Goal: Task Accomplishment & Management: Use online tool/utility

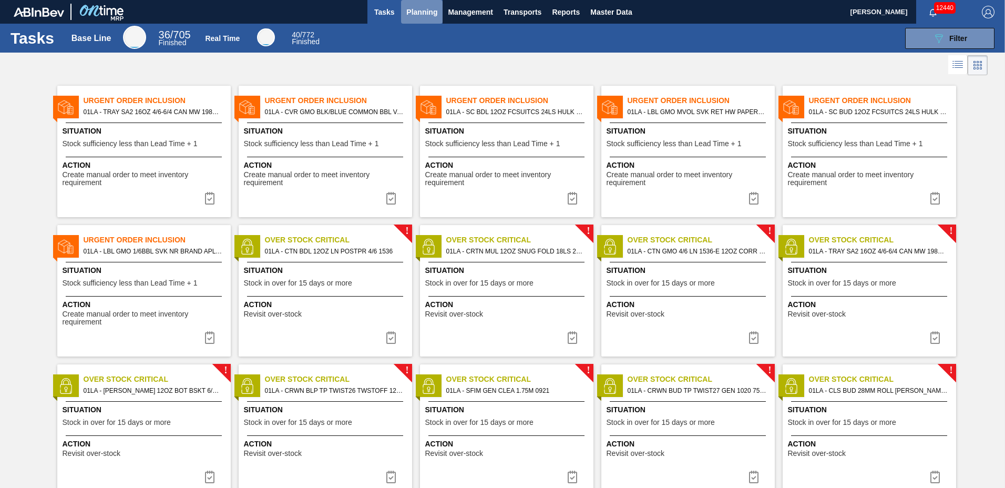
click at [431, 14] on span "Planning" at bounding box center [421, 12] width 31 height 13
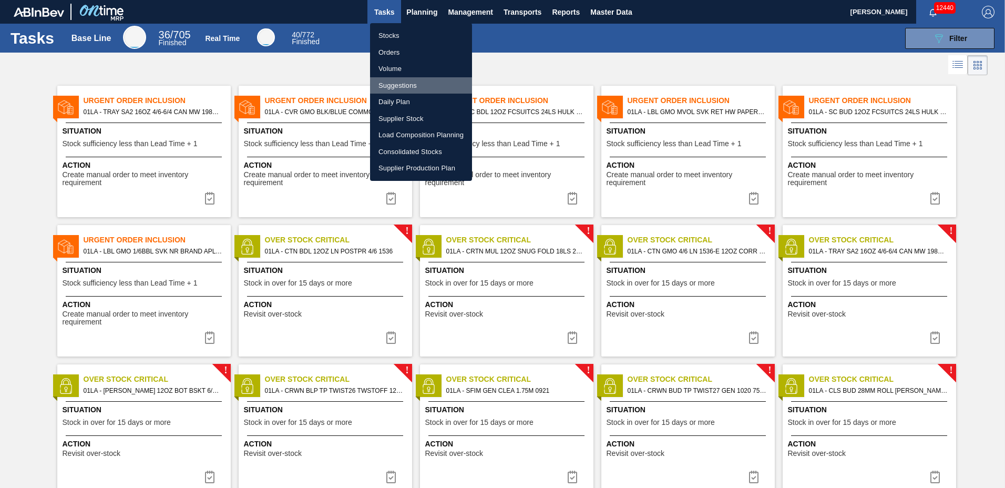
click at [423, 86] on li "Suggestions" at bounding box center [421, 85] width 102 height 17
checkbox input "true"
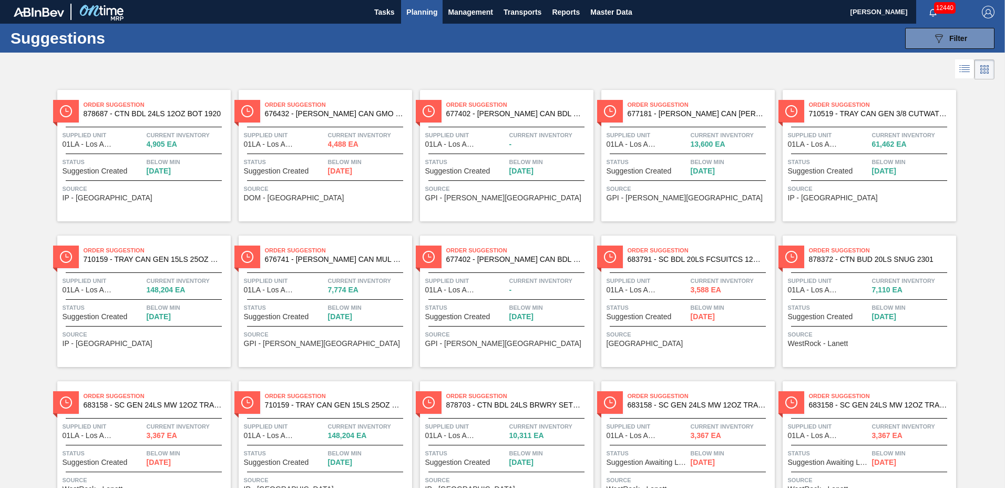
click at [422, 13] on span "Planning" at bounding box center [421, 12] width 31 height 13
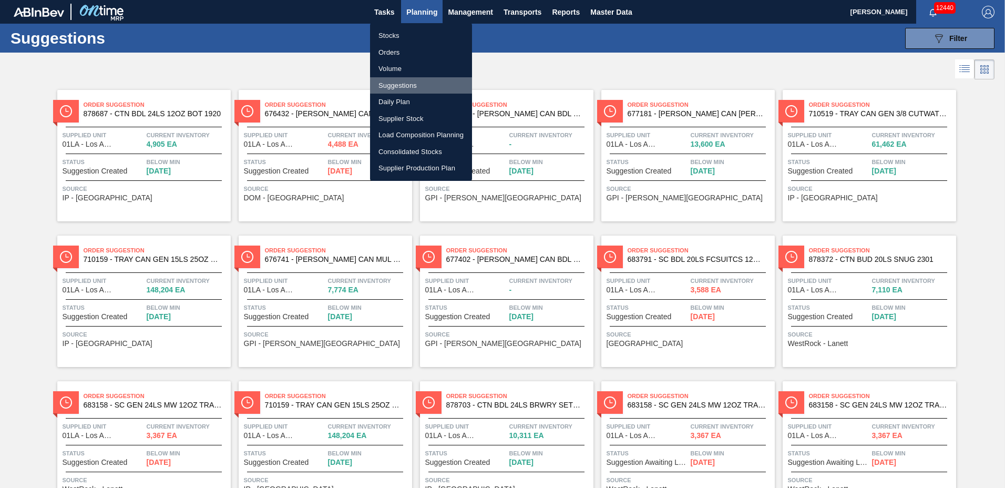
click at [405, 84] on li "Suggestions" at bounding box center [421, 85] width 102 height 17
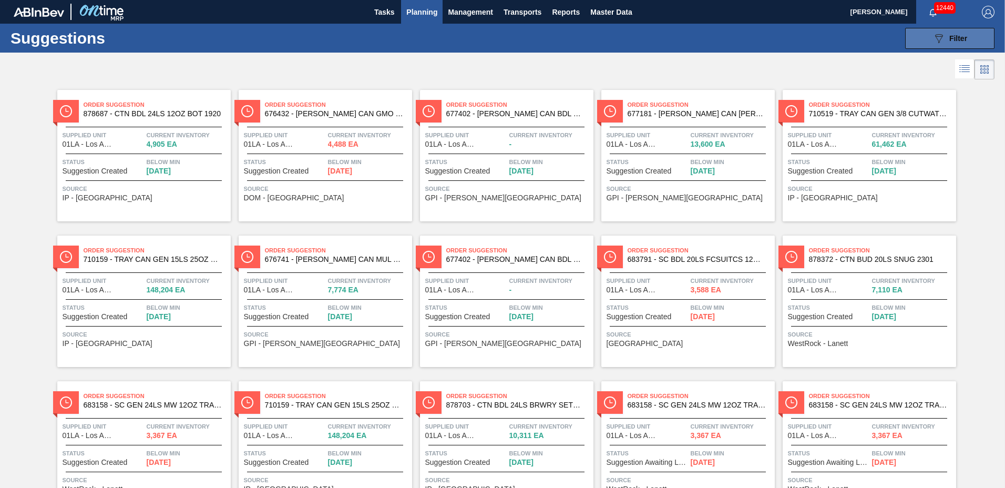
click at [949, 43] on div "089F7B8B-B2A5-4AFE-B5C0-19BA573D28AC Filter" at bounding box center [949, 38] width 35 height 13
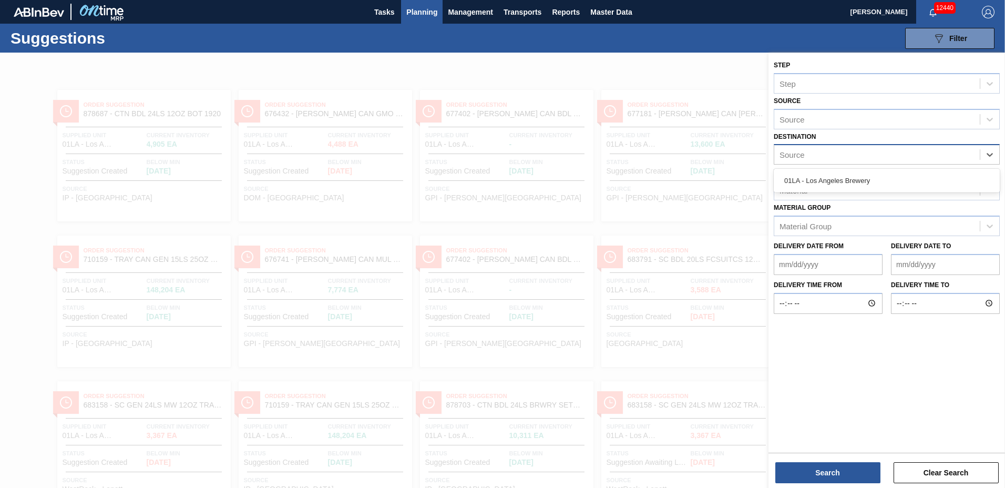
click at [822, 156] on div "Source" at bounding box center [877, 154] width 206 height 15
click at [818, 178] on div "01LA - Los Angeles Brewery" at bounding box center [887, 180] width 226 height 19
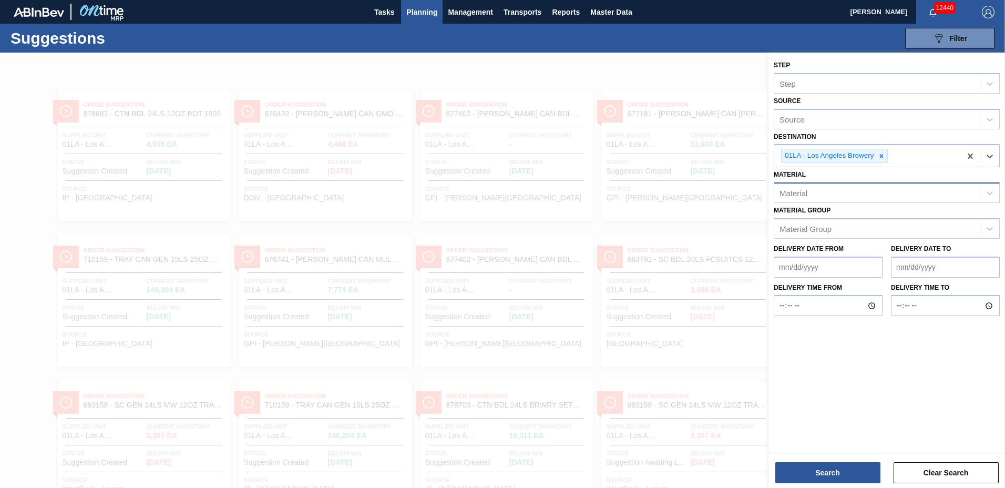
click at [802, 190] on div "Material" at bounding box center [794, 193] width 28 height 9
type input "710159"
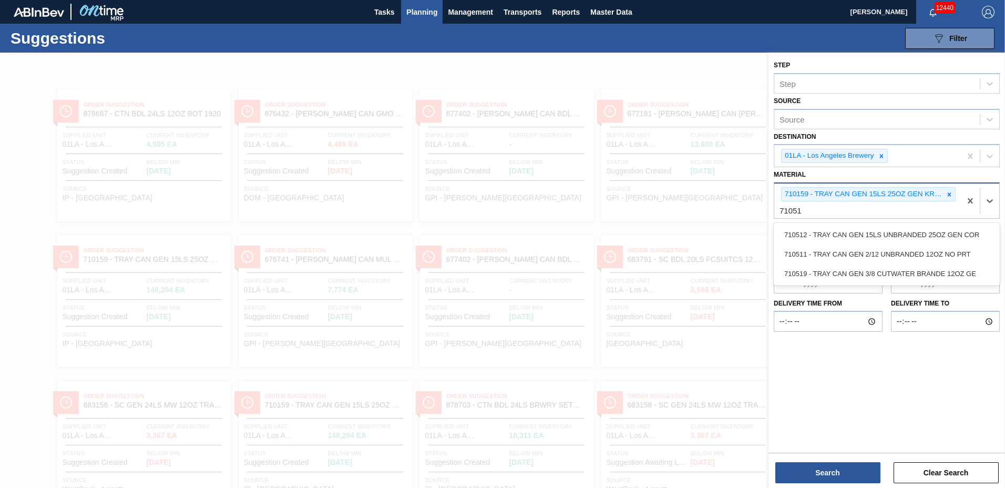
type input "710511"
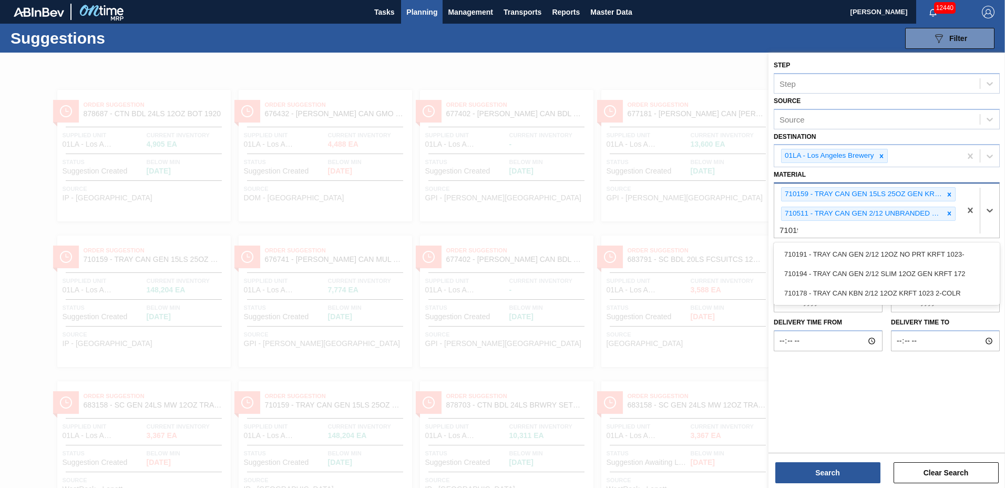
type input "710194"
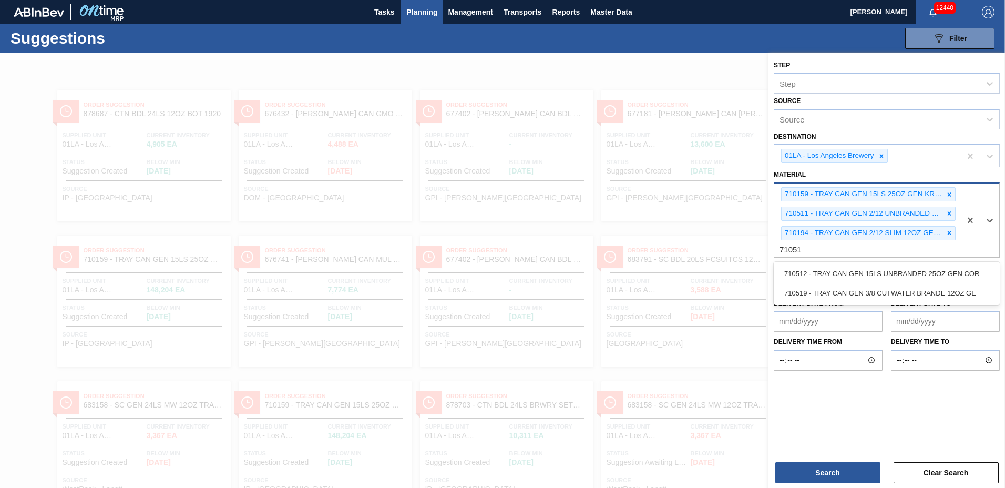
type input "710519"
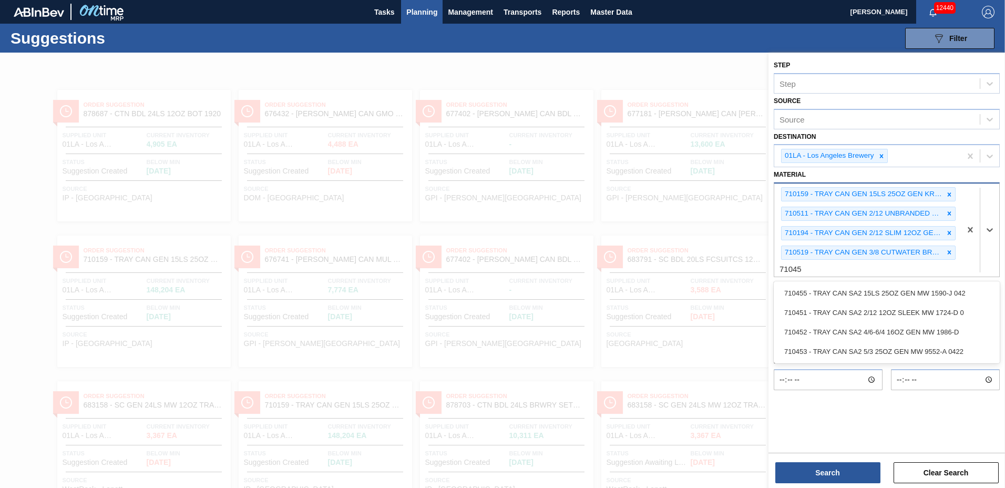
type input "710451"
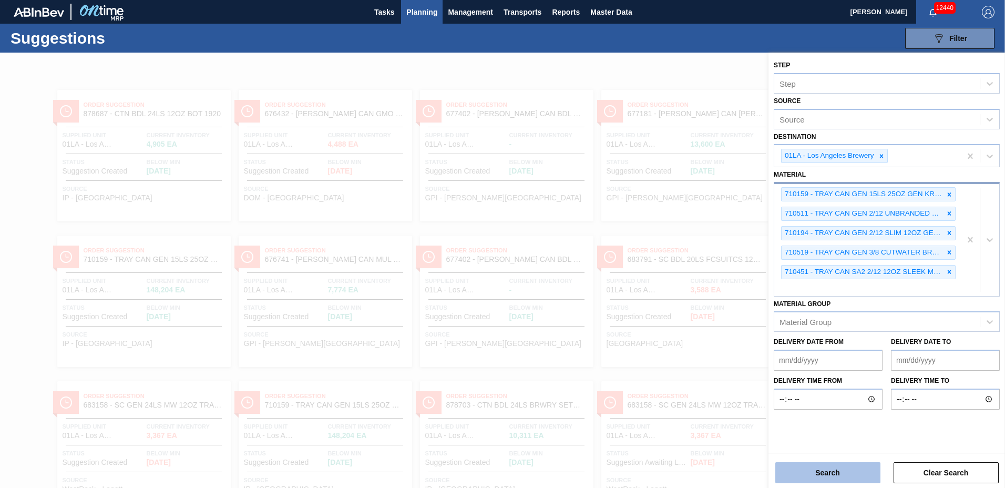
click at [839, 473] on button "Search" at bounding box center [827, 472] width 105 height 21
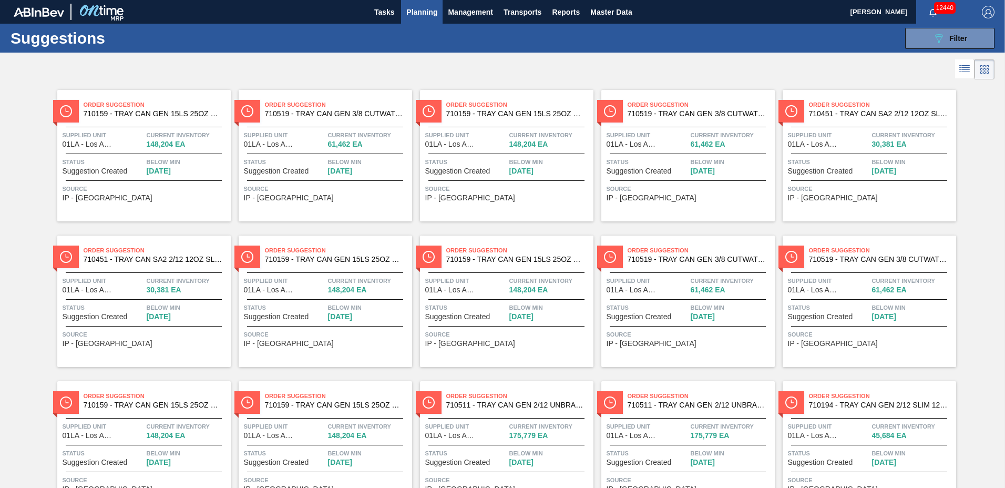
click at [961, 70] on icon at bounding box center [965, 69] width 8 height 1
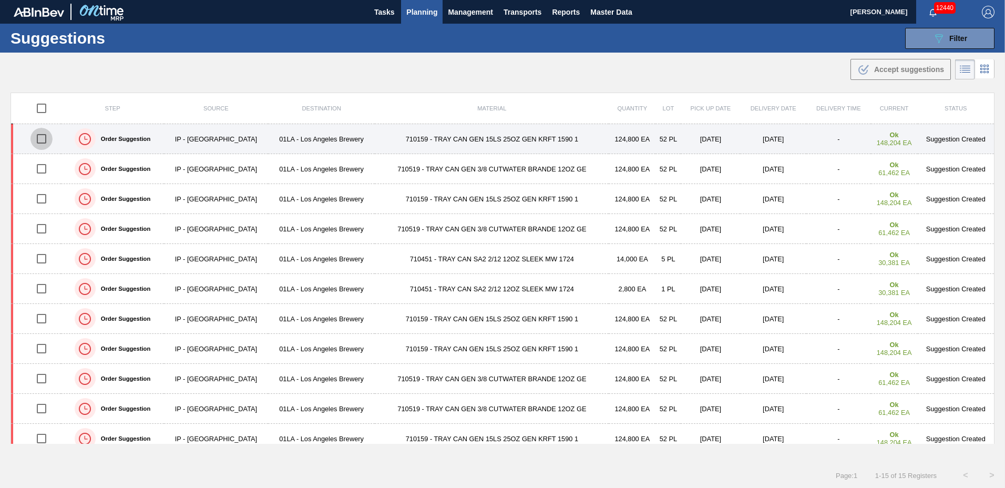
click at [43, 140] on input "checkbox" at bounding box center [41, 139] width 22 height 22
checkbox input "true"
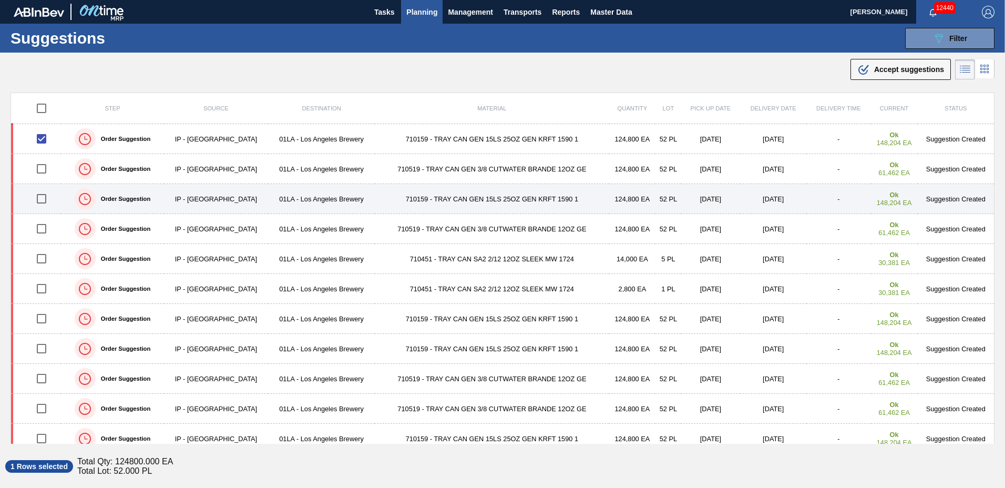
click at [45, 200] on input "checkbox" at bounding box center [41, 199] width 22 height 22
checkbox input "true"
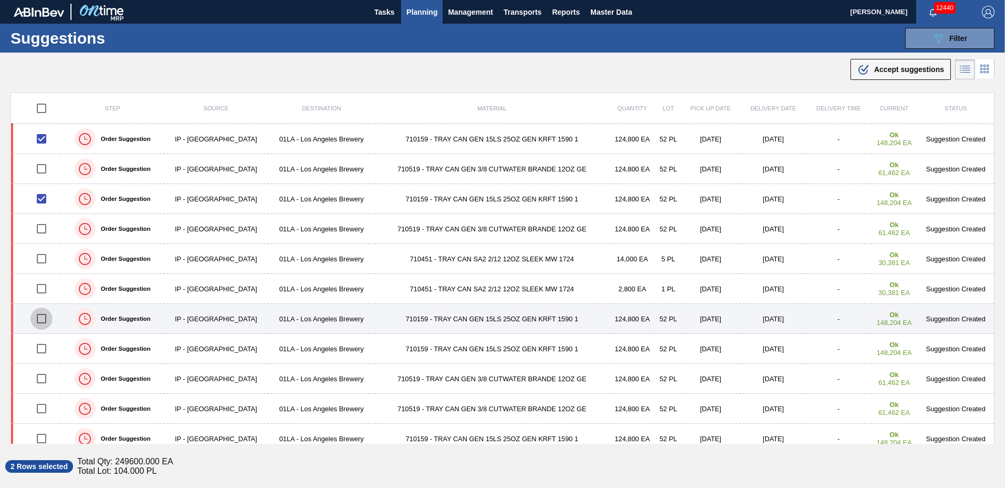
click at [39, 315] on input "checkbox" at bounding box center [41, 318] width 22 height 22
checkbox input "true"
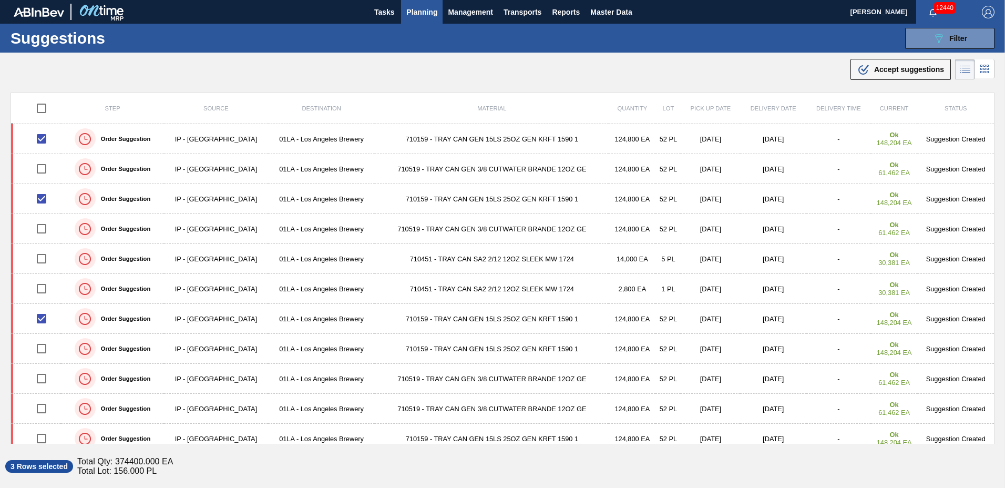
drag, startPoint x: 890, startPoint y: 64, endPoint x: 828, endPoint y: 77, distance: 63.5
click at [890, 63] on div ".b{fill:var(--color-action-default)} Accept suggestions" at bounding box center [900, 69] width 87 height 13
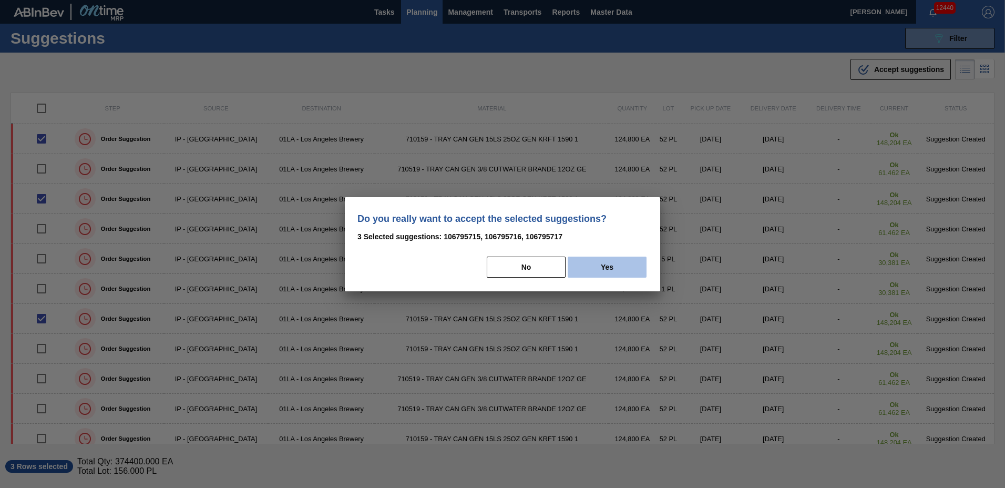
click at [589, 269] on button "Yes" at bounding box center [607, 267] width 79 height 21
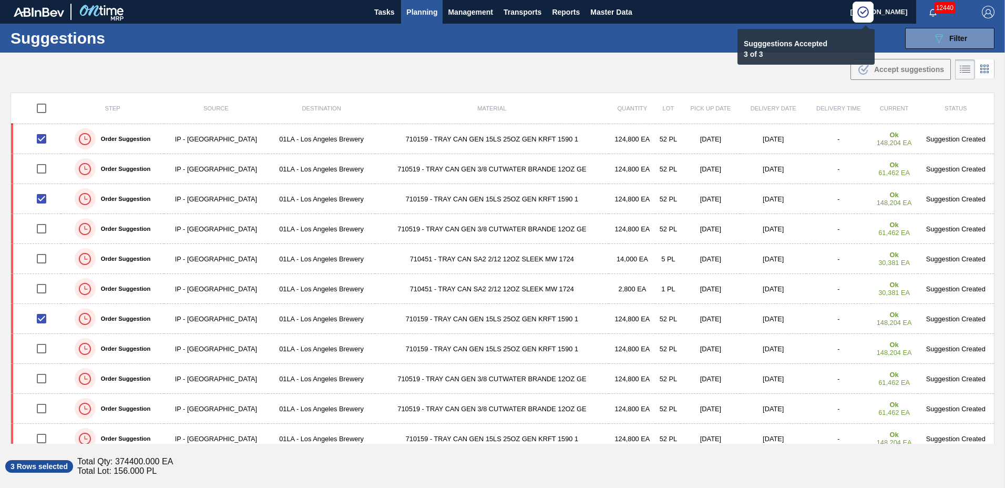
click at [424, 11] on span "Planning" at bounding box center [421, 12] width 31 height 13
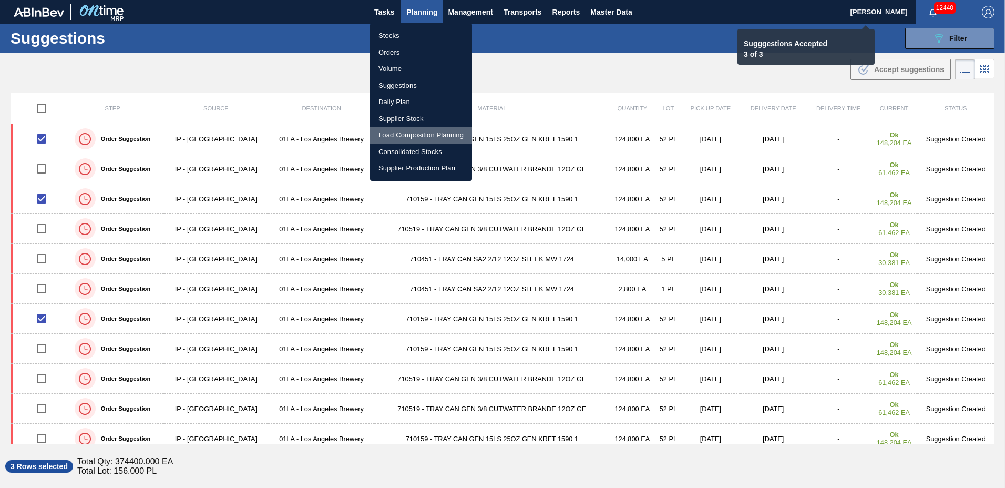
click at [419, 137] on li "Load Composition Planning" at bounding box center [421, 135] width 102 height 17
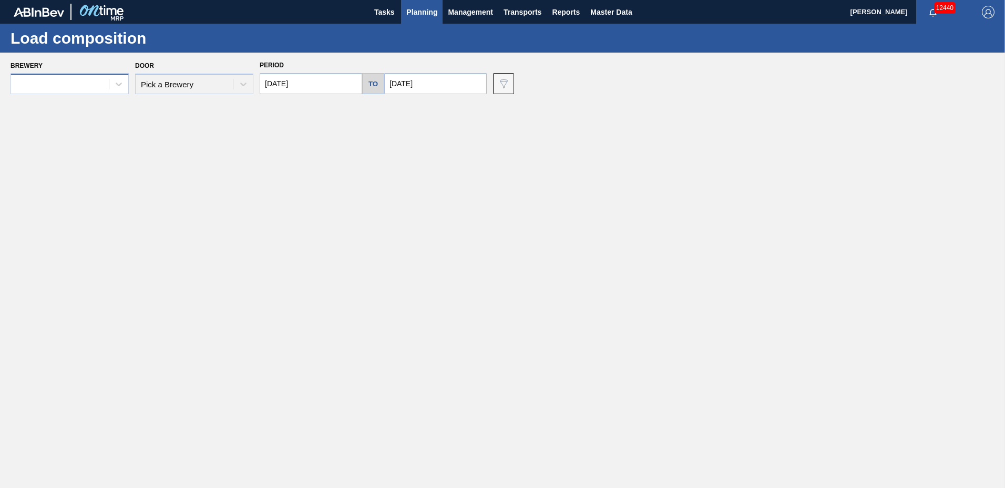
click at [87, 84] on div at bounding box center [60, 84] width 98 height 15
click at [58, 80] on div at bounding box center [60, 84] width 98 height 15
click at [53, 82] on div at bounding box center [60, 84] width 98 height 15
click at [85, 249] on div "01LA - Los Angeles Brewery" at bounding box center [70, 246] width 118 height 19
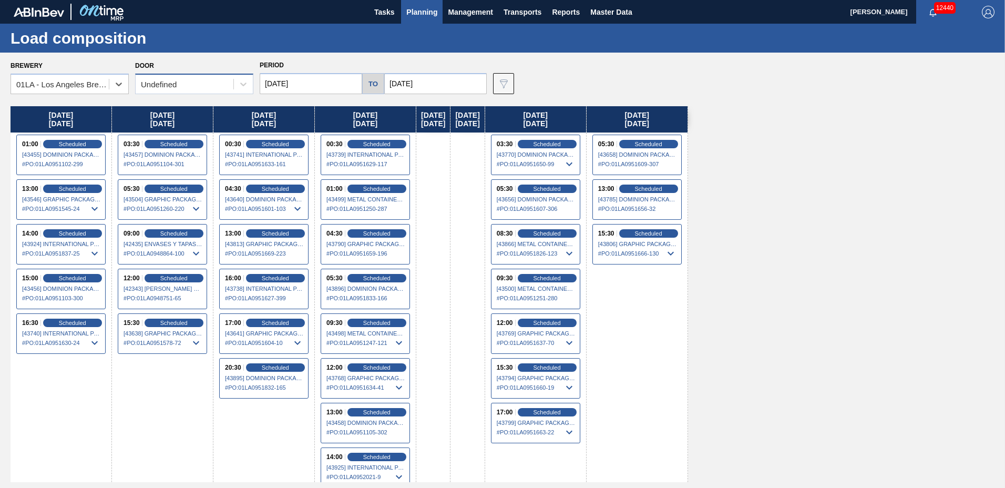
click at [167, 83] on div "Undefined" at bounding box center [159, 84] width 36 height 9
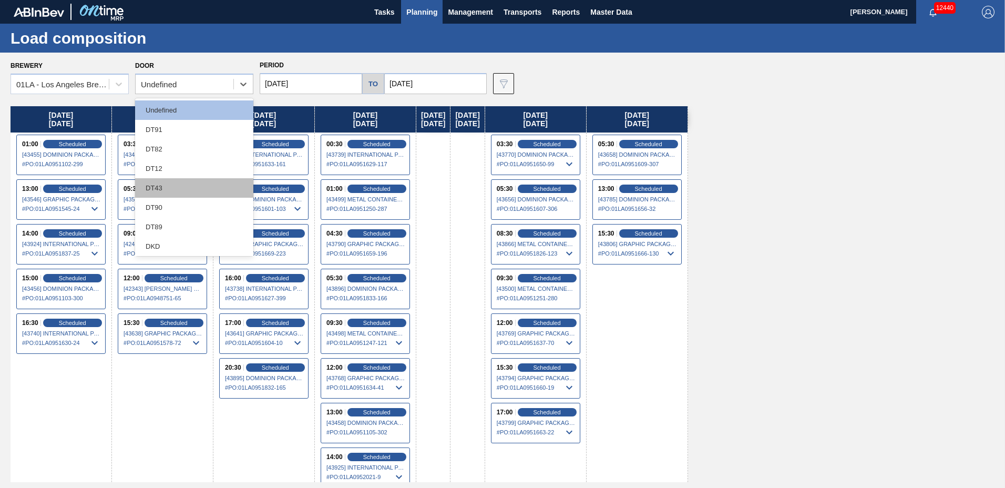
click at [182, 192] on div "DT43" at bounding box center [194, 187] width 118 height 19
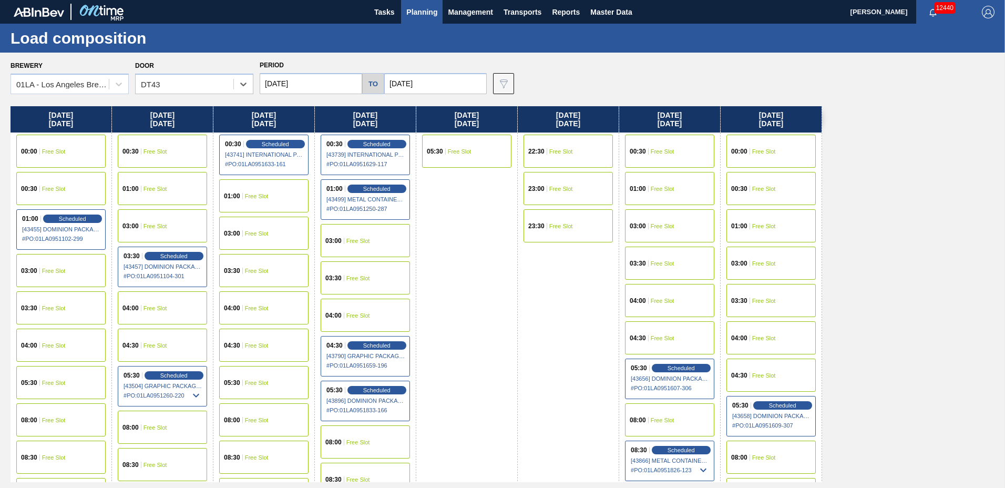
click at [301, 85] on input "[DATE]" at bounding box center [311, 83] width 102 height 21
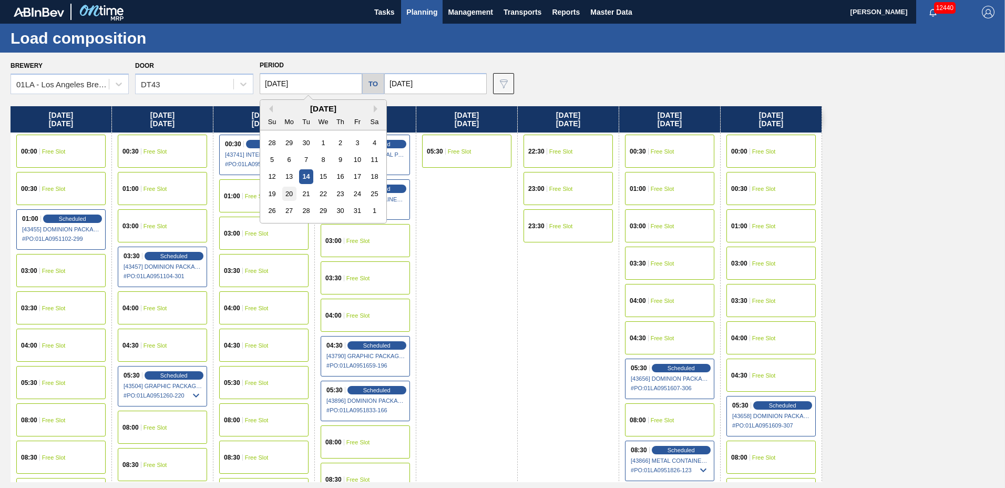
click at [290, 196] on div "20" at bounding box center [289, 194] width 14 height 14
type input "[DATE]"
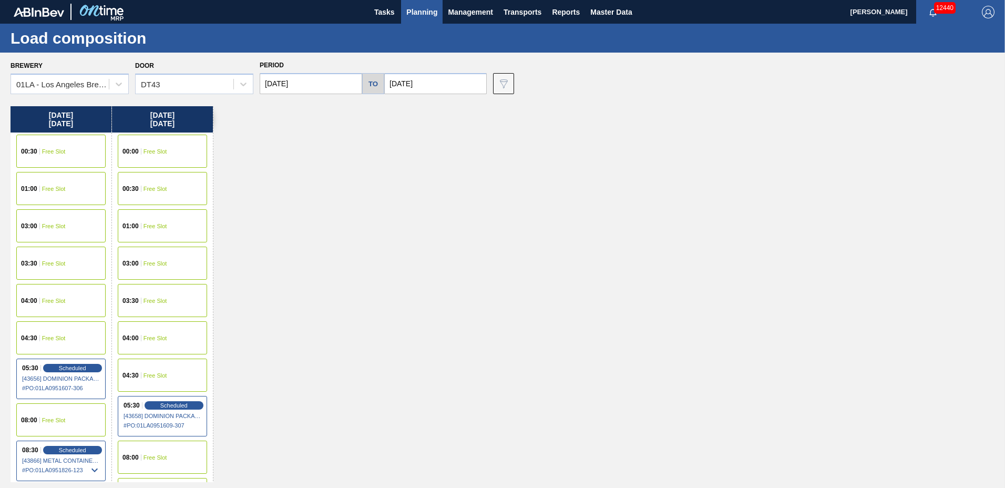
click at [453, 74] on input "[DATE]" at bounding box center [435, 83] width 102 height 21
click at [479, 194] on div "24" at bounding box center [482, 194] width 14 height 14
type input "[DATE]"
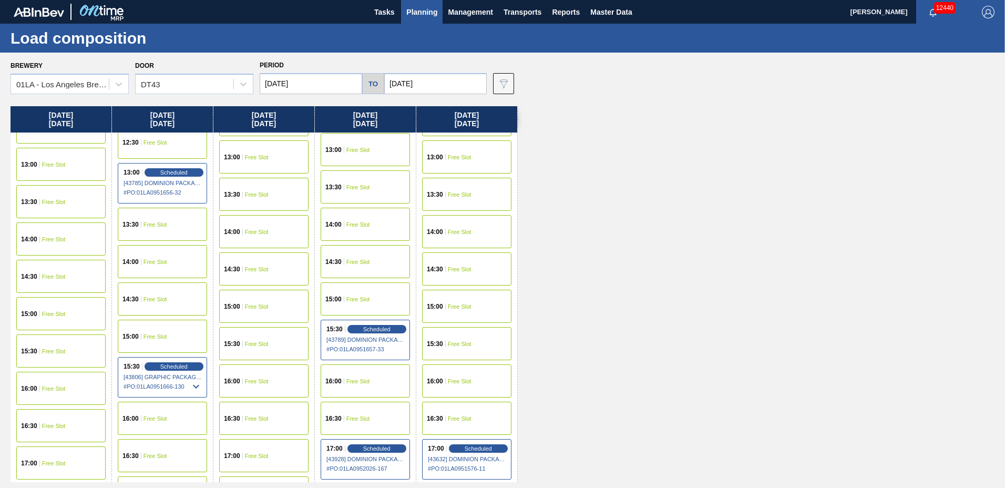
scroll to position [631, 0]
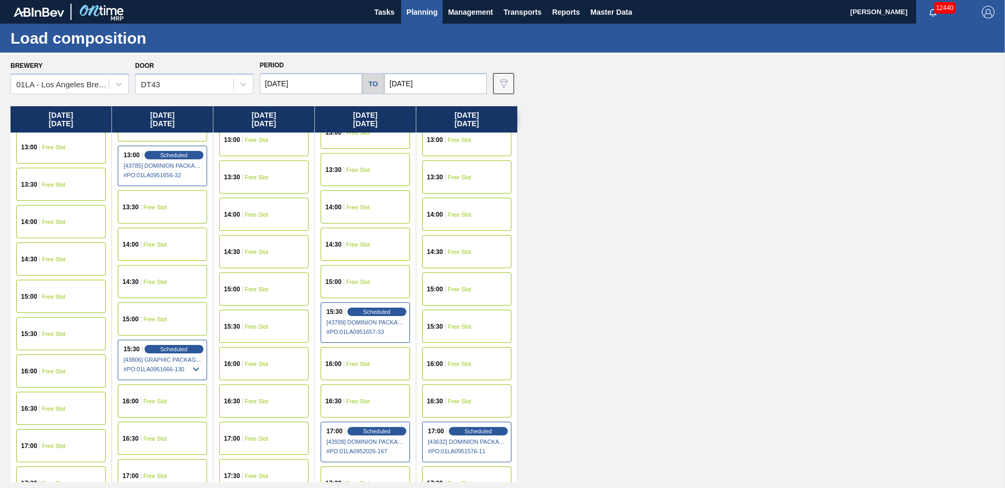
click at [63, 416] on div "16:30 Free Slot" at bounding box center [60, 408] width 89 height 33
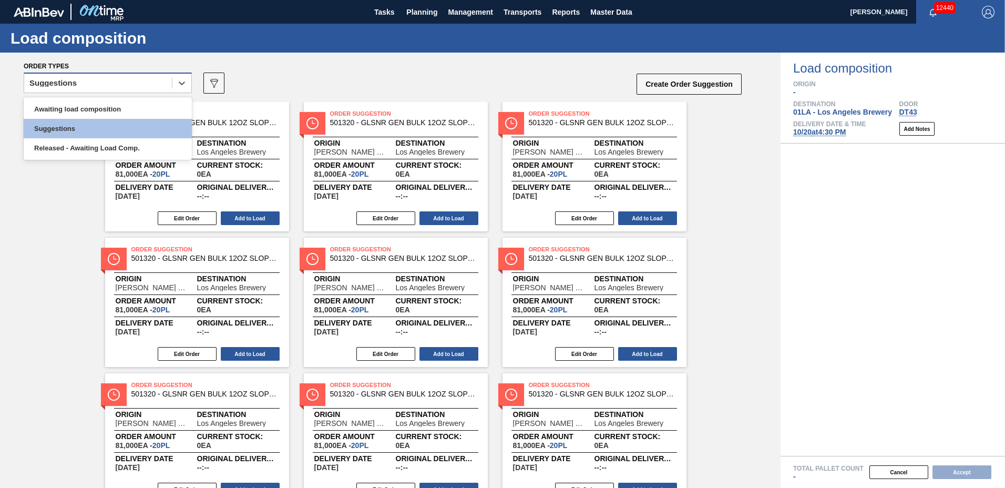
click at [124, 86] on div "Suggestions" at bounding box center [98, 83] width 148 height 15
click at [120, 103] on div "Awaiting load composition" at bounding box center [108, 108] width 168 height 19
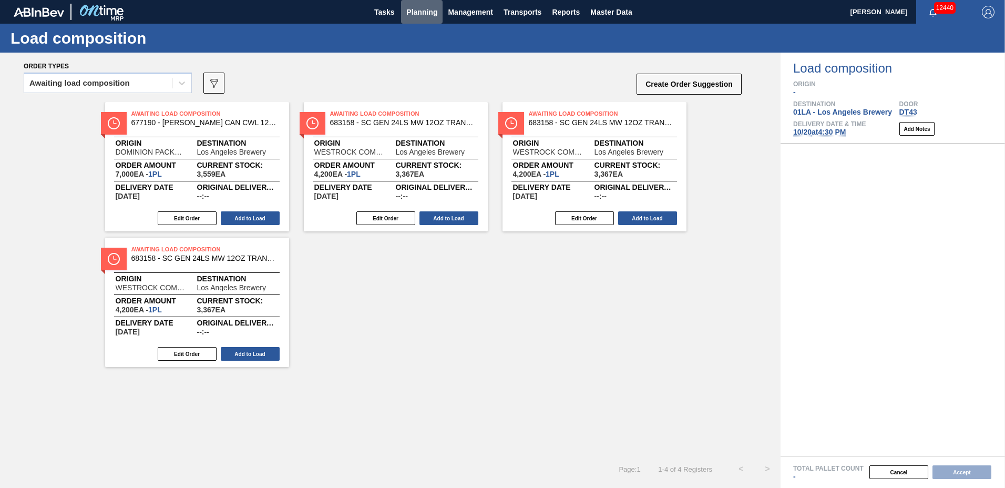
drag, startPoint x: 418, startPoint y: 16, endPoint x: 423, endPoint y: 45, distance: 28.7
click at [419, 17] on span "Planning" at bounding box center [421, 12] width 31 height 13
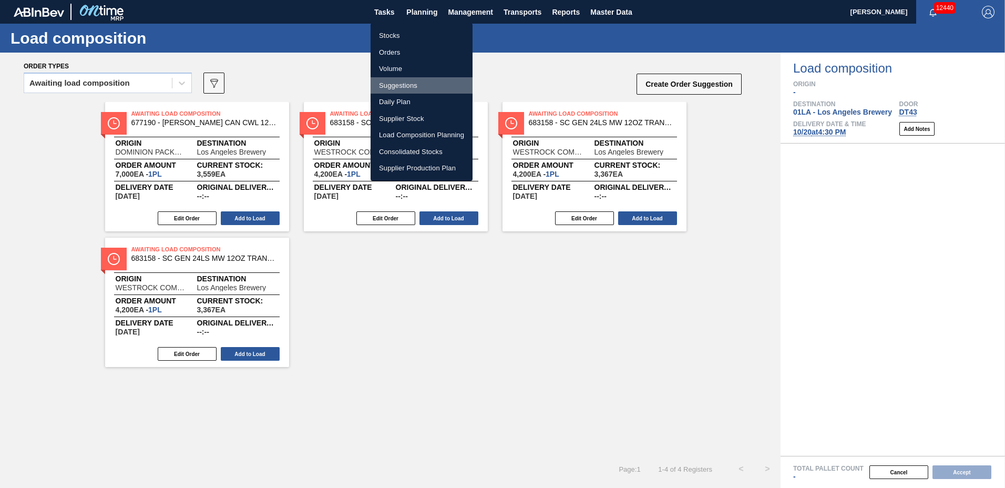
click at [423, 83] on li "Suggestions" at bounding box center [422, 85] width 102 height 17
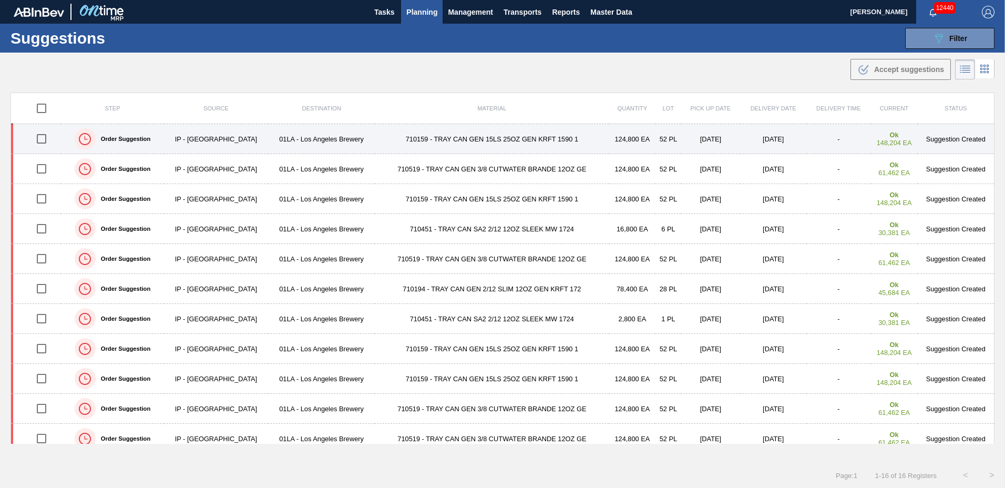
click at [41, 135] on input "checkbox" at bounding box center [41, 139] width 22 height 22
checkbox input "true"
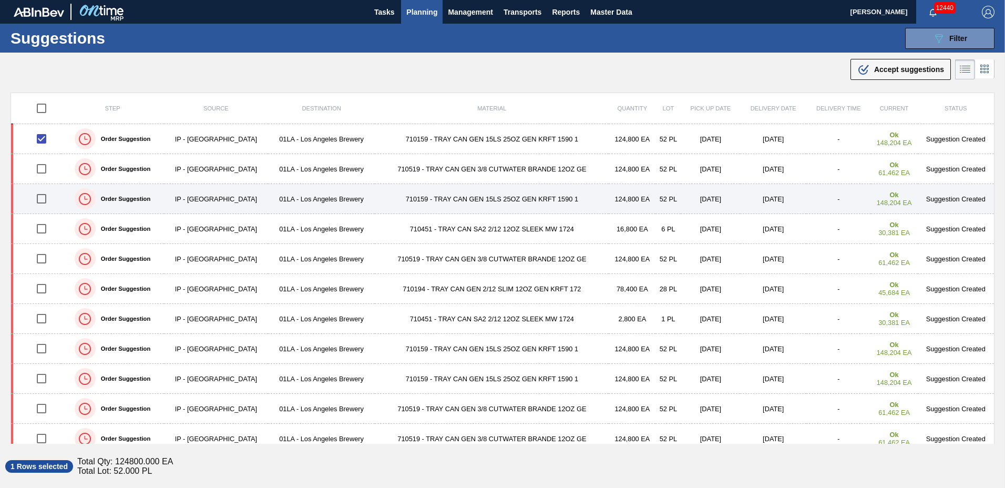
click at [44, 194] on input "checkbox" at bounding box center [41, 199] width 22 height 22
checkbox input "true"
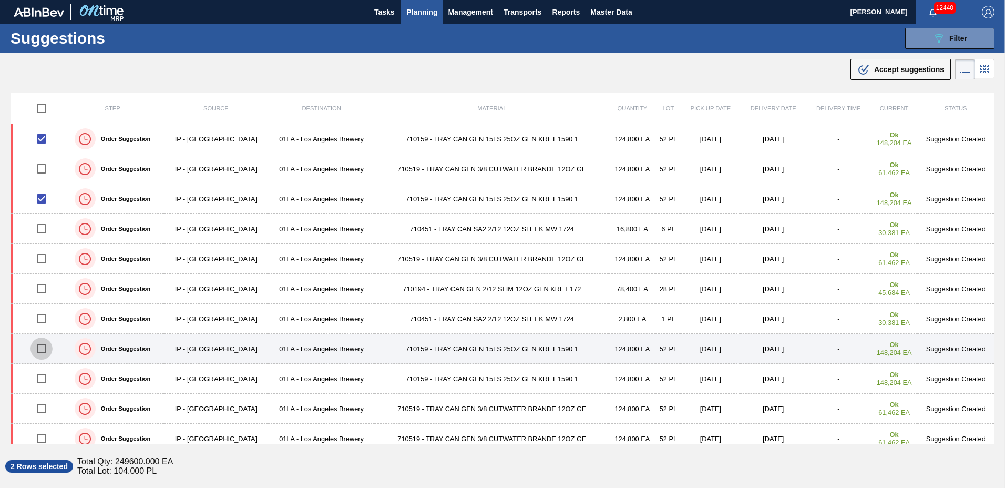
click at [45, 351] on input "checkbox" at bounding box center [41, 348] width 22 height 22
checkbox input "true"
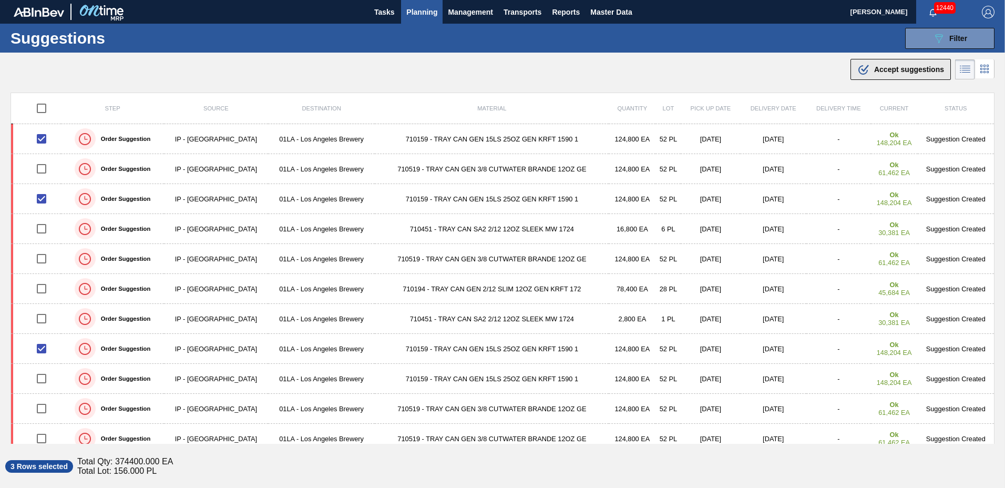
click at [894, 69] on span "Accept suggestions" at bounding box center [909, 69] width 70 height 8
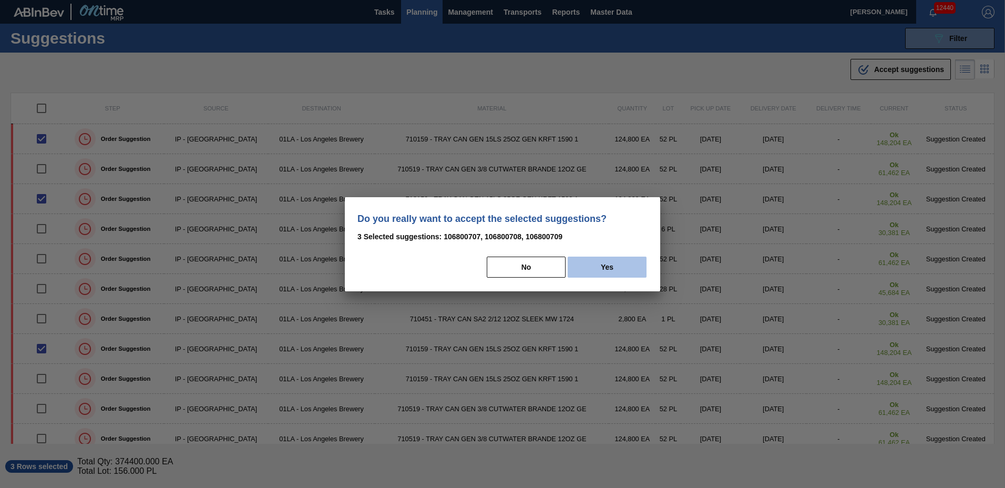
click at [630, 271] on button "Yes" at bounding box center [607, 267] width 79 height 21
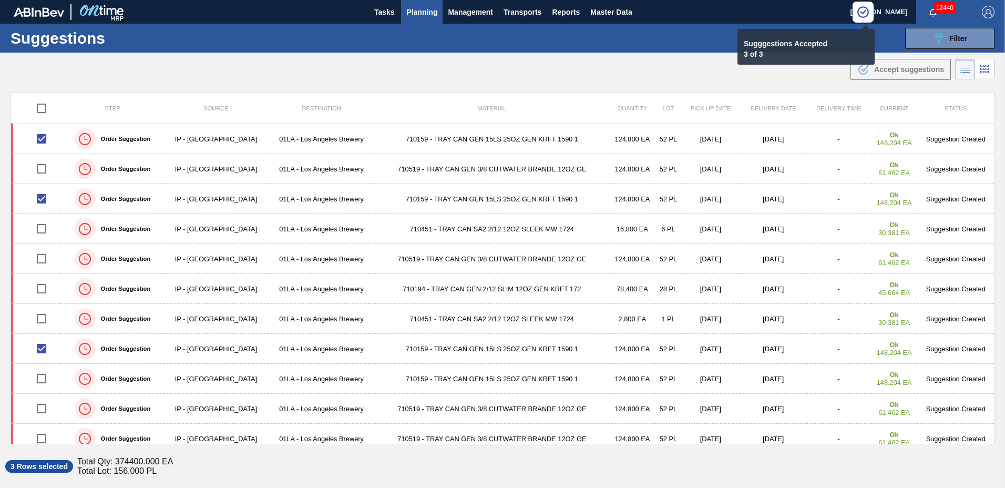
click at [422, 9] on span "Planning" at bounding box center [421, 12] width 31 height 13
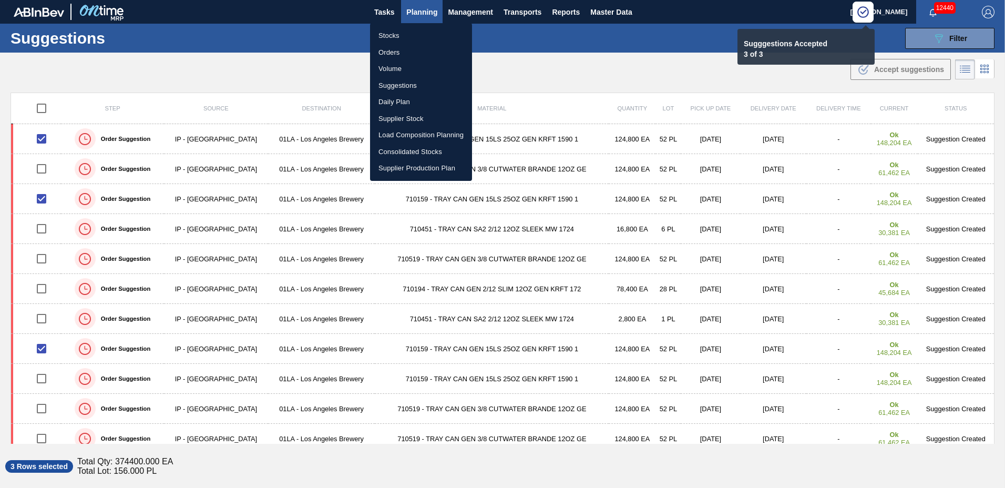
click at [407, 137] on li "Load Composition Planning" at bounding box center [421, 135] width 102 height 17
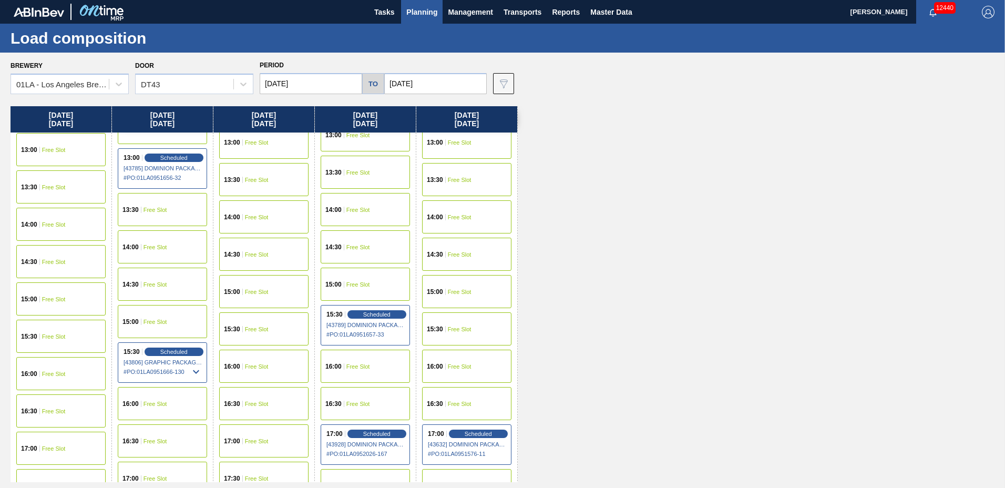
scroll to position [631, 0]
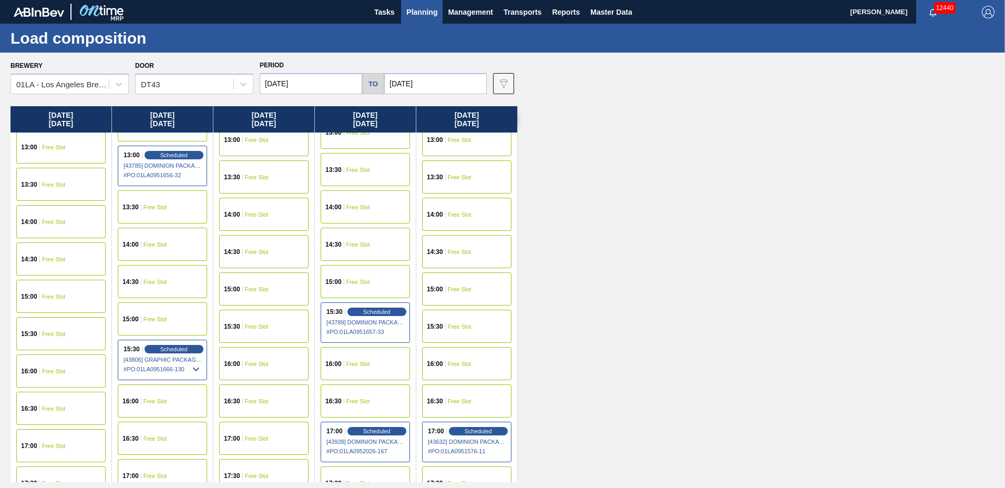
click at [66, 404] on div "16:30 Free Slot" at bounding box center [60, 408] width 89 height 33
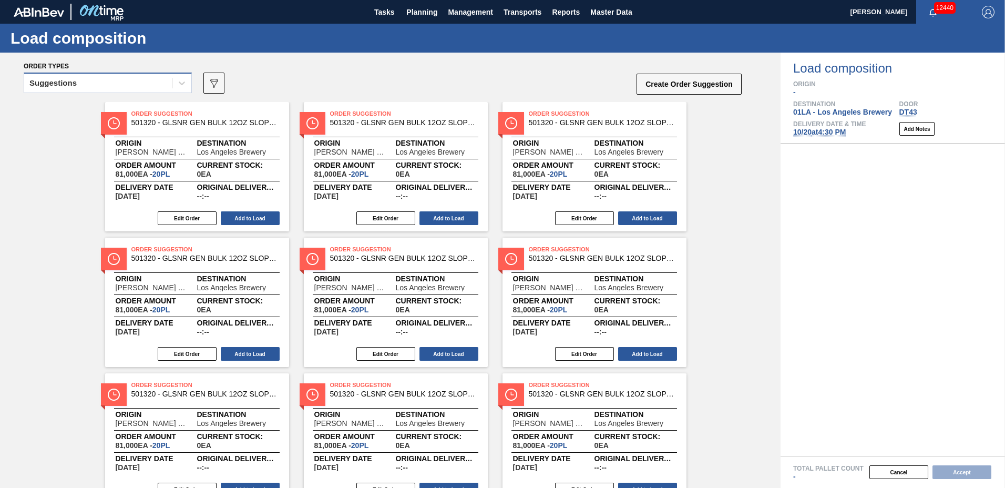
click at [67, 89] on div "Suggestions" at bounding box center [98, 83] width 148 height 15
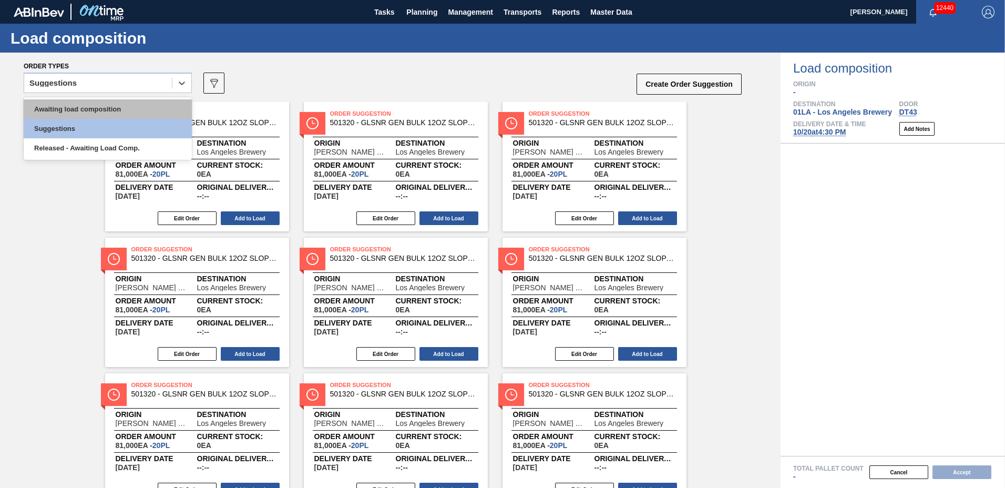
click at [73, 105] on div "Awaiting load composition" at bounding box center [108, 108] width 168 height 19
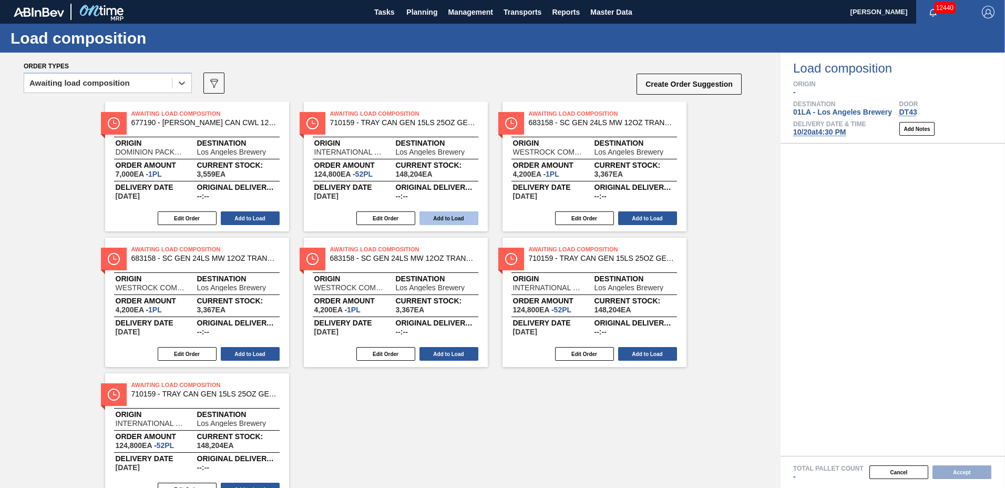
click at [440, 216] on button "Add to Load" at bounding box center [448, 218] width 59 height 14
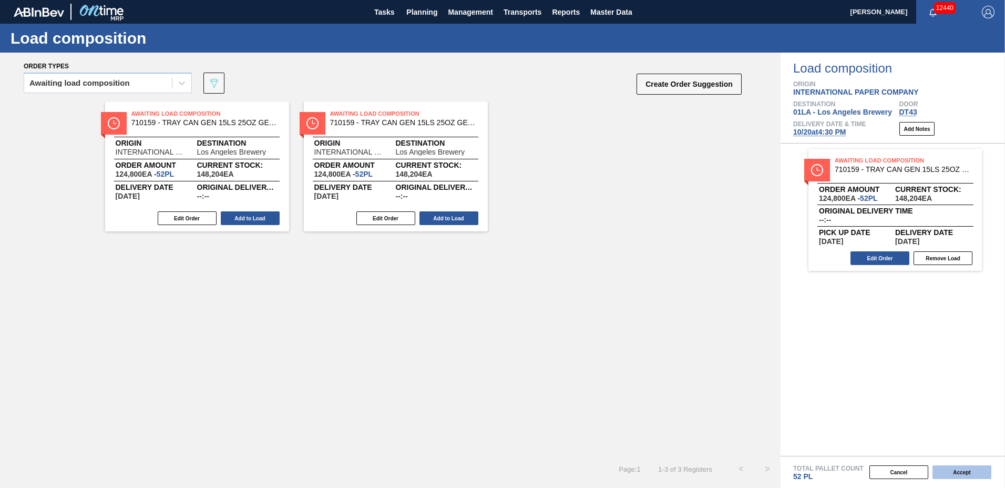
click at [973, 469] on button "Accept" at bounding box center [961, 472] width 59 height 14
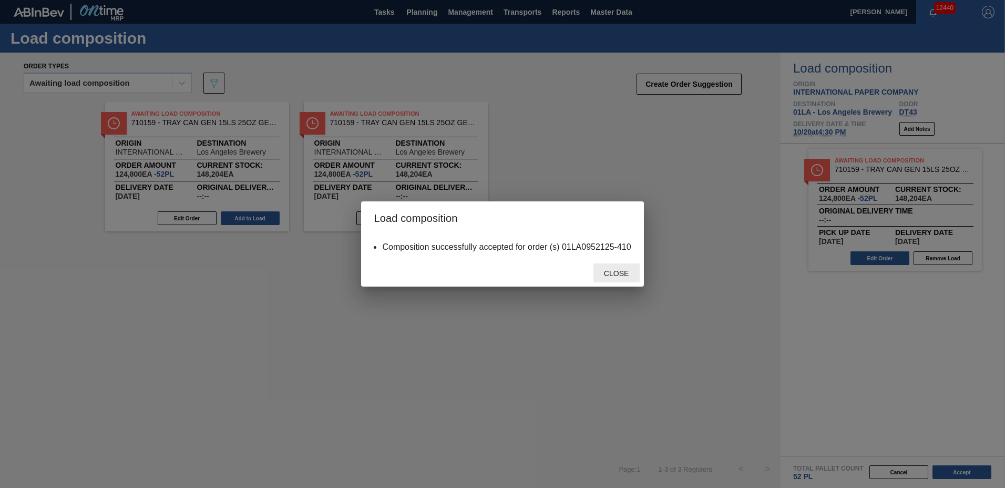
click at [612, 271] on span "Close" at bounding box center [617, 273] width 42 height 8
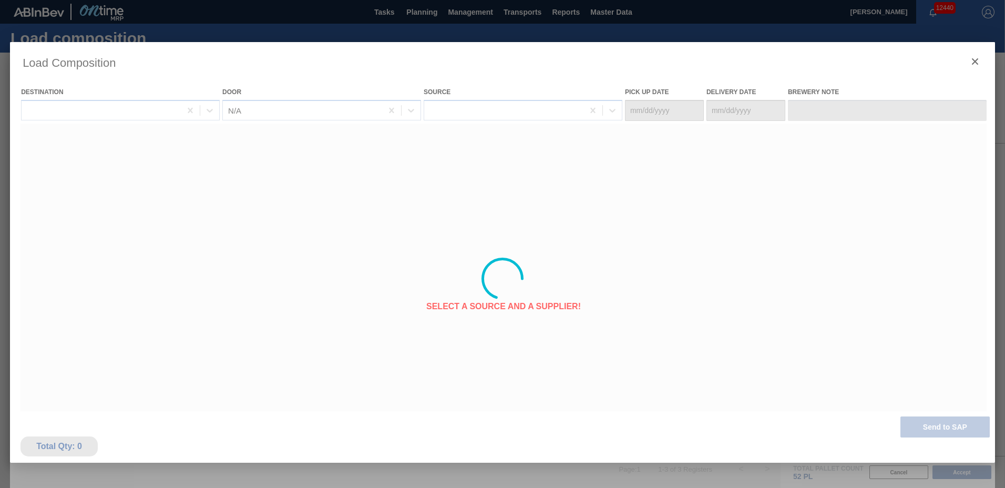
type Date "[DATE]"
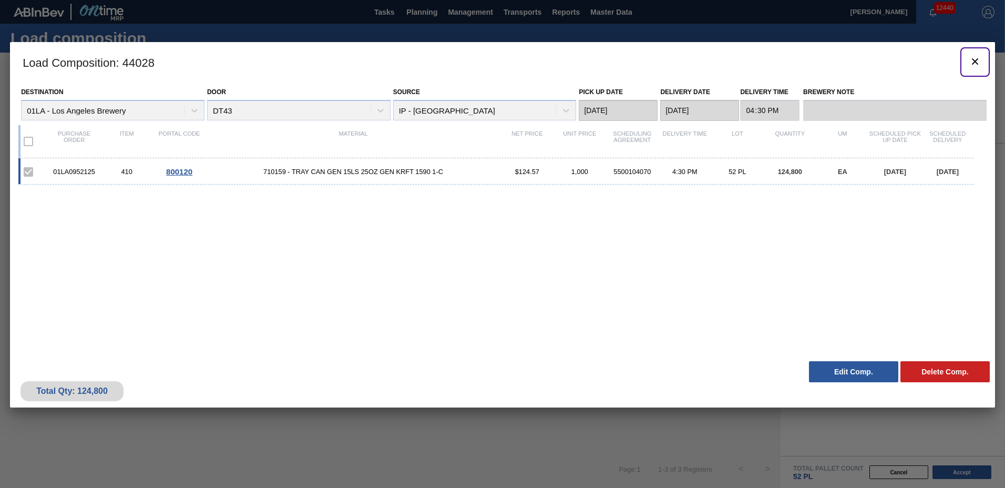
click at [987, 54] on button "botão de ícone" at bounding box center [974, 61] width 25 height 25
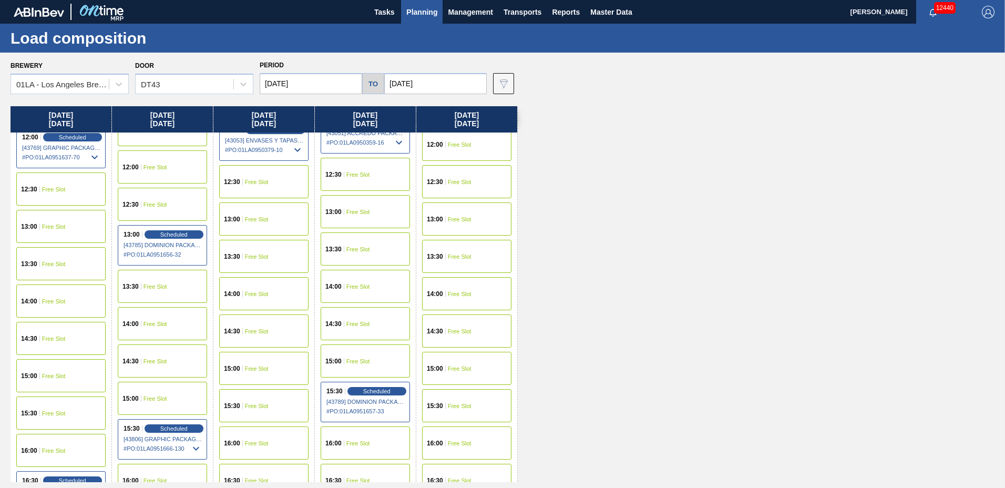
scroll to position [578, 0]
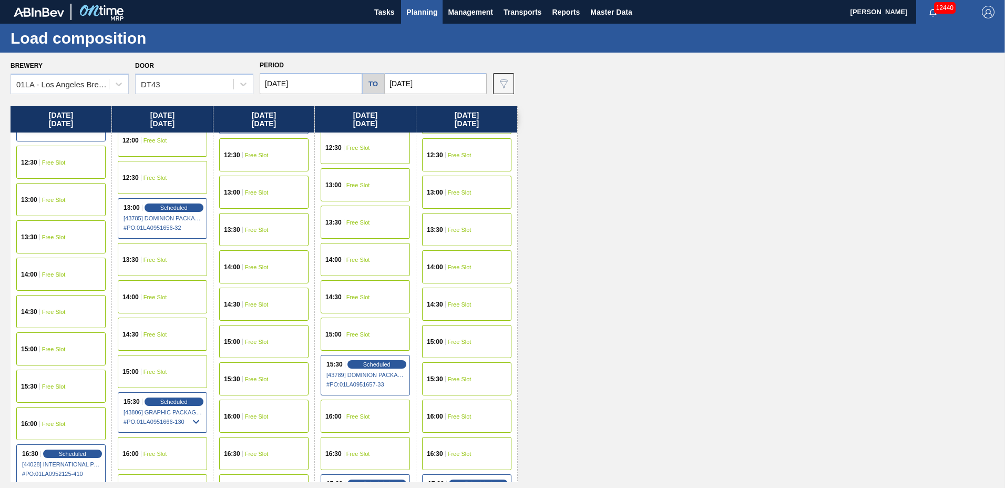
click at [268, 456] on span "Free Slot" at bounding box center [257, 453] width 24 height 6
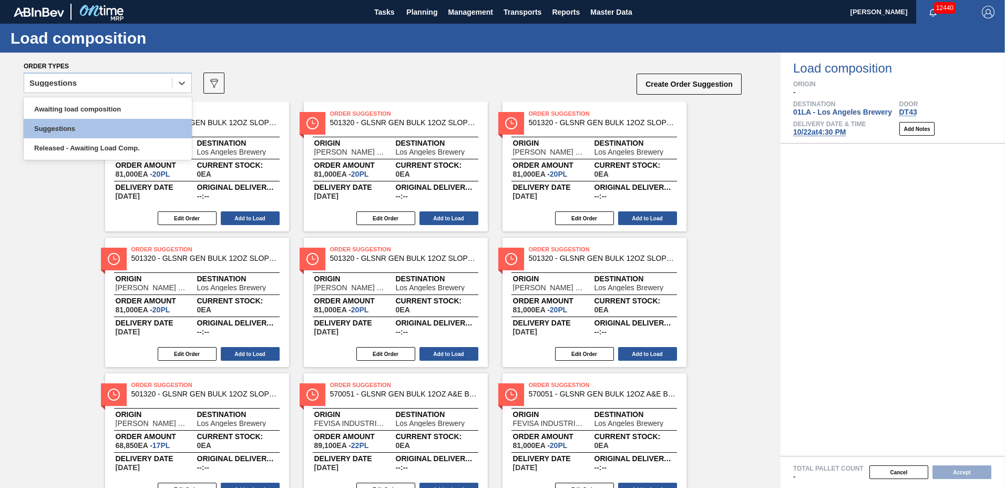
click at [83, 84] on div "Suggestions" at bounding box center [98, 83] width 148 height 15
click at [83, 101] on div "Awaiting load composition" at bounding box center [108, 108] width 168 height 19
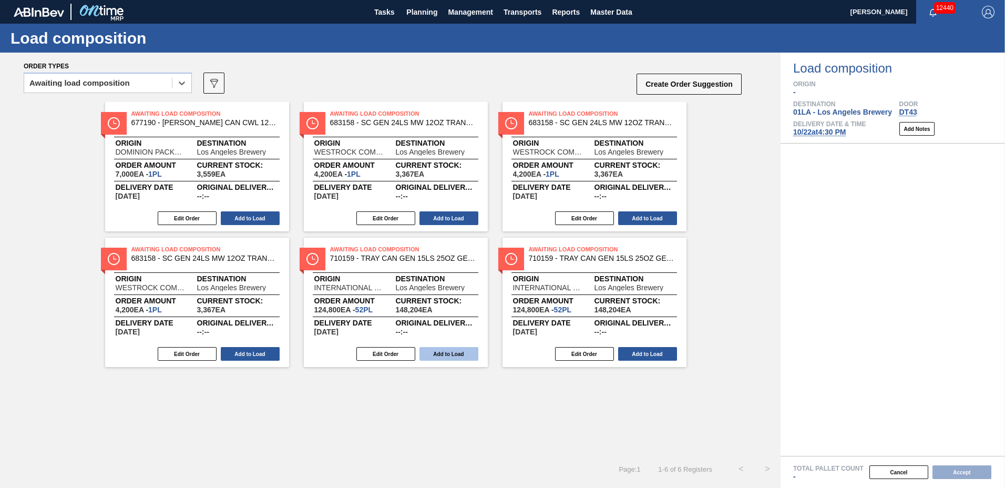
click at [469, 350] on button "Add to Load" at bounding box center [448, 354] width 59 height 14
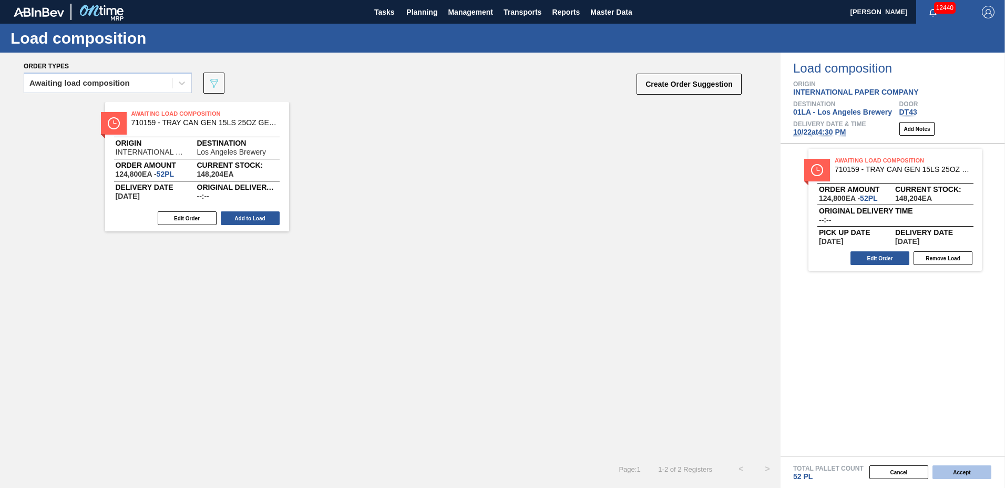
click at [972, 473] on button "Accept" at bounding box center [961, 472] width 59 height 14
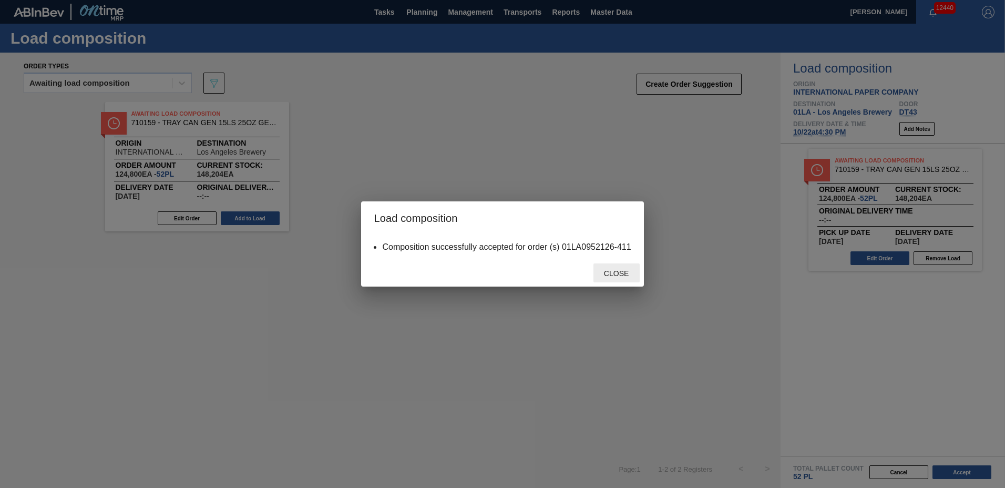
click at [623, 275] on span "Close" at bounding box center [617, 273] width 42 height 8
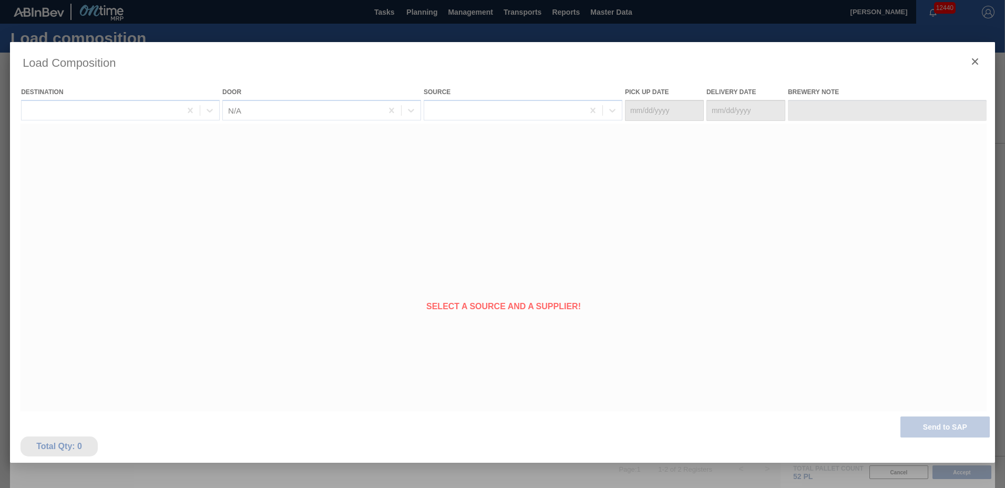
type Date "[DATE]"
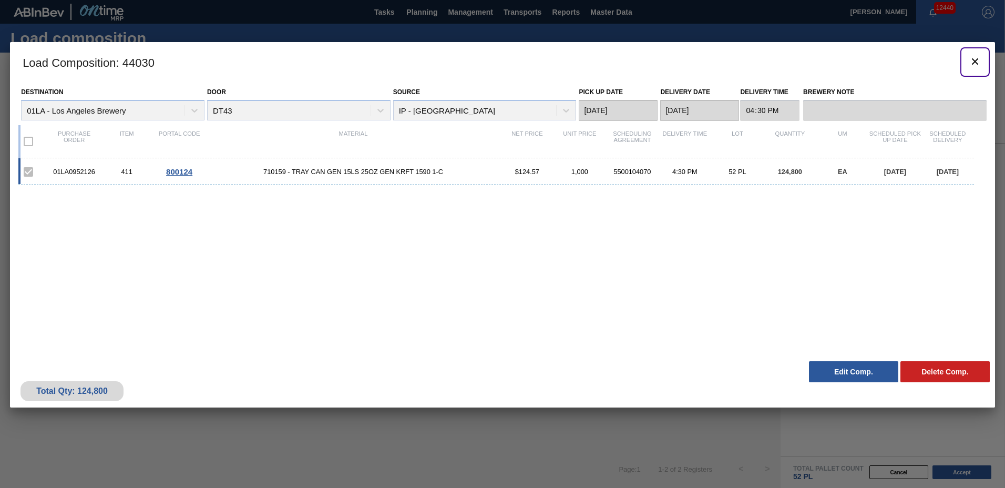
click at [977, 61] on icon "botão de ícone" at bounding box center [975, 61] width 13 height 13
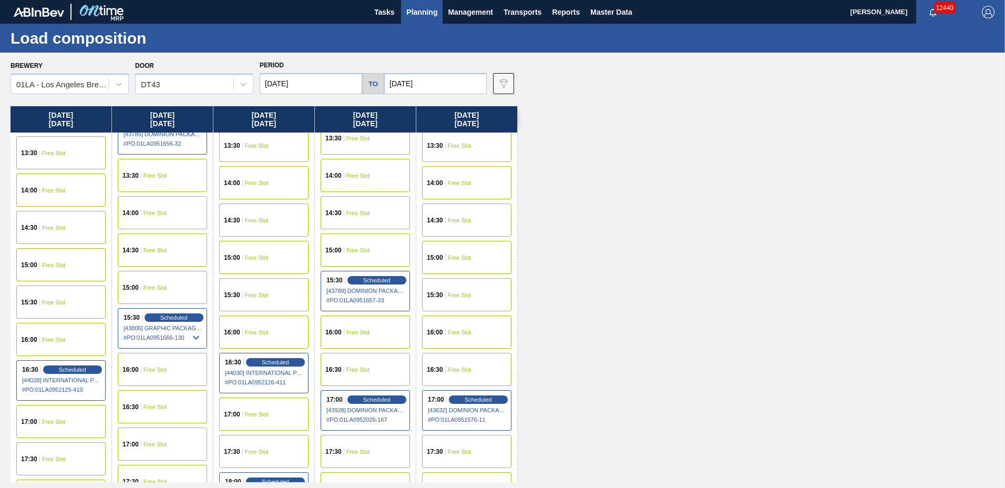
scroll to position [683, 0]
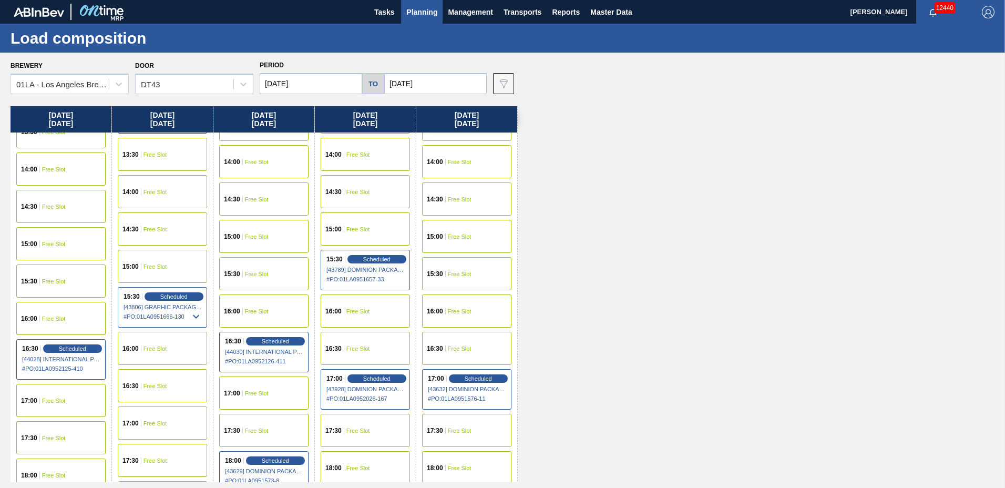
click at [457, 312] on span "Free Slot" at bounding box center [460, 311] width 24 height 6
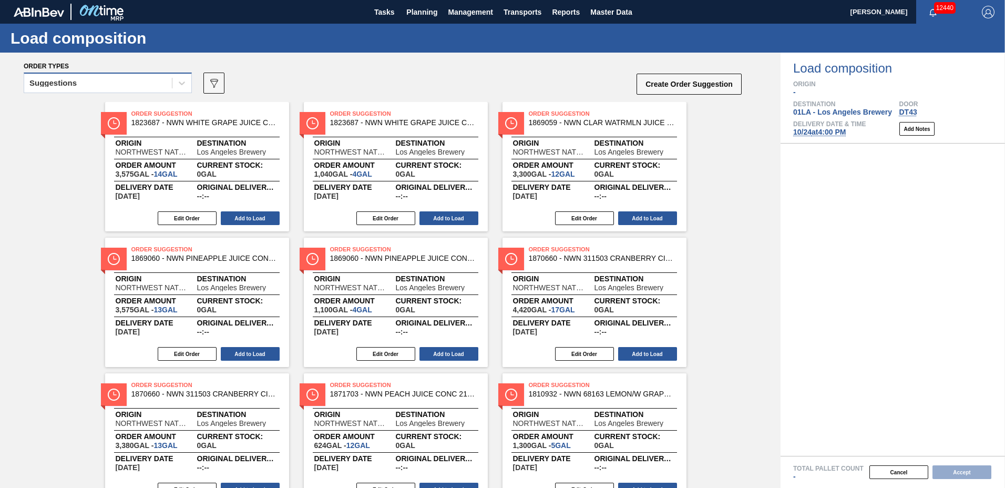
click at [135, 80] on div "Suggestions" at bounding box center [98, 83] width 148 height 15
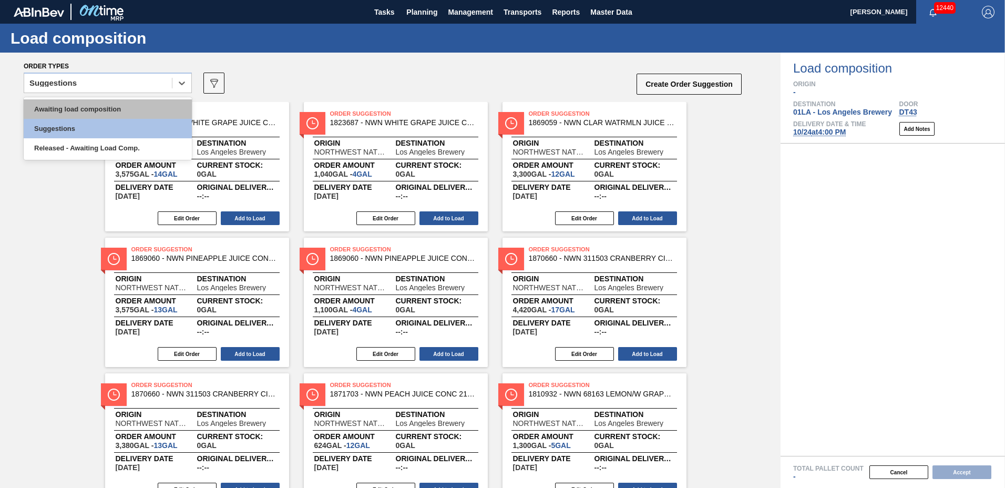
click at [130, 100] on div "Awaiting load composition" at bounding box center [108, 108] width 168 height 19
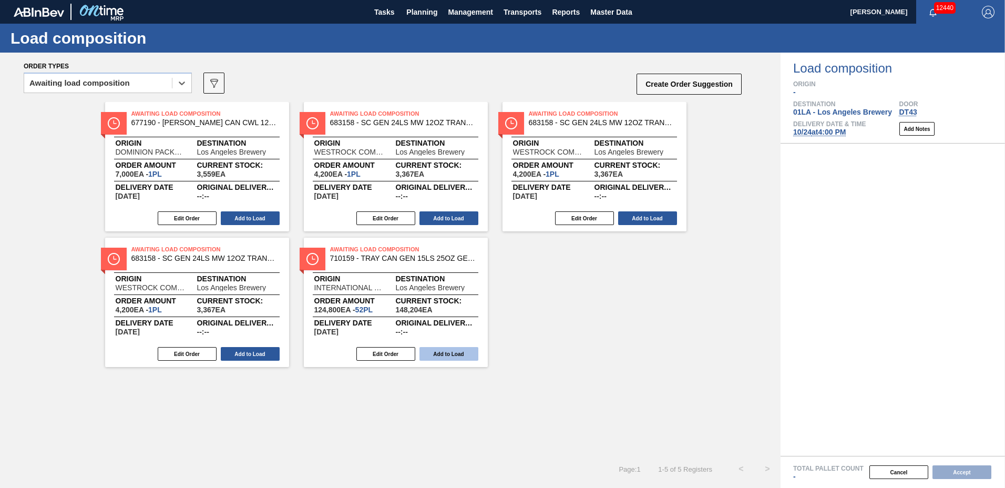
click at [453, 351] on button "Add to Load" at bounding box center [448, 354] width 59 height 14
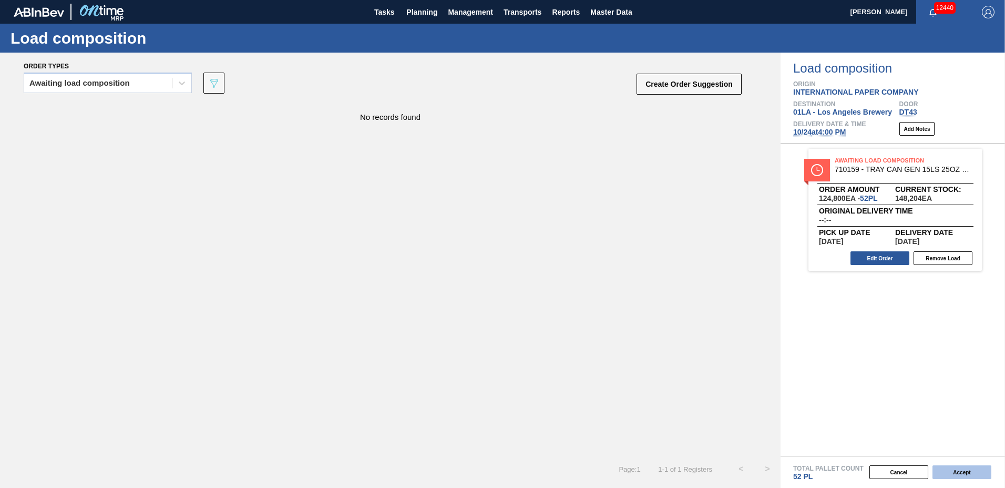
click at [947, 468] on button "Accept" at bounding box center [961, 472] width 59 height 14
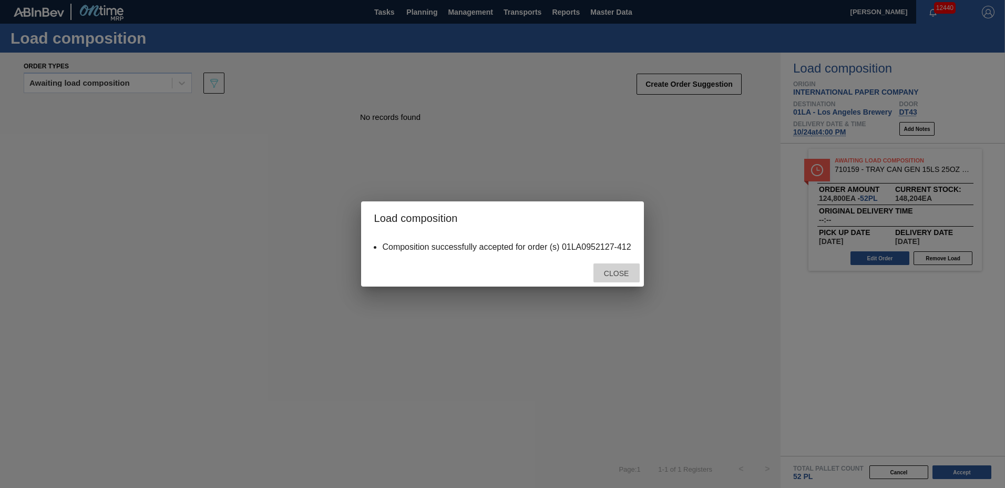
click at [621, 277] on span "Close" at bounding box center [617, 273] width 42 height 8
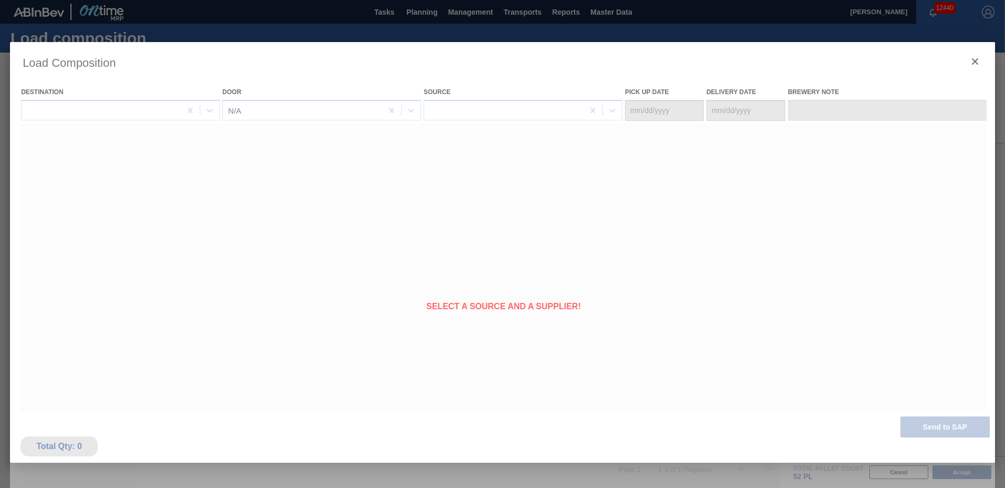
type Date "[DATE]"
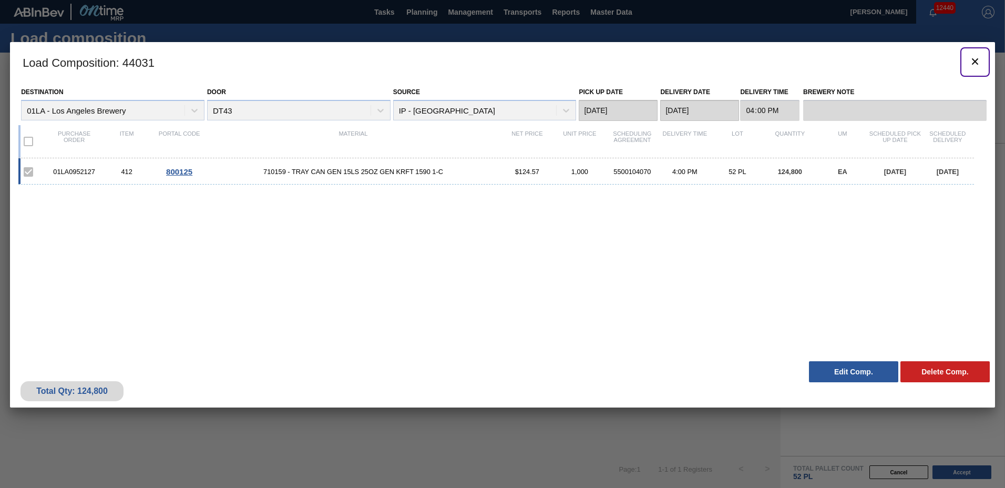
click at [977, 58] on icon "botão de ícone" at bounding box center [975, 61] width 13 height 13
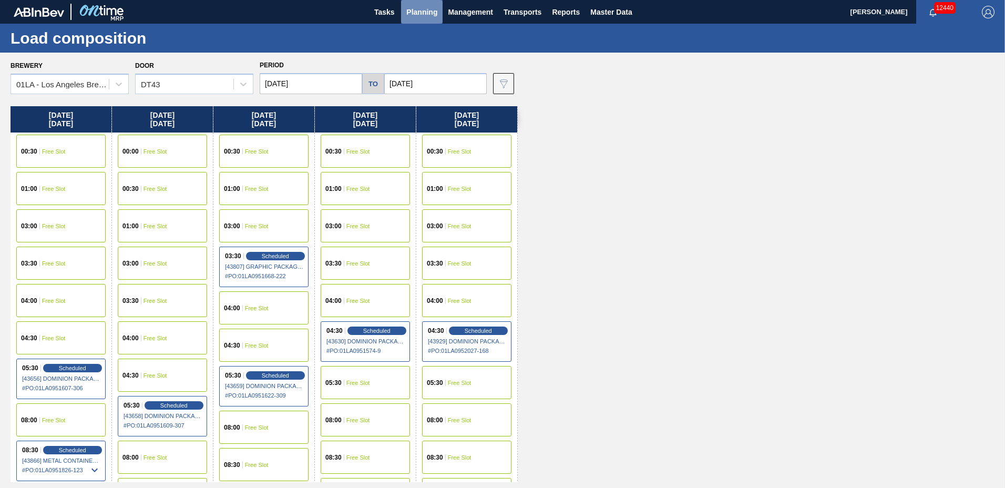
click at [417, 14] on span "Planning" at bounding box center [421, 12] width 31 height 13
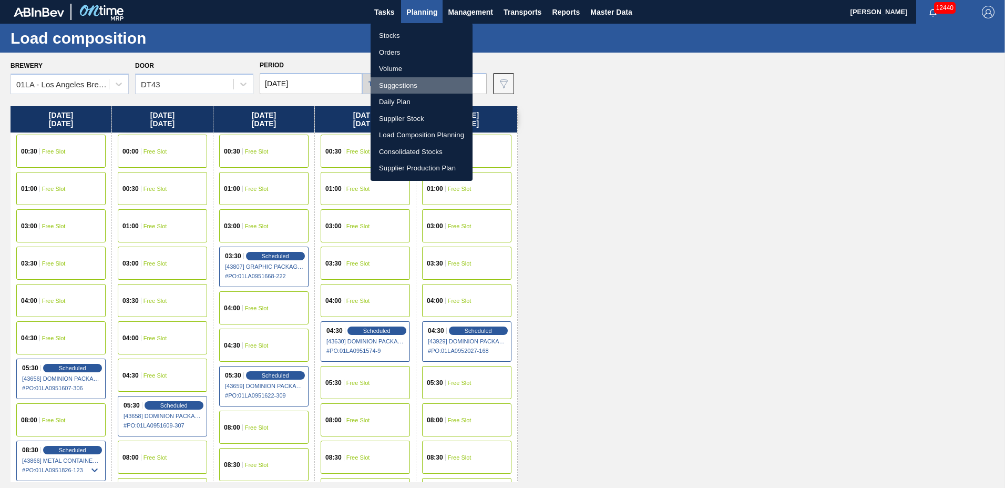
click at [419, 84] on li "Suggestions" at bounding box center [422, 85] width 102 height 17
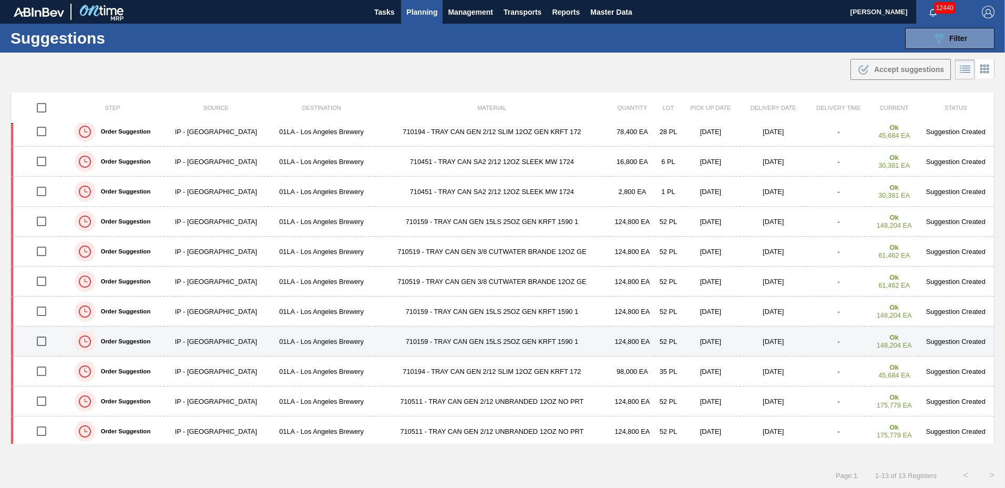
scroll to position [70, 0]
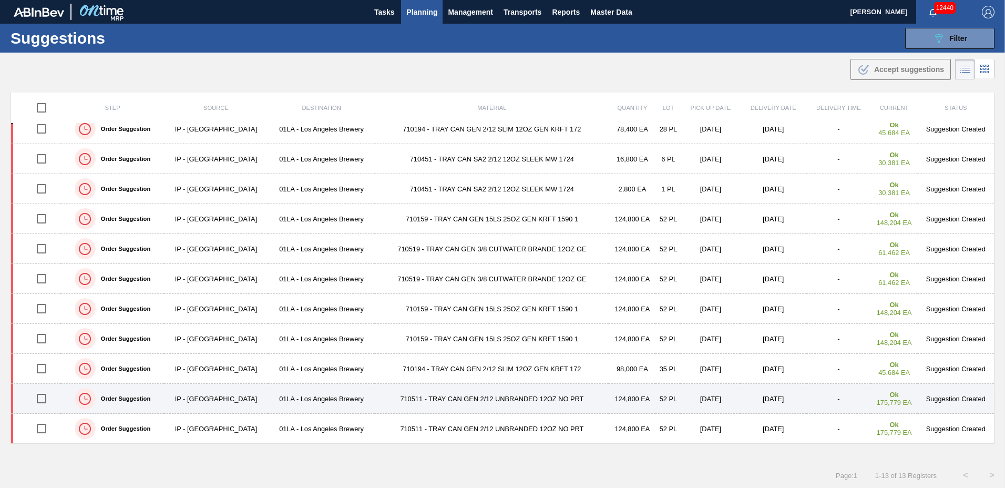
click at [42, 398] on input "checkbox" at bounding box center [41, 398] width 22 height 22
checkbox input "true"
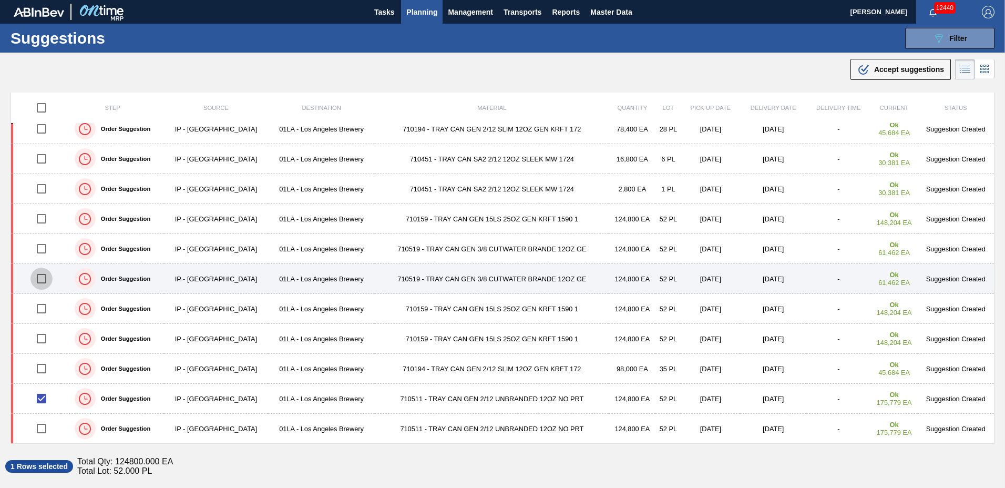
click at [40, 279] on input "checkbox" at bounding box center [41, 279] width 22 height 22
checkbox input "true"
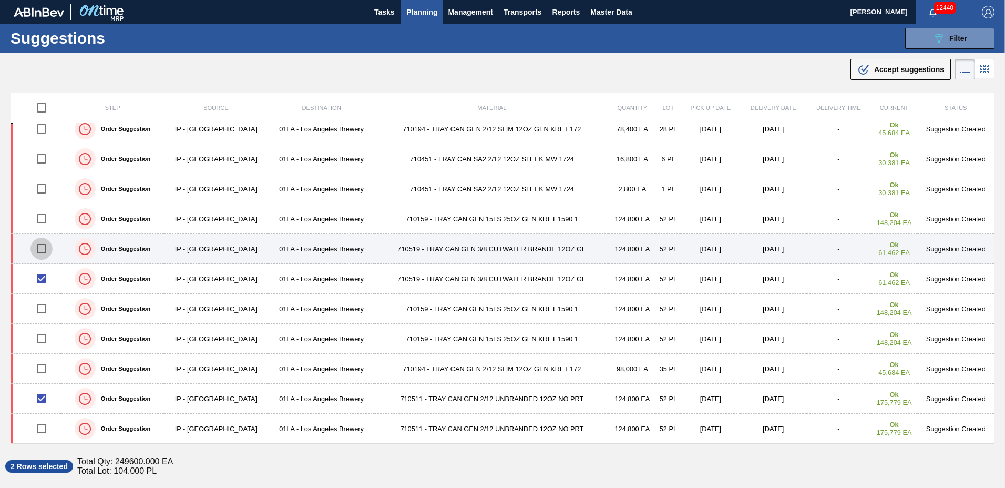
click at [44, 249] on input "checkbox" at bounding box center [41, 249] width 22 height 22
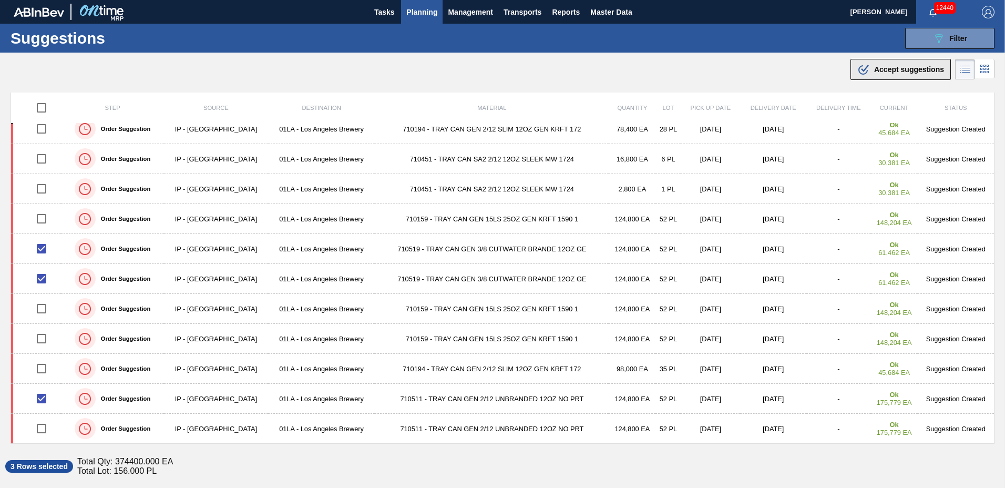
click at [878, 65] on div ".b{fill:var(--color-action-default)} Accept suggestions" at bounding box center [900, 69] width 87 height 13
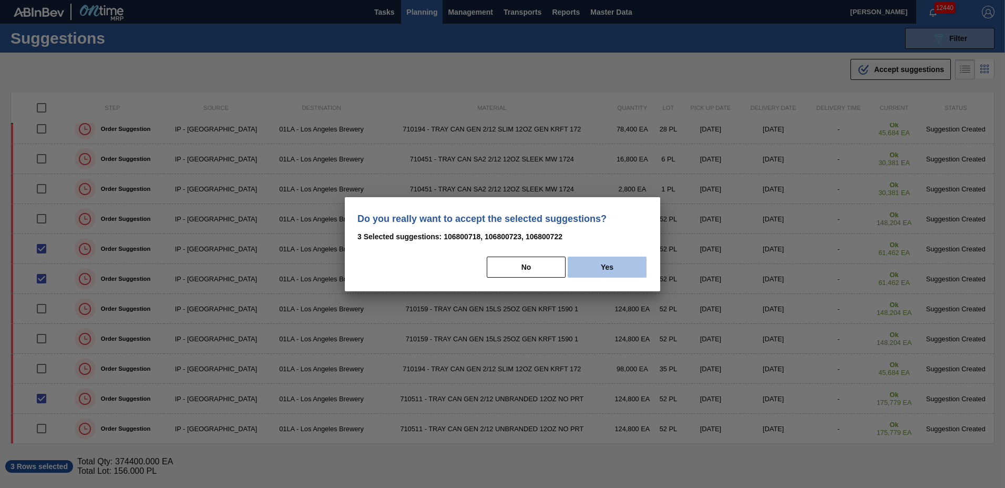
click at [627, 264] on button "Yes" at bounding box center [607, 267] width 79 height 21
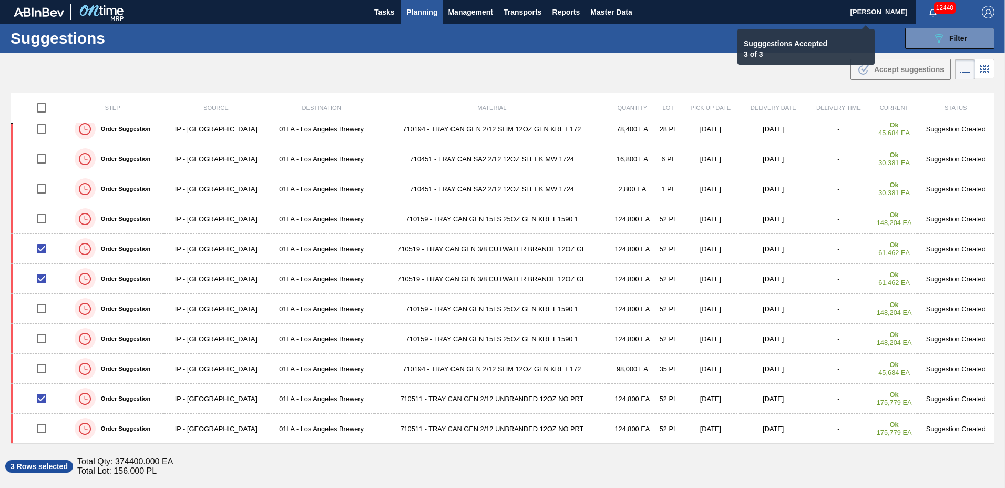
checkbox input "false"
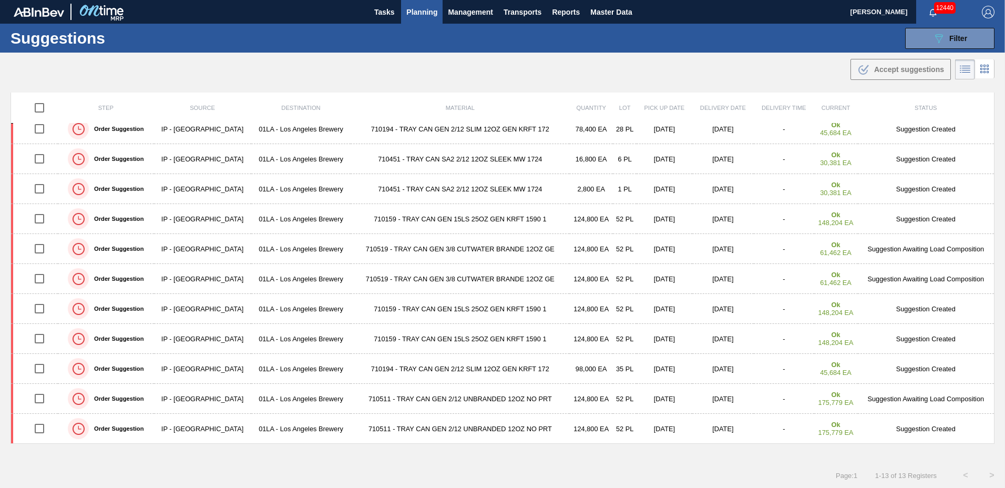
click at [425, 11] on span "Planning" at bounding box center [421, 12] width 31 height 13
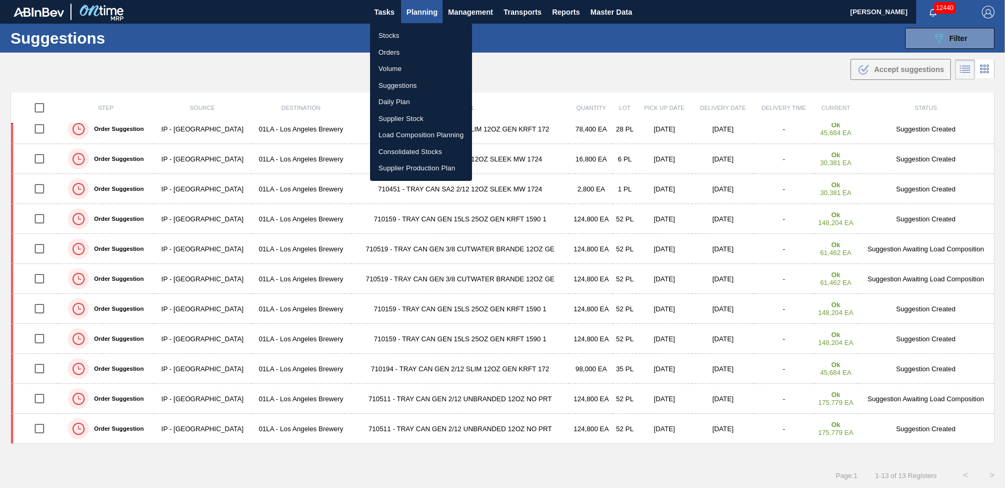
click at [405, 135] on li "Load Composition Planning" at bounding box center [421, 135] width 102 height 17
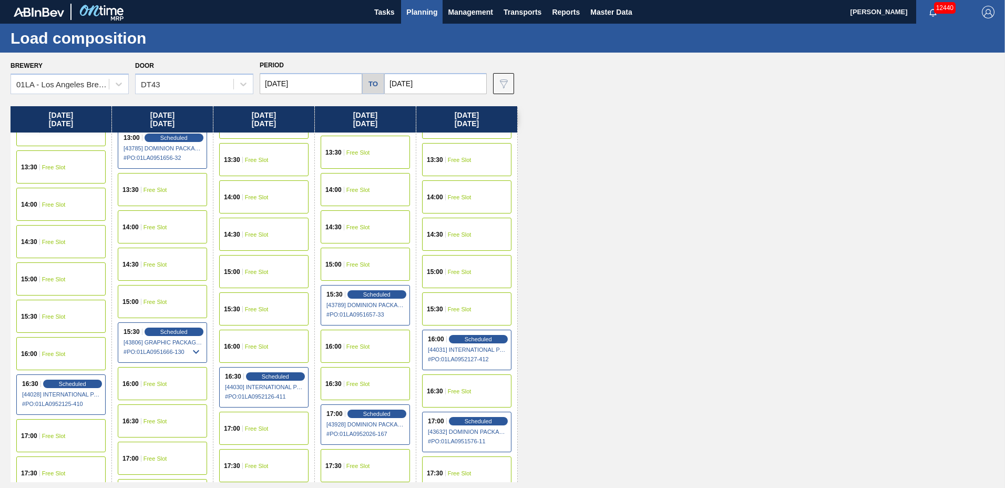
scroll to position [683, 0]
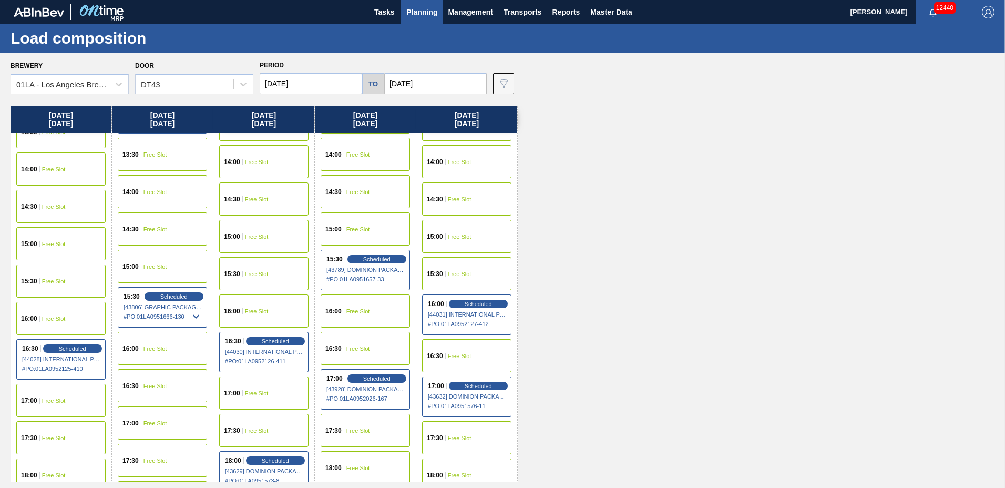
click at [358, 341] on div "16:30 Free Slot" at bounding box center [365, 348] width 89 height 33
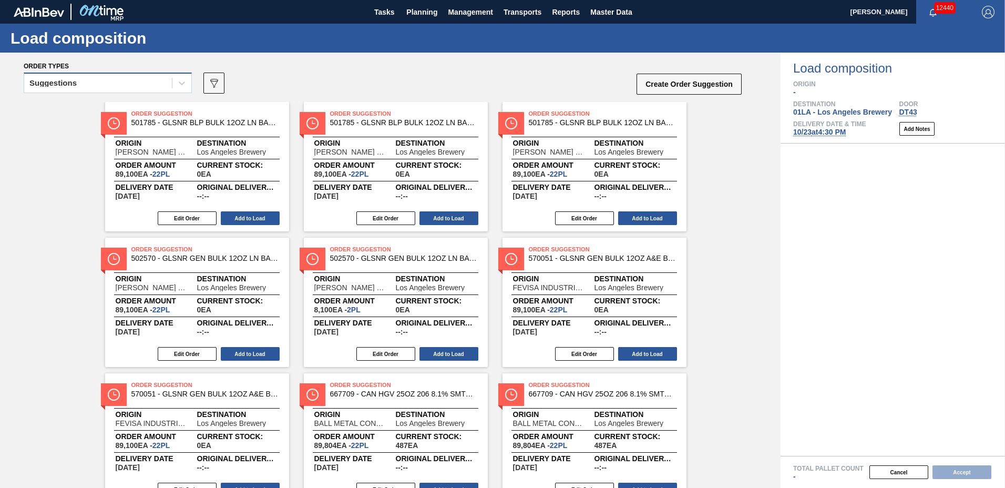
click at [68, 85] on div "Suggestions" at bounding box center [52, 82] width 47 height 7
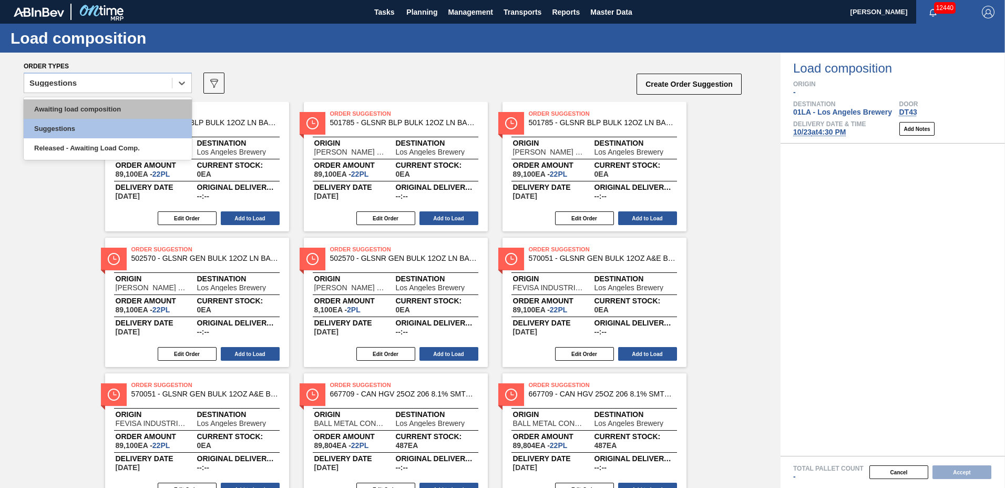
click at [74, 108] on div "Awaiting load composition" at bounding box center [108, 108] width 168 height 19
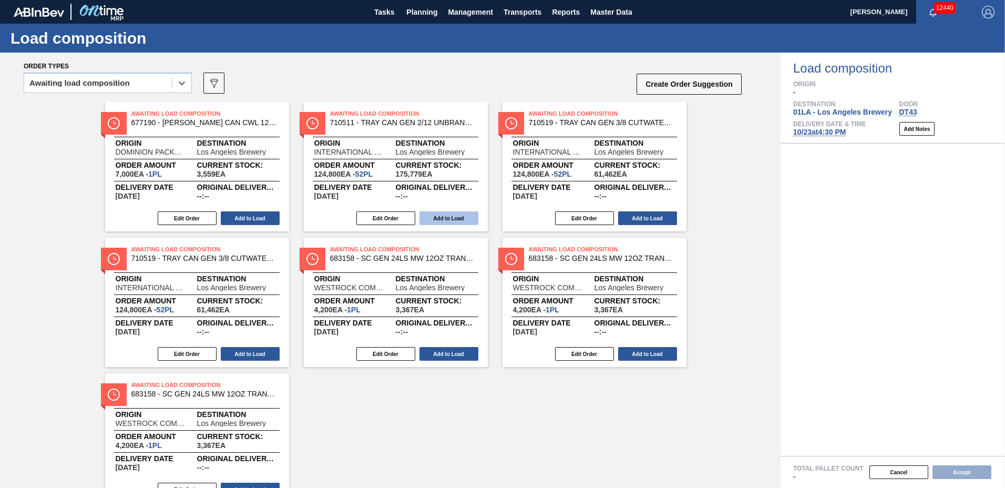
click at [435, 221] on button "Add to Load" at bounding box center [448, 218] width 59 height 14
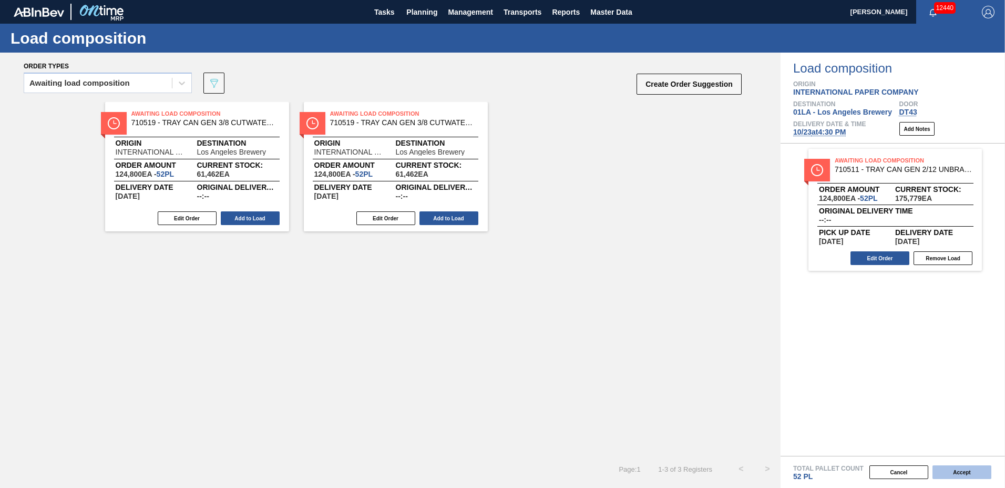
drag, startPoint x: 960, startPoint y: 474, endPoint x: 935, endPoint y: 474, distance: 24.7
click at [935, 474] on button "Accept" at bounding box center [961, 472] width 59 height 14
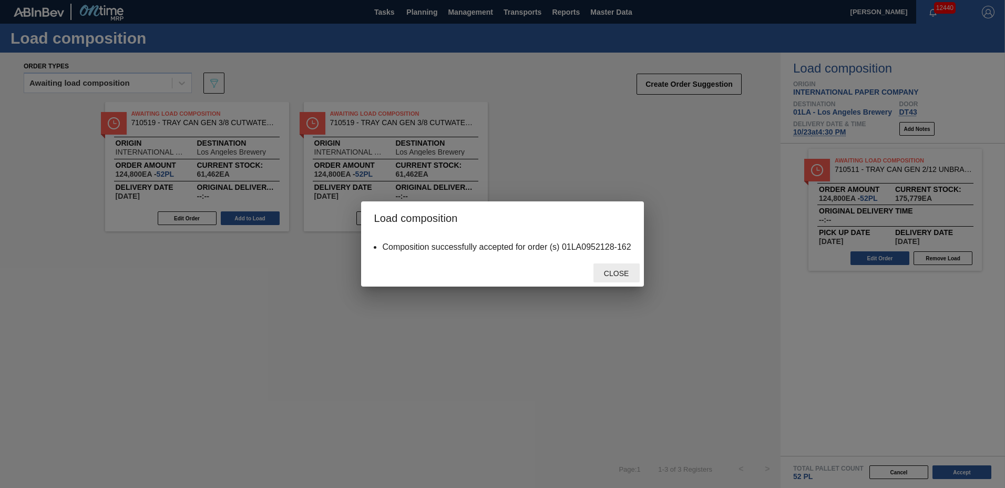
click at [612, 273] on span "Close" at bounding box center [617, 273] width 42 height 8
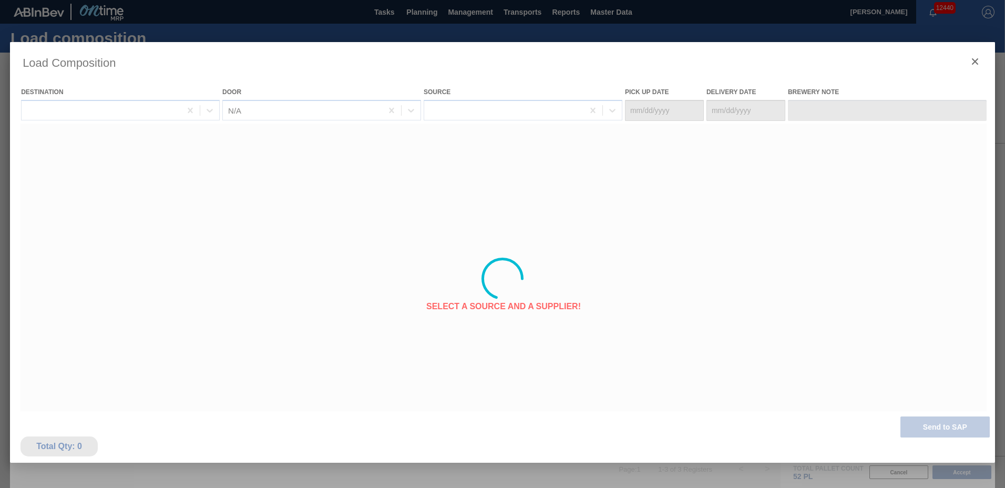
type Date "[DATE]"
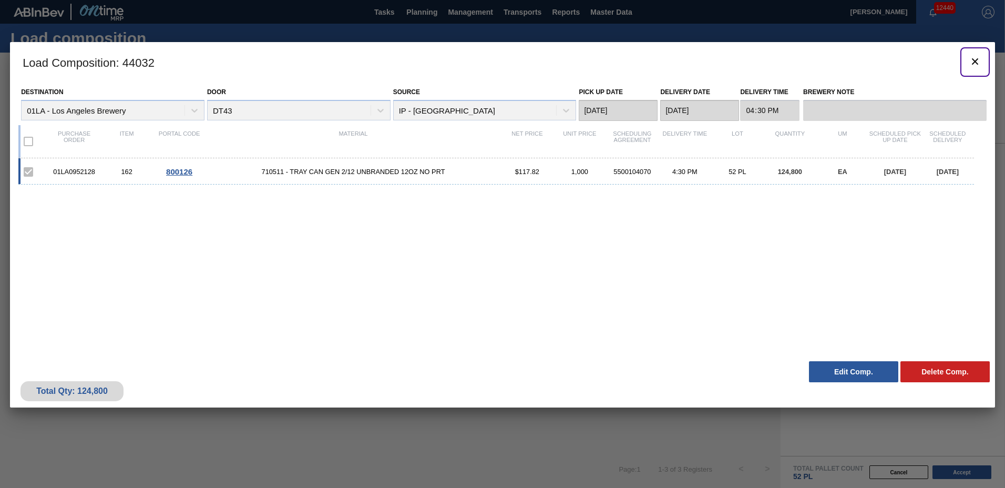
click at [976, 60] on icon "botão de ícone" at bounding box center [975, 61] width 6 height 6
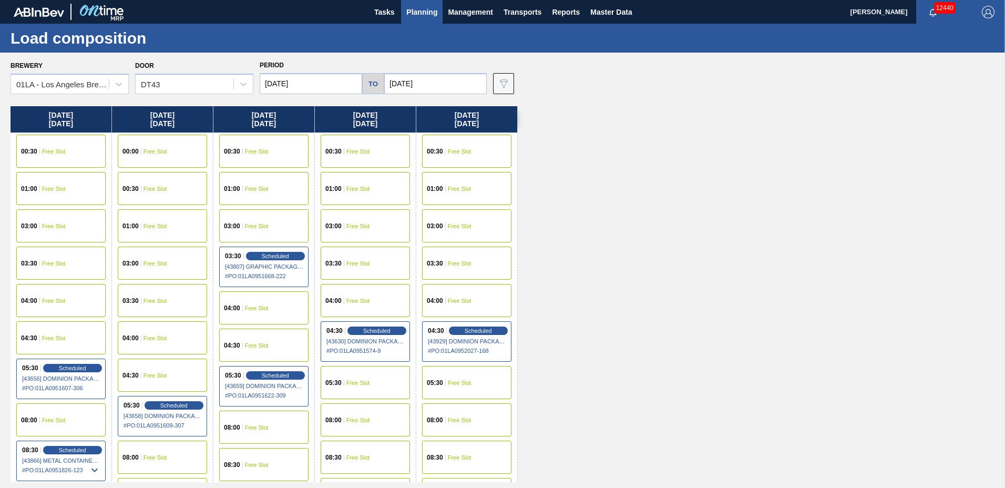
click at [148, 193] on div "00:30 Free Slot" at bounding box center [162, 188] width 89 height 33
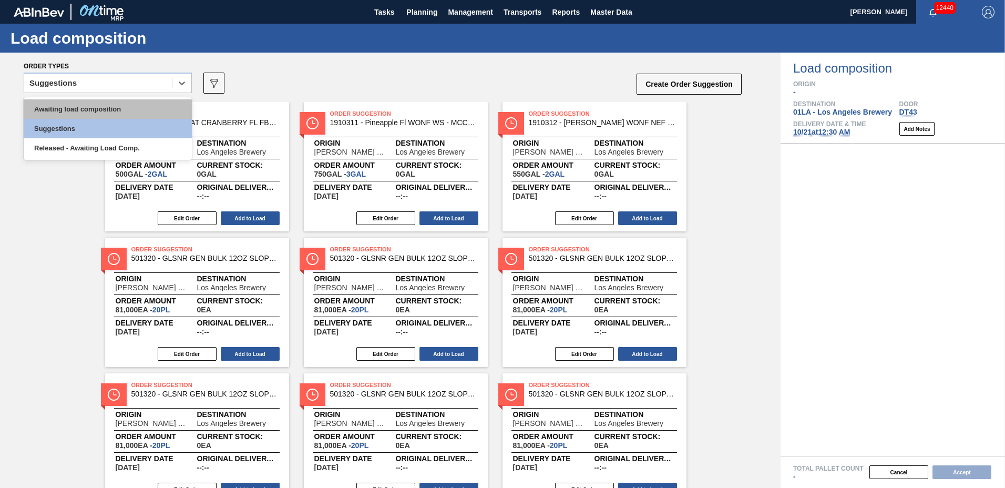
drag, startPoint x: 121, startPoint y: 85, endPoint x: 107, endPoint y: 102, distance: 22.3
click at [121, 85] on div "Suggestions" at bounding box center [98, 83] width 148 height 15
click at [107, 102] on div "Awaiting load composition" at bounding box center [108, 108] width 168 height 19
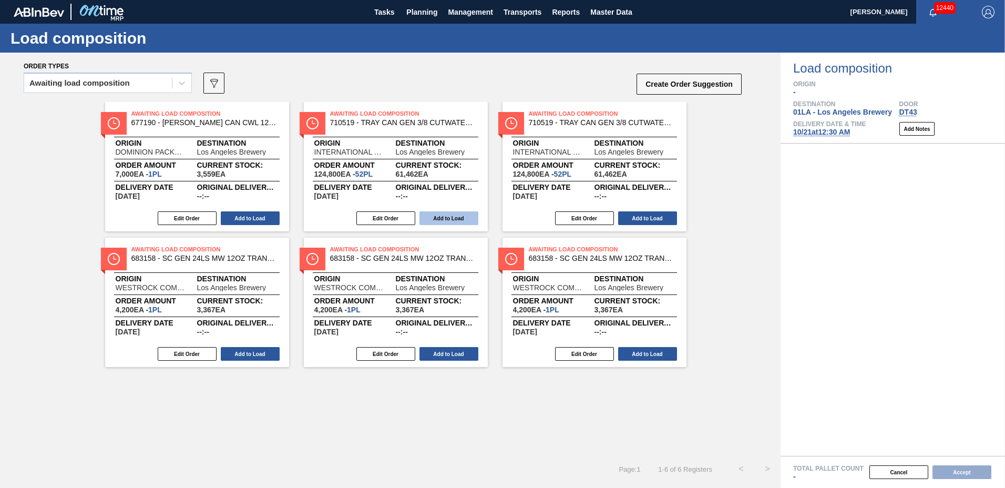
click at [436, 218] on button "Add to Load" at bounding box center [448, 218] width 59 height 14
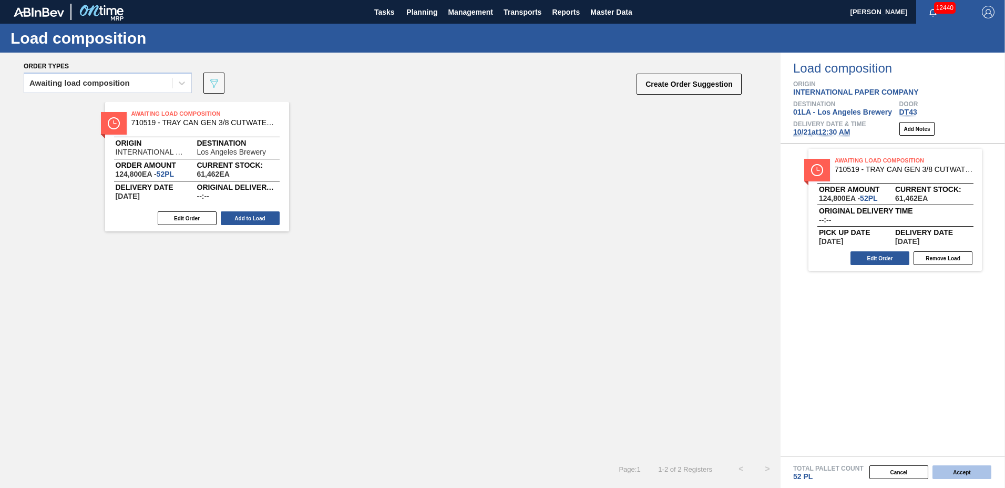
click at [960, 475] on button "Accept" at bounding box center [961, 472] width 59 height 14
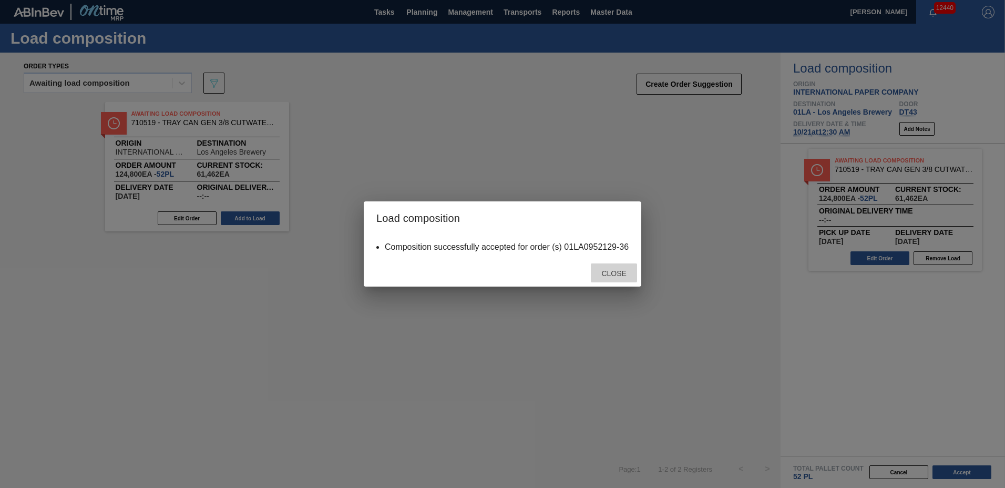
click at [630, 276] on span "Close" at bounding box center [614, 273] width 42 height 8
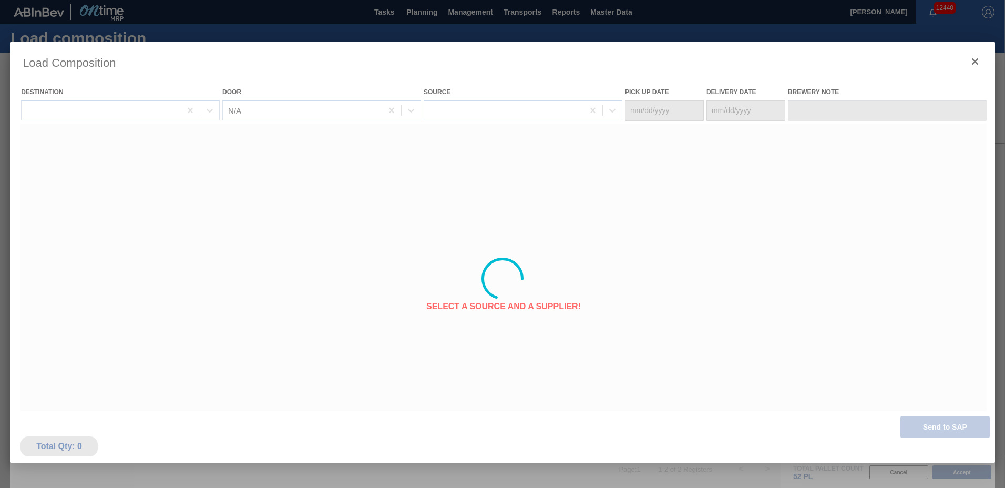
type Date "[DATE]"
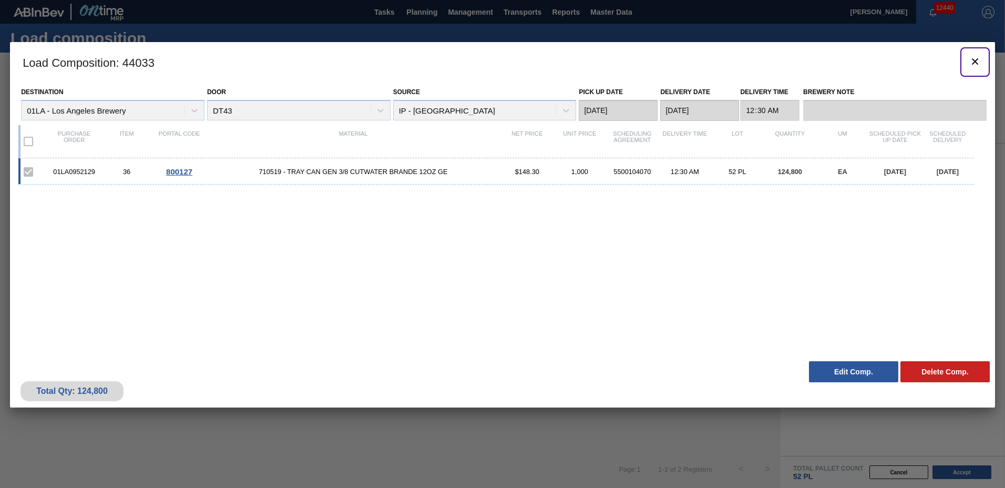
click at [976, 60] on icon "botão de ícone" at bounding box center [975, 61] width 6 height 6
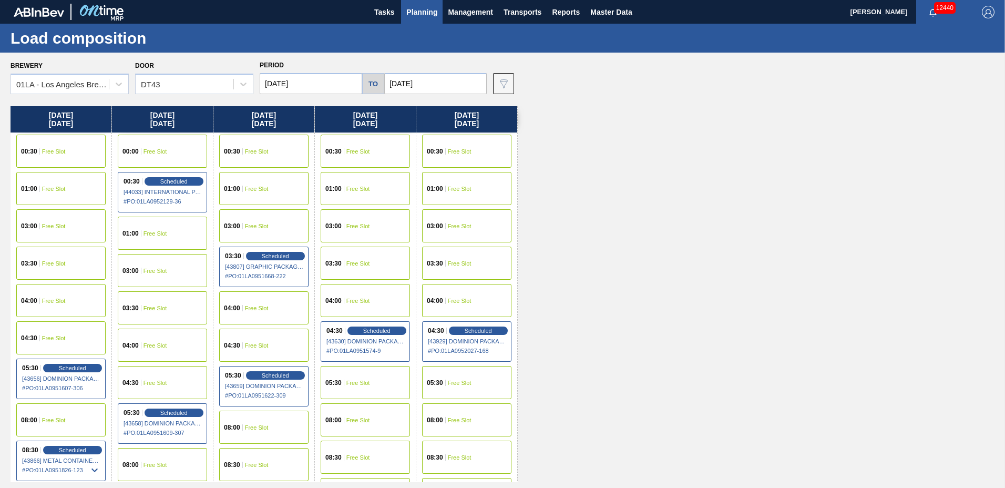
click at [362, 156] on div "00:30 Free Slot" at bounding box center [365, 151] width 89 height 33
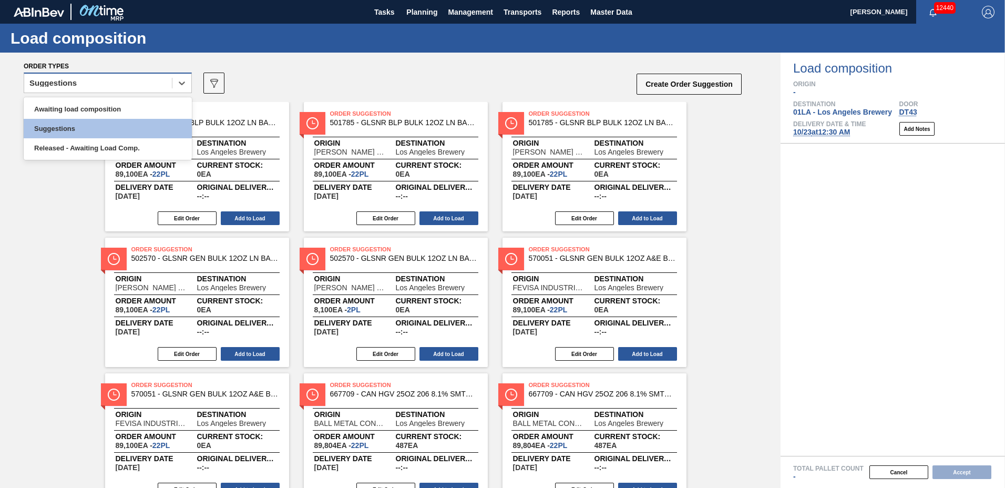
click at [117, 84] on div "Suggestions" at bounding box center [98, 83] width 148 height 15
click at [116, 104] on div "Awaiting load composition" at bounding box center [108, 108] width 168 height 19
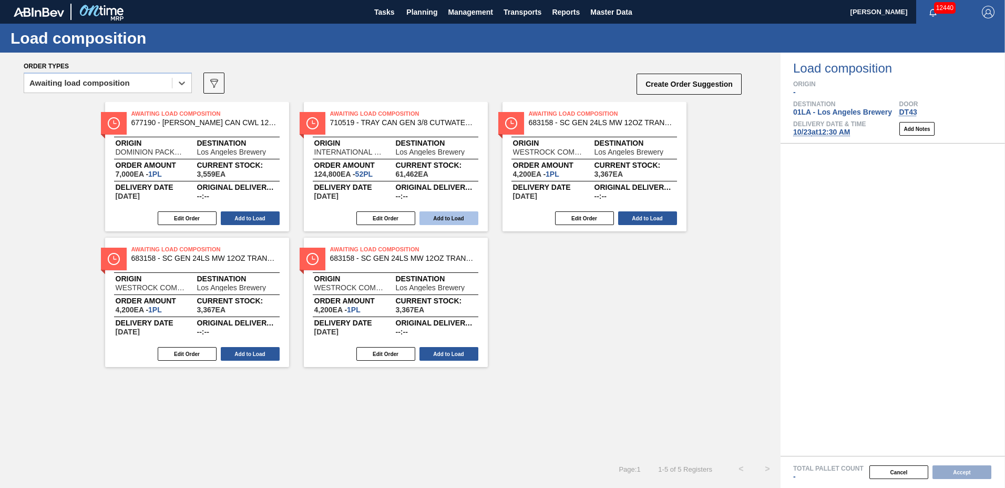
click at [458, 220] on button "Add to Load" at bounding box center [448, 218] width 59 height 14
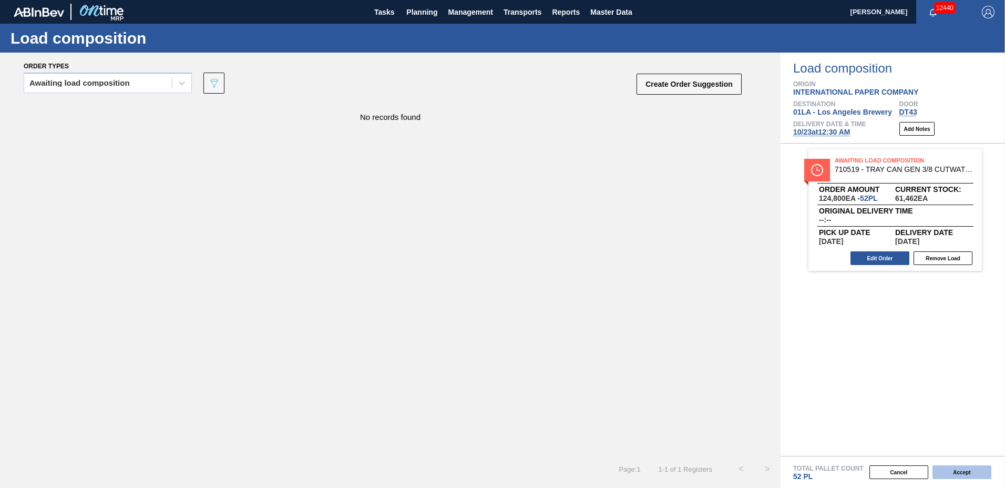
click at [942, 470] on button "Accept" at bounding box center [961, 472] width 59 height 14
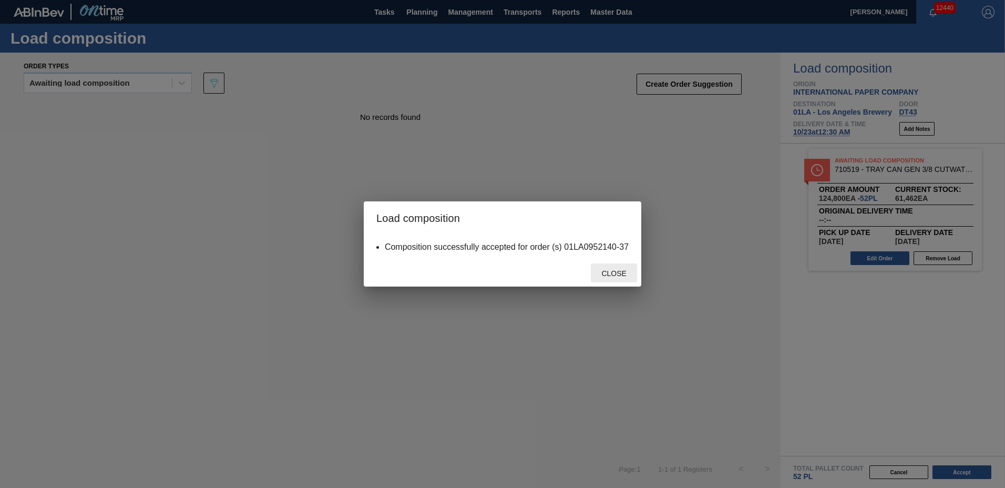
click at [619, 273] on span "Close" at bounding box center [614, 273] width 42 height 8
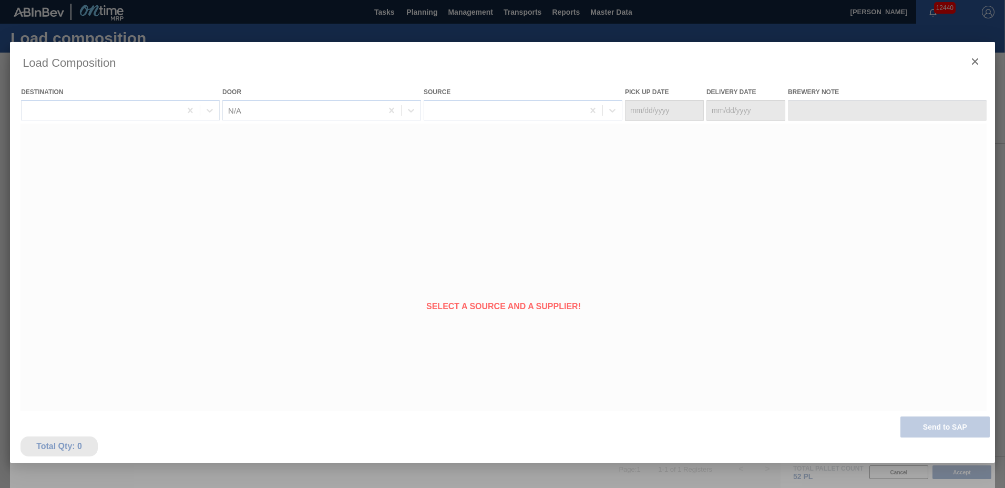
type Date "[DATE]"
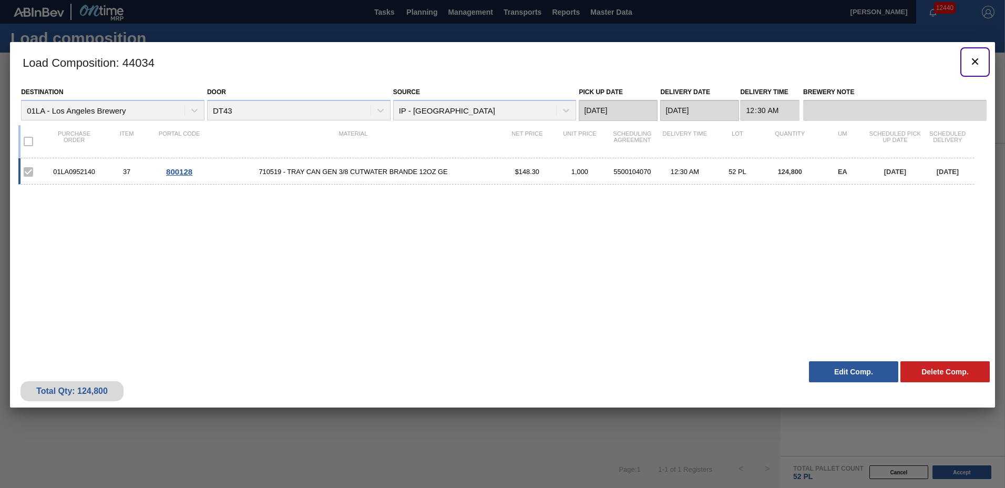
click at [972, 59] on icon "botão de ícone" at bounding box center [975, 61] width 13 height 13
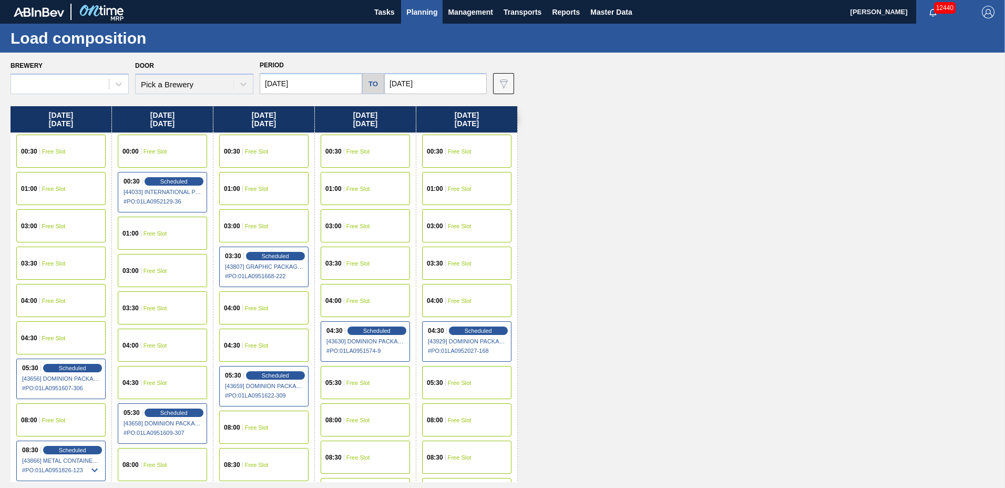
click at [430, 7] on span "Planning" at bounding box center [421, 12] width 31 height 13
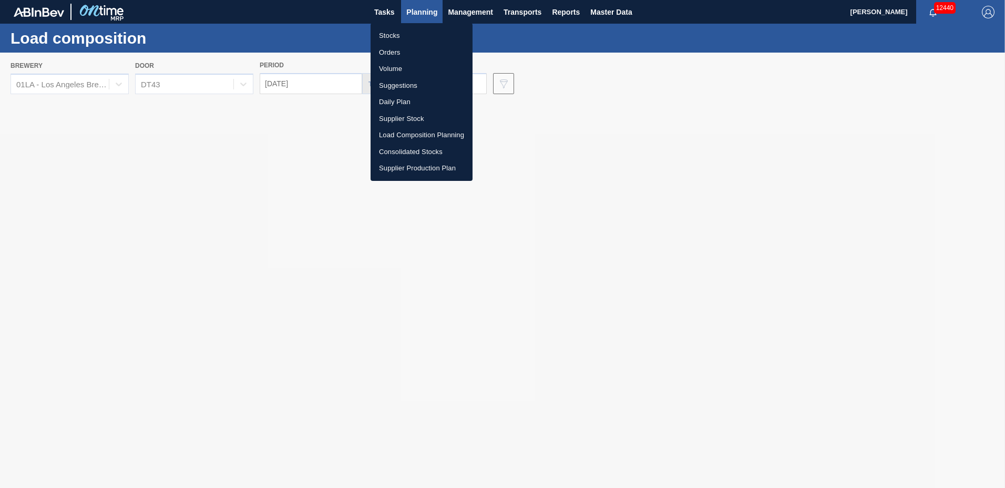
click at [407, 89] on li "Suggestions" at bounding box center [422, 85] width 102 height 17
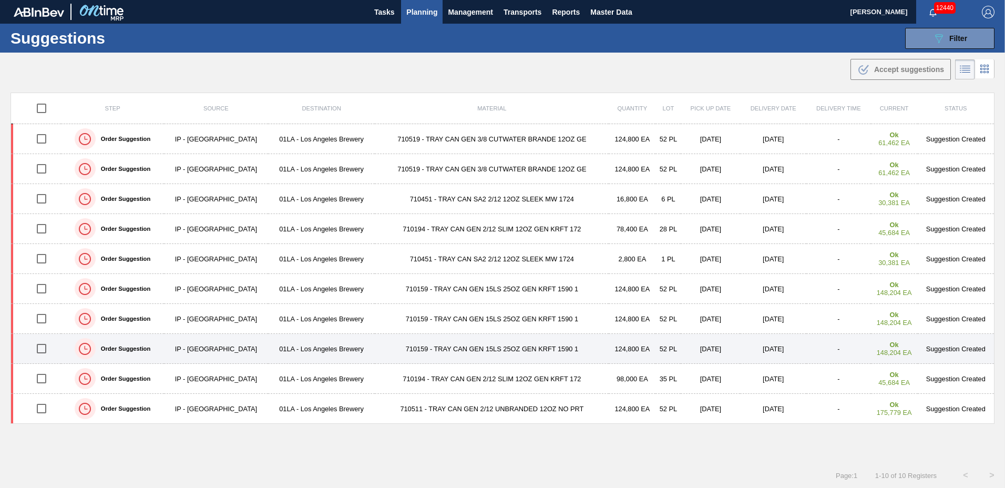
scroll to position [1, 0]
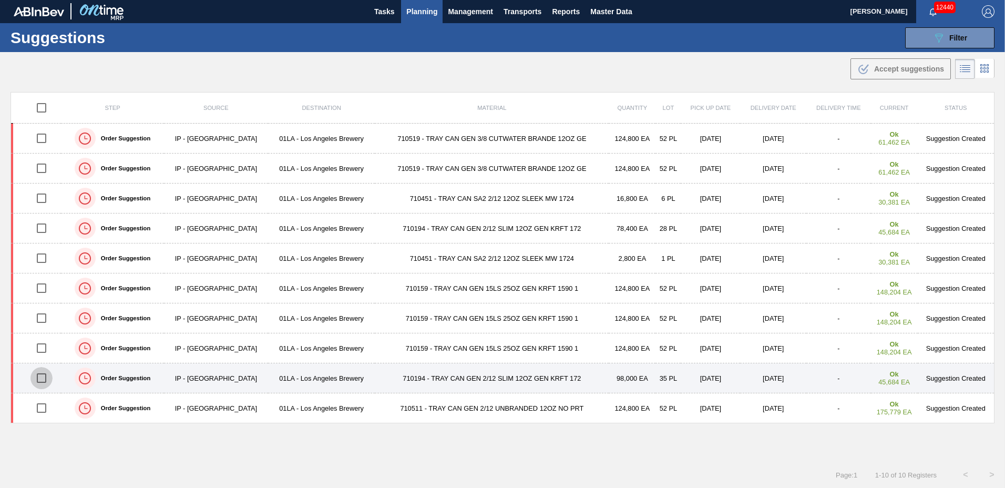
drag, startPoint x: 36, startPoint y: 375, endPoint x: 42, endPoint y: 375, distance: 5.8
click at [36, 375] on input "checkbox" at bounding box center [41, 378] width 22 height 22
checkbox input "true"
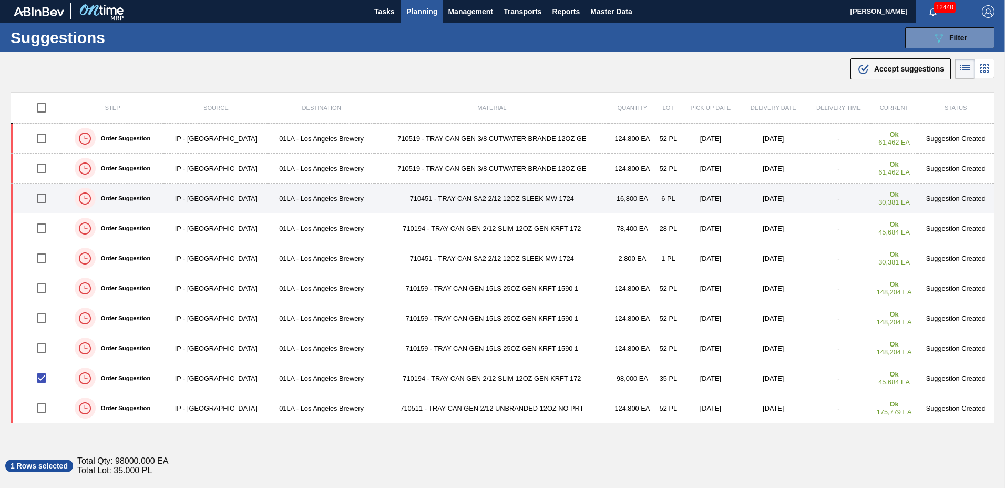
click at [42, 197] on input "checkbox" at bounding box center [41, 198] width 22 height 22
checkbox input "true"
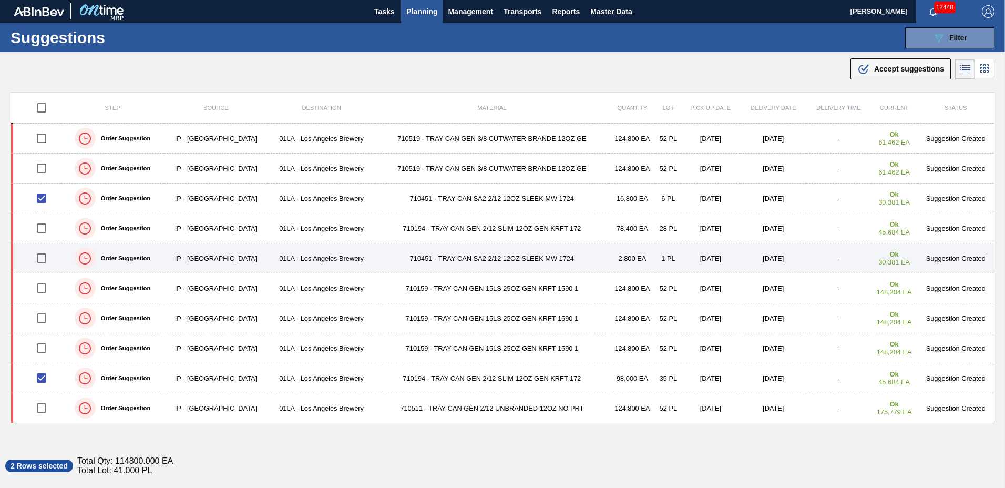
click at [38, 257] on input "checkbox" at bounding box center [41, 258] width 22 height 22
checkbox input "true"
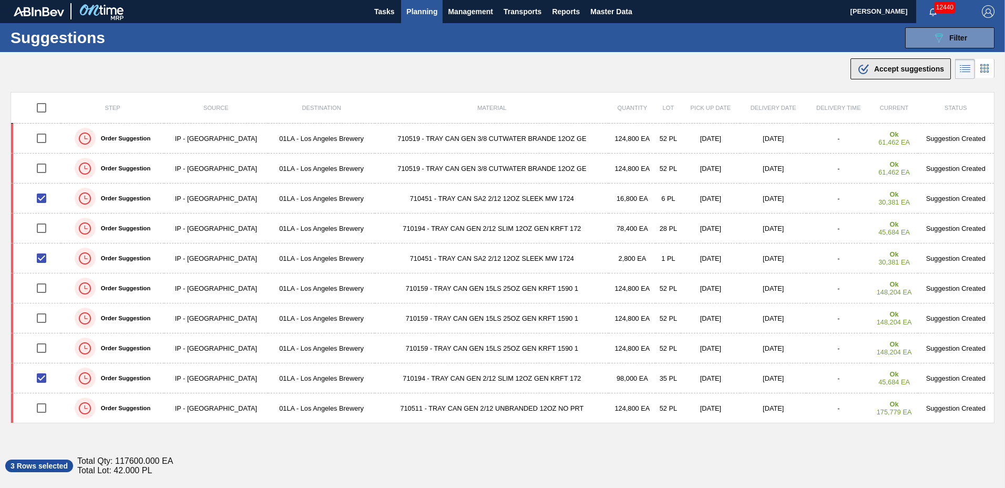
click at [880, 66] on span "Accept suggestions" at bounding box center [909, 69] width 70 height 8
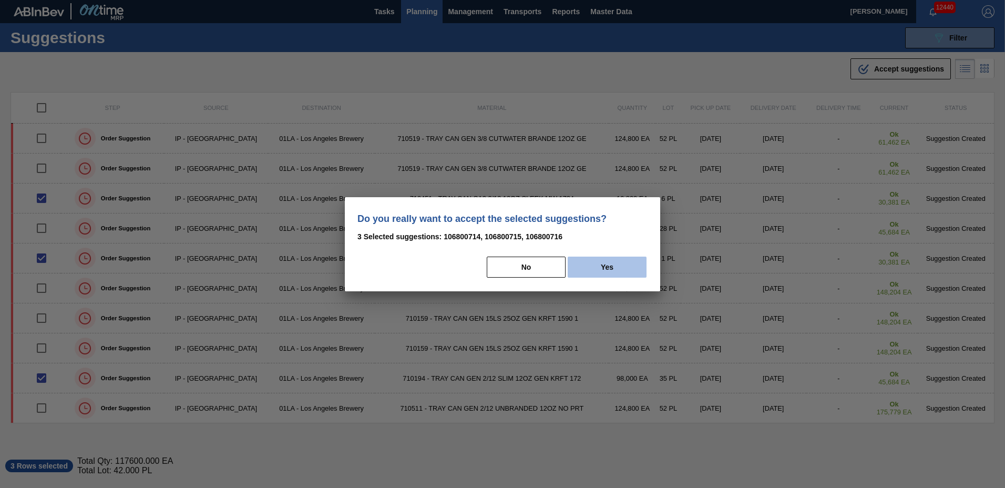
click at [618, 263] on button "Yes" at bounding box center [607, 267] width 79 height 21
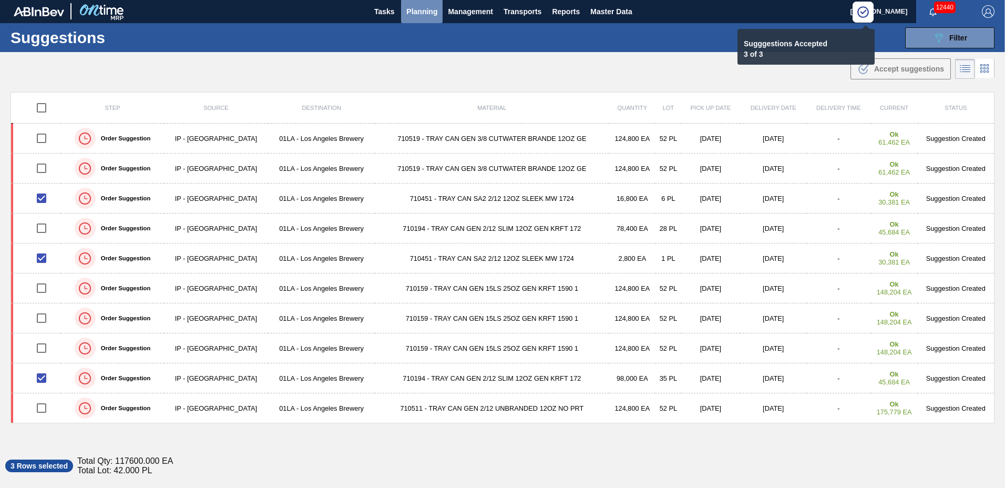
click at [429, 11] on span "Planning" at bounding box center [421, 11] width 31 height 13
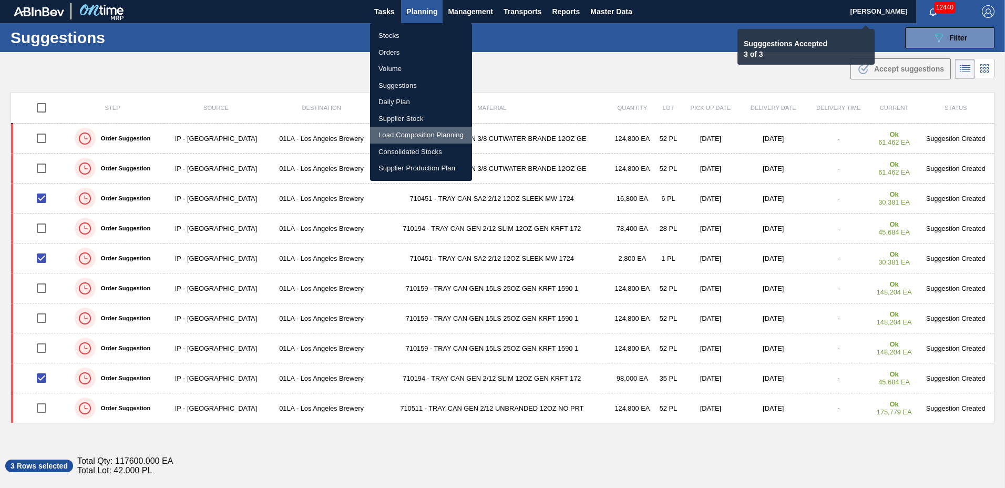
click at [411, 134] on li "Load Composition Planning" at bounding box center [421, 135] width 102 height 17
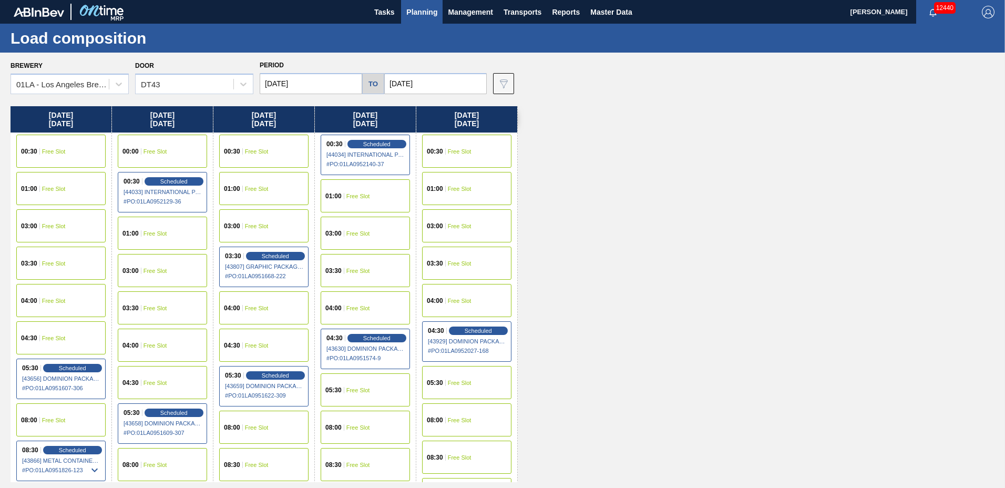
click at [467, 152] on span "Free Slot" at bounding box center [460, 151] width 24 height 6
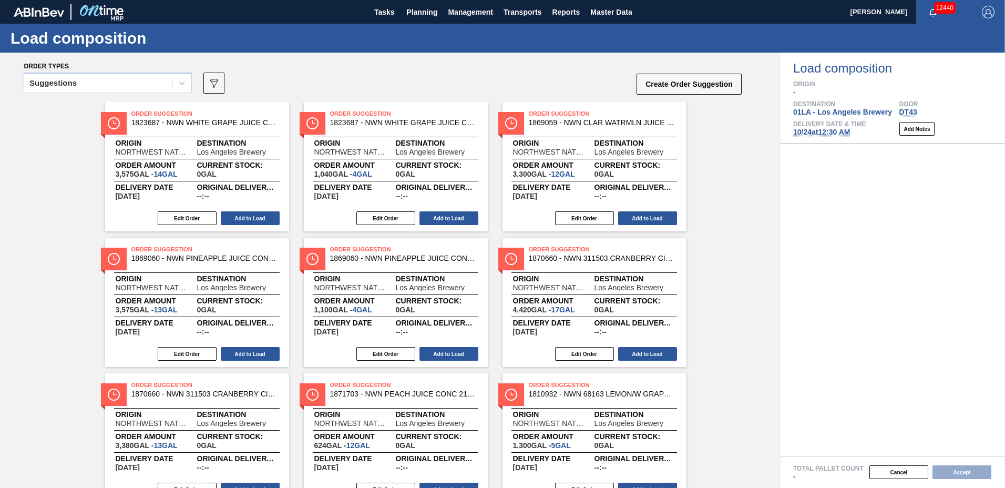
click at [91, 85] on div "Suggestions" at bounding box center [98, 83] width 148 height 15
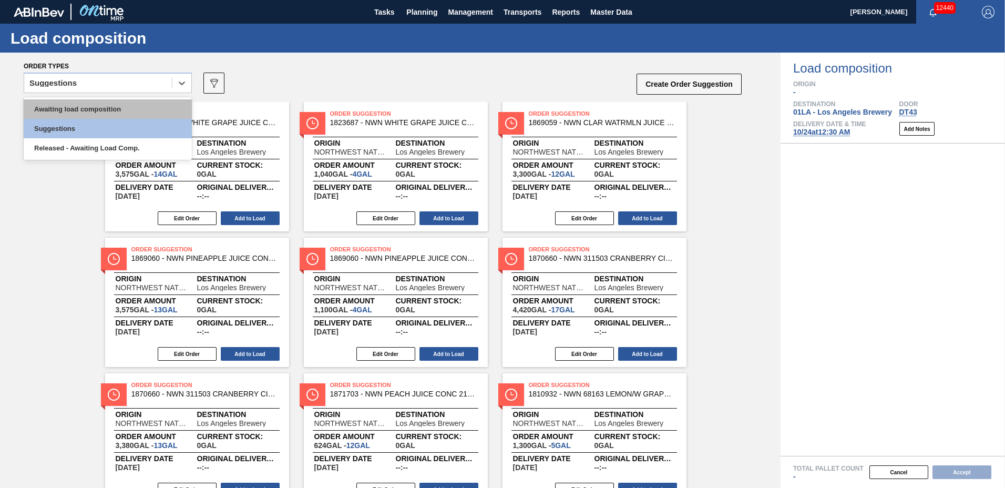
click at [94, 104] on div "Awaiting load composition" at bounding box center [108, 108] width 168 height 19
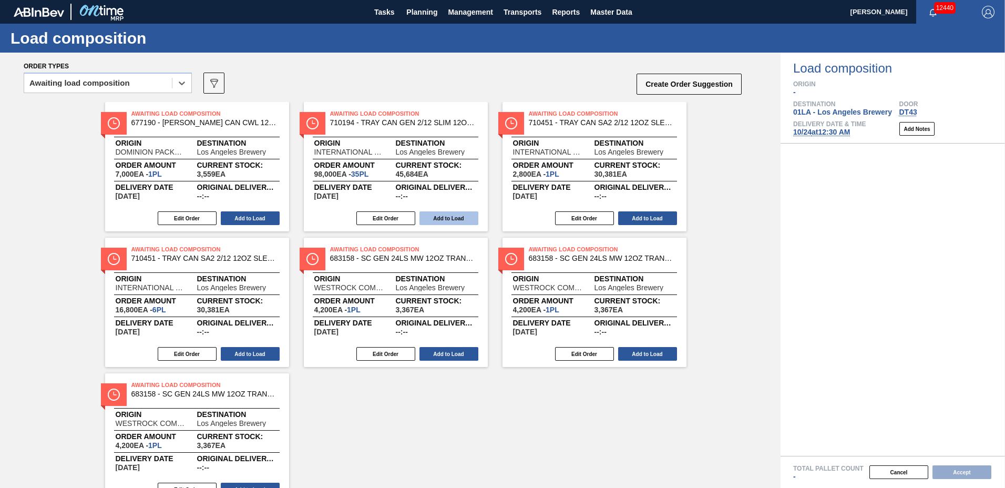
click at [435, 213] on button "Add to Load" at bounding box center [448, 218] width 59 height 14
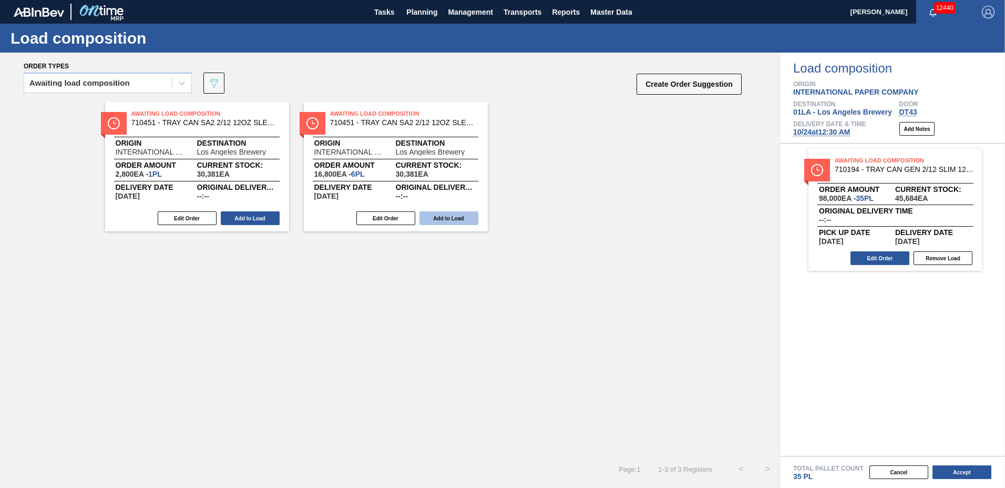
click at [252, 218] on button "Add to Load" at bounding box center [250, 218] width 59 height 14
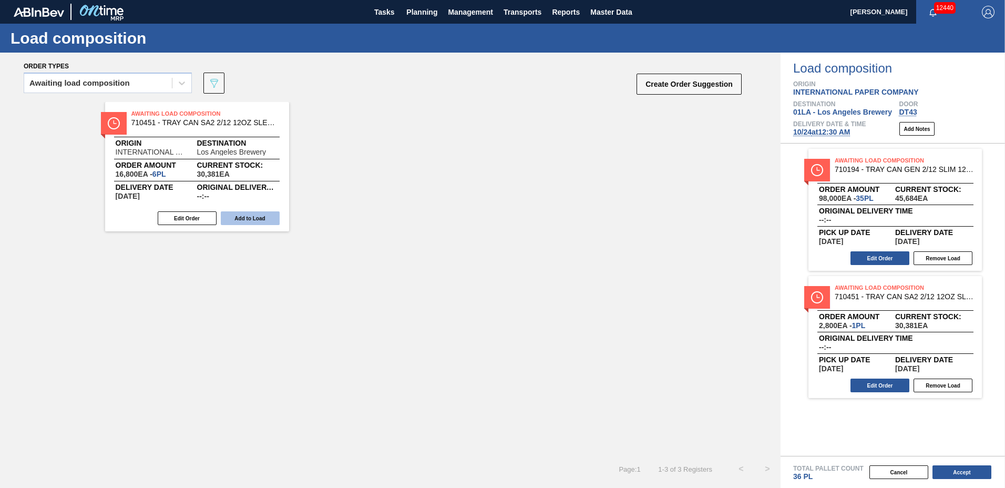
click at [271, 218] on button "Add to Load" at bounding box center [250, 218] width 59 height 14
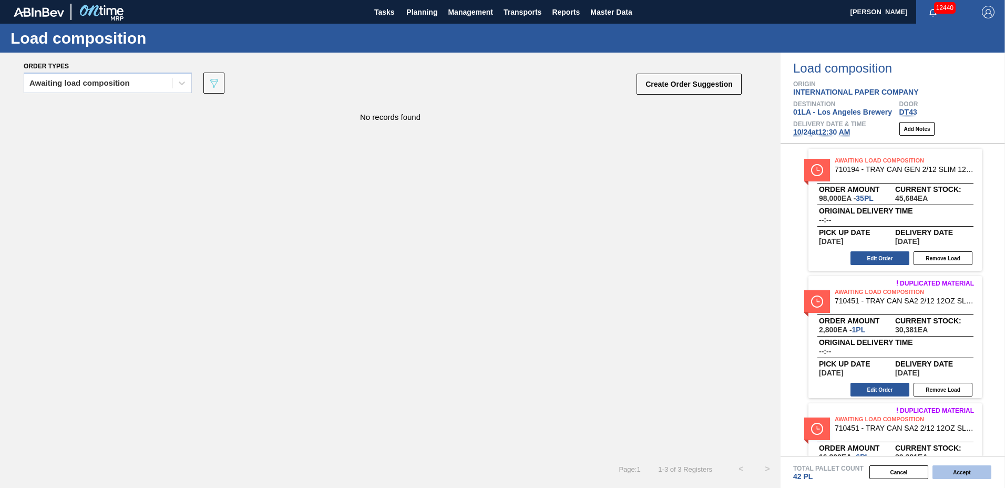
click at [945, 471] on button "Accept" at bounding box center [961, 472] width 59 height 14
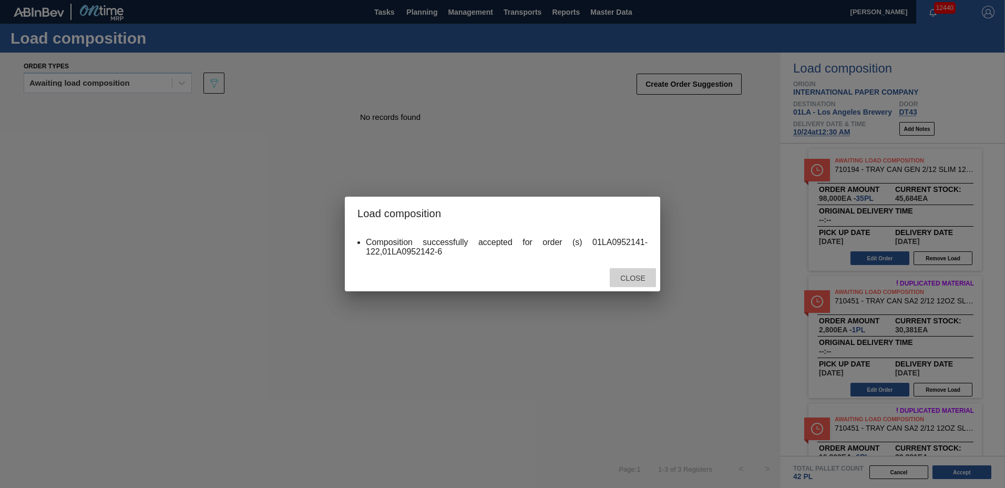
click at [631, 270] on div "Close" at bounding box center [633, 277] width 46 height 19
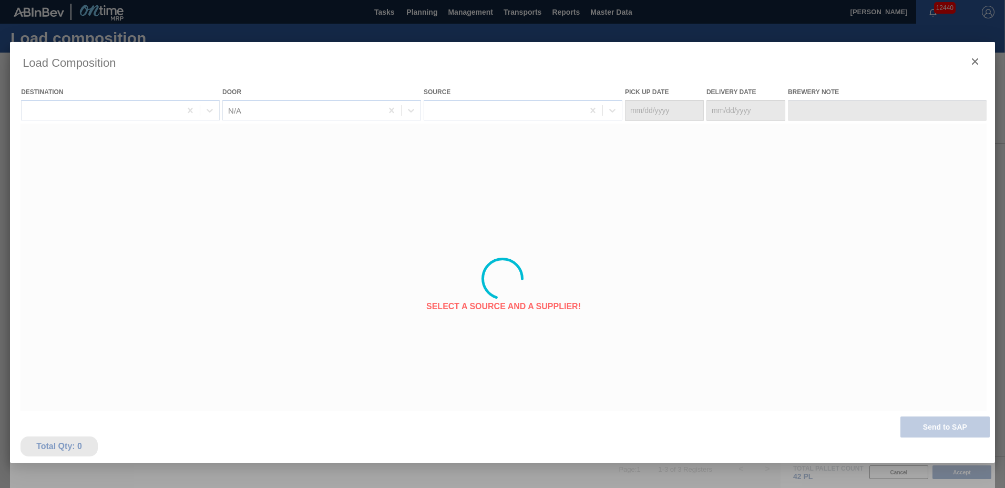
type Date "[DATE]"
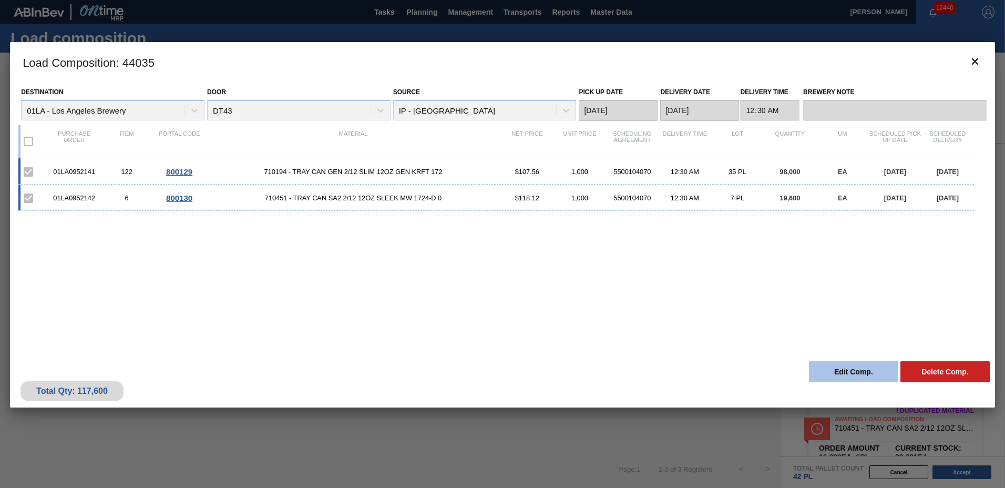
click at [855, 375] on button "Edit Comp." at bounding box center [853, 371] width 89 height 21
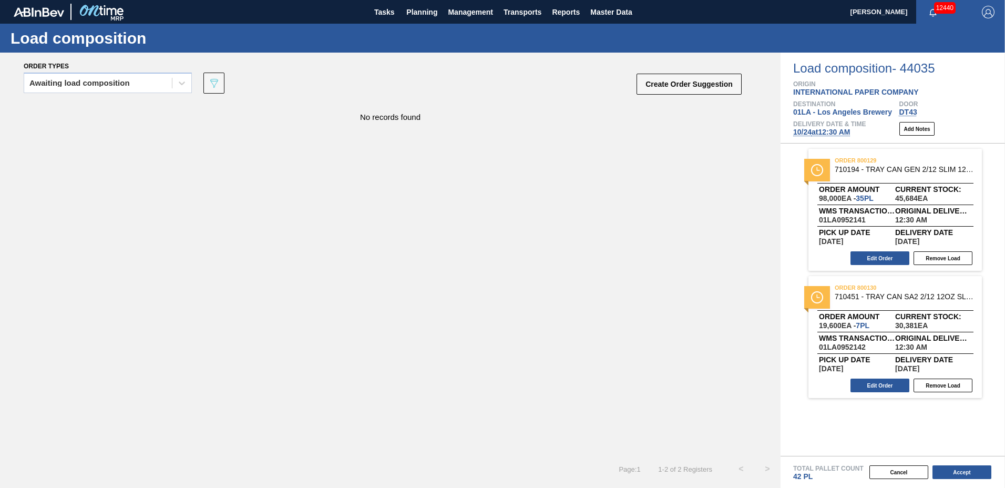
click at [872, 266] on div "order 800129 710194 - TRAY CAN GEN 2/12 SLIM 12OZ GEN KRFT 172 Order amount 98,…" at bounding box center [894, 210] width 173 height 122
click at [873, 260] on button "Edit Order" at bounding box center [879, 258] width 59 height 14
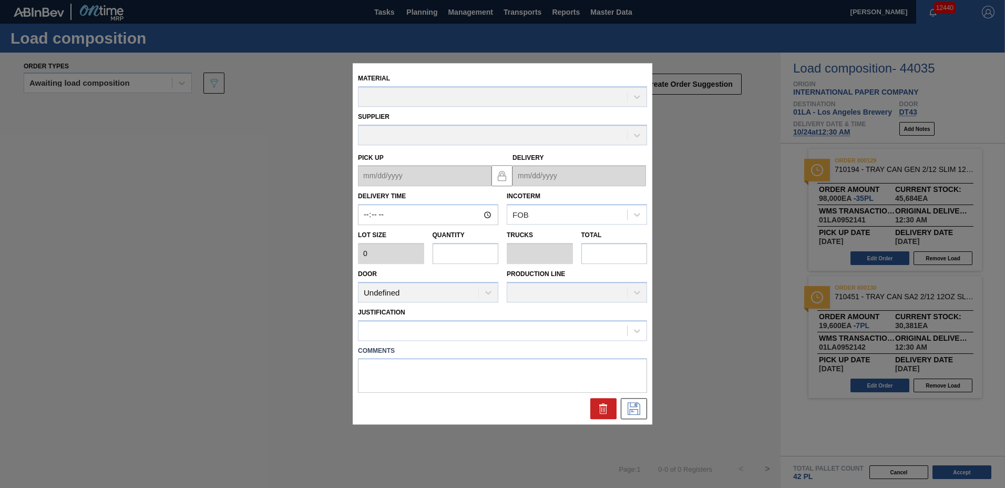
type input "00:30:00"
type input "2,800"
type input "35"
type input "0.7"
type input "98,000"
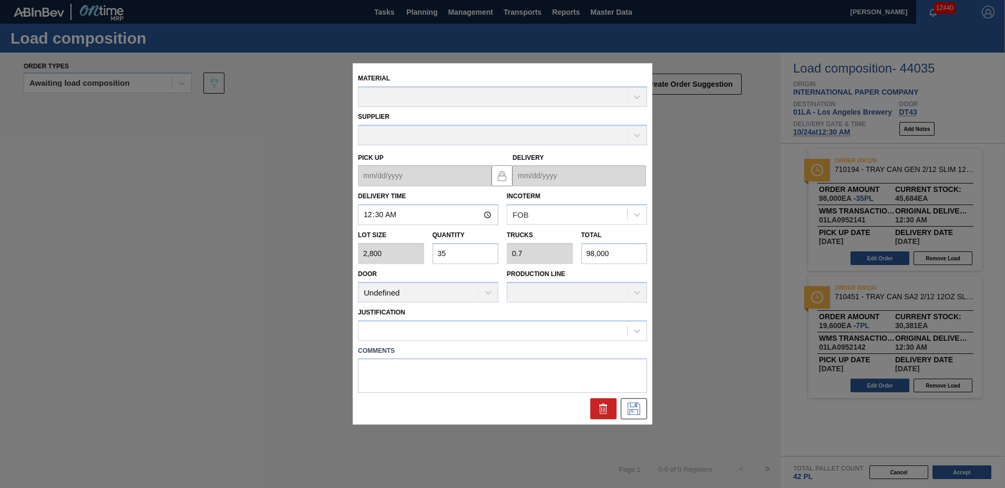
type up "[DATE]"
type input "[DATE]"
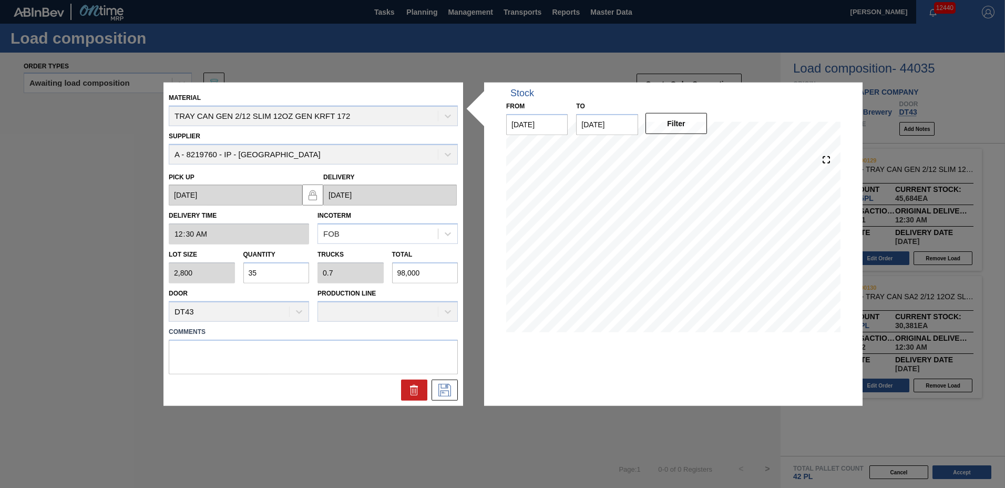
click at [173, 275] on div "Lot size 2,800 Quantity 35 Trucks 0.7 Total 98,000" at bounding box center [314, 263] width 298 height 39
type input "4"
type input "0.08"
type input "11,200"
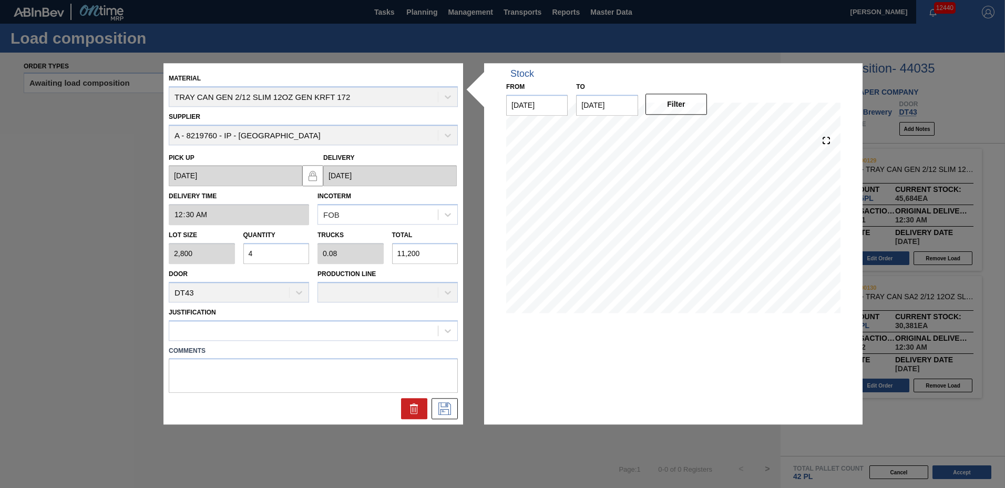
type input "44"
type input "0.88"
type input "123,200"
type input "44"
click at [217, 325] on div at bounding box center [303, 330] width 269 height 15
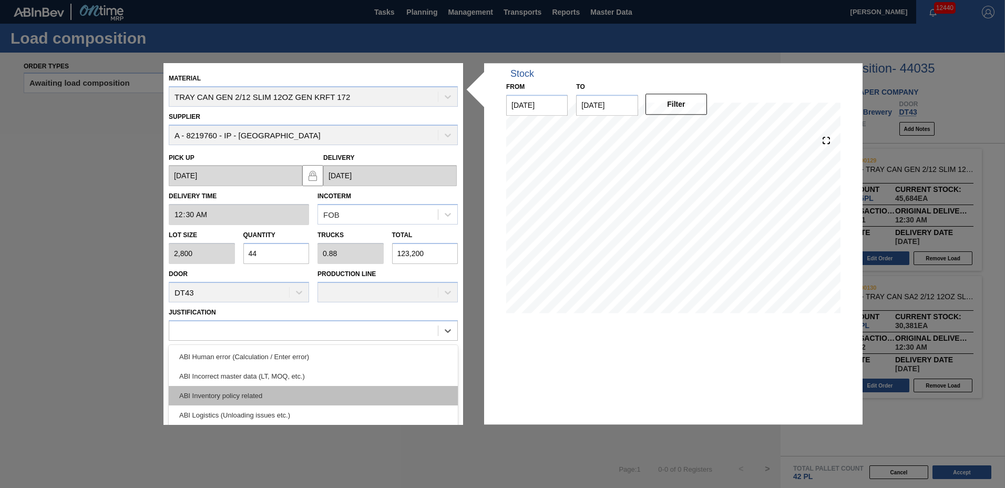
click at [222, 386] on div "ABI Inventory policy related" at bounding box center [313, 395] width 289 height 19
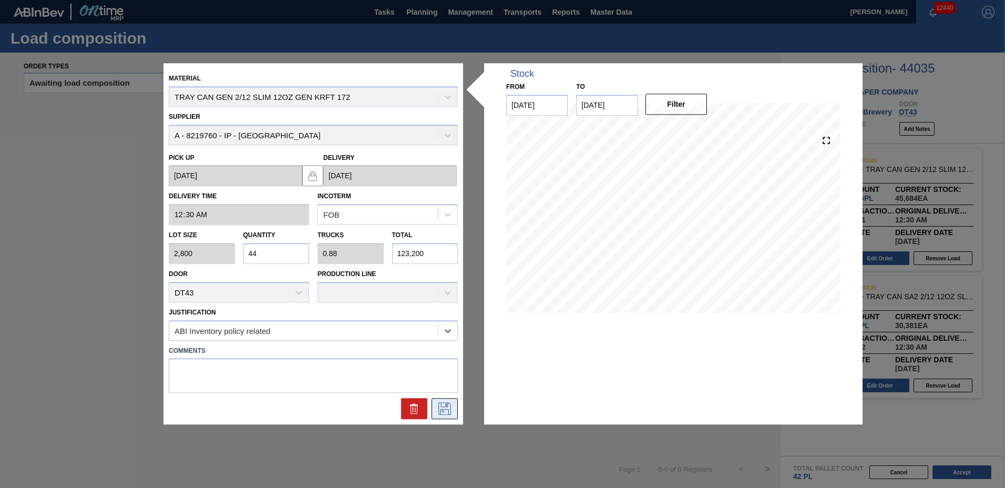
click at [438, 405] on icon at bounding box center [444, 409] width 17 height 13
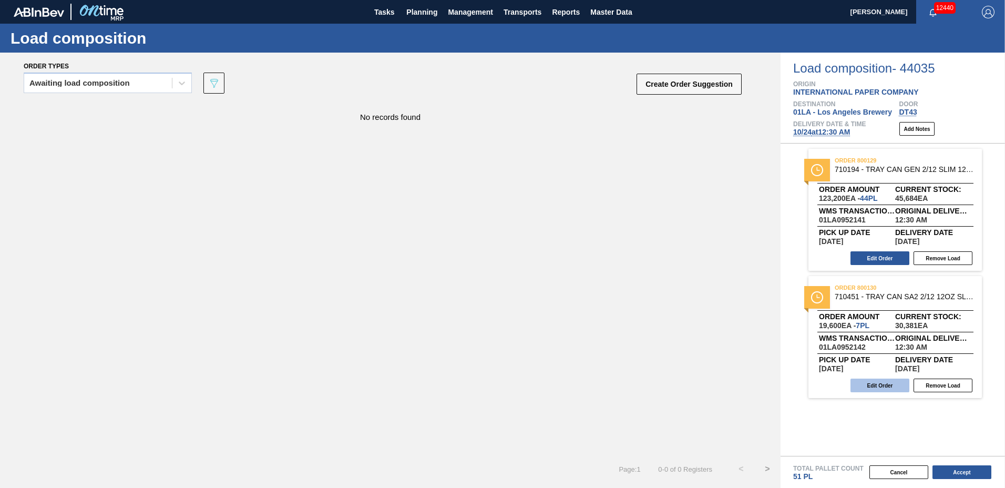
click at [901, 383] on button "Edit Order" at bounding box center [879, 385] width 59 height 14
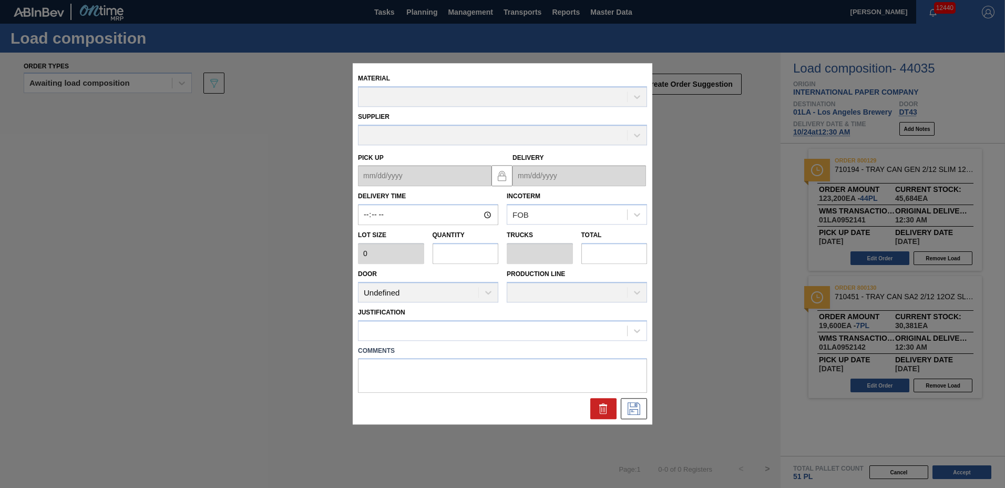
type input "00:30:00"
type input "2,800"
type input "7"
type input "0.135"
type input "19,600"
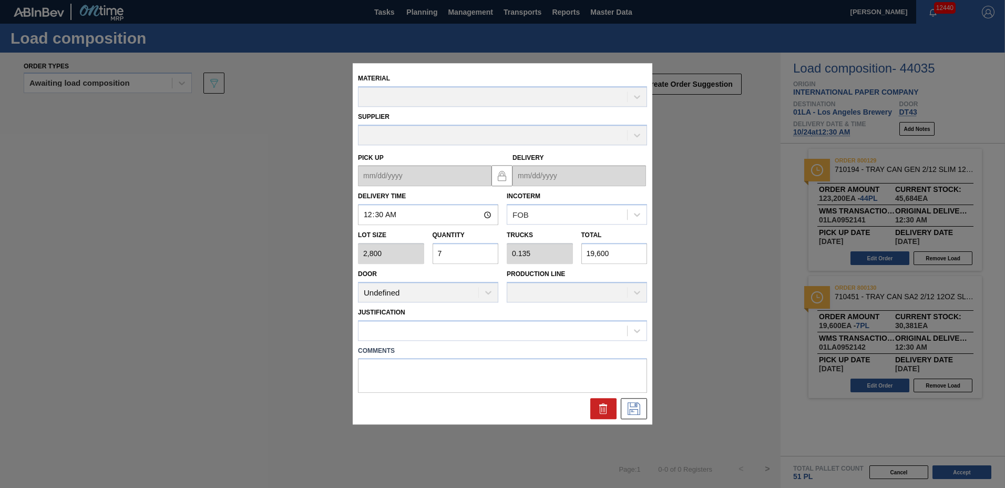
type up "[DATE]"
type input "[DATE]"
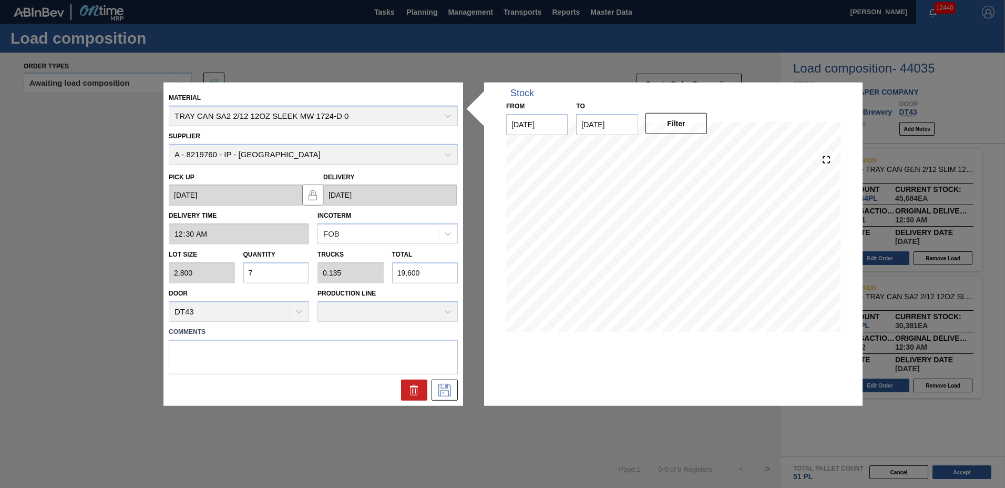
click at [292, 270] on input "7" at bounding box center [276, 272] width 66 height 21
type input "0"
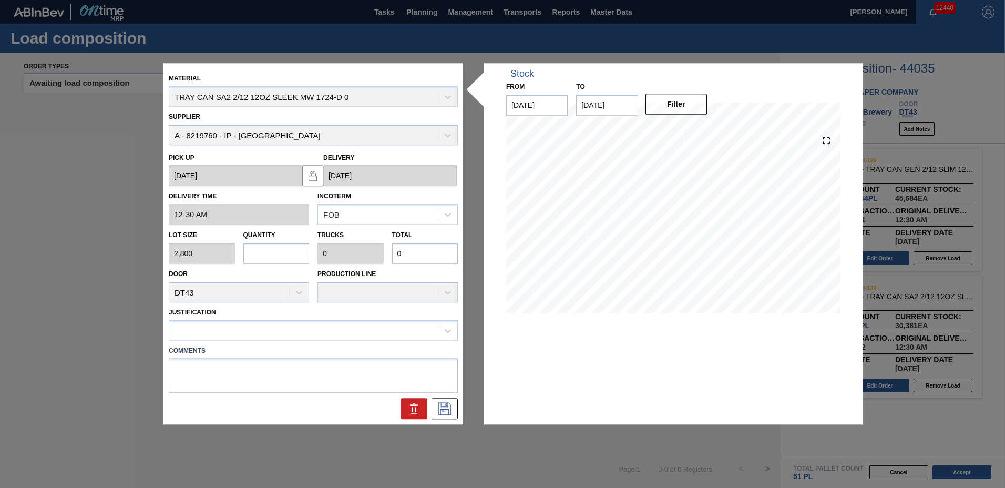
type input "8"
type input "0.154"
type input "22,400"
type input "8"
click at [228, 332] on div at bounding box center [303, 330] width 269 height 15
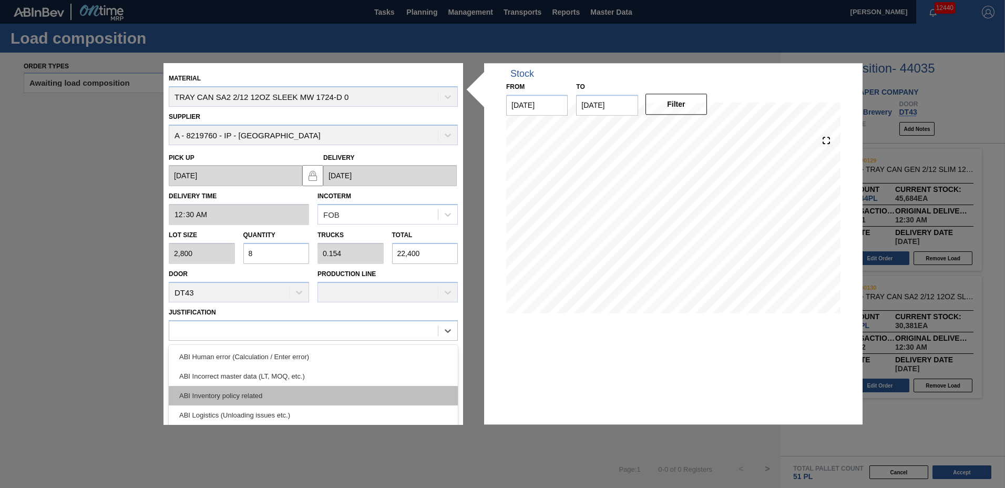
click at [217, 395] on div "ABI Inventory policy related" at bounding box center [313, 395] width 289 height 19
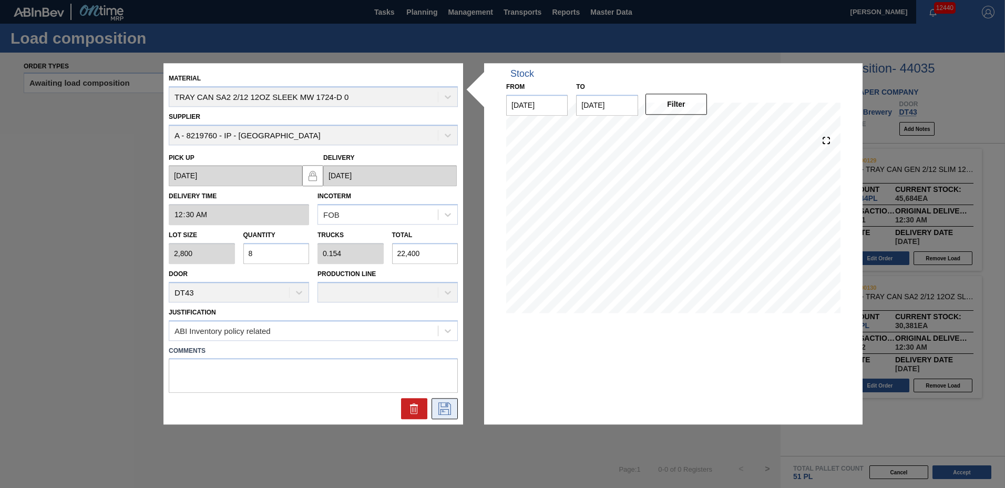
click at [444, 414] on icon at bounding box center [444, 409] width 17 height 13
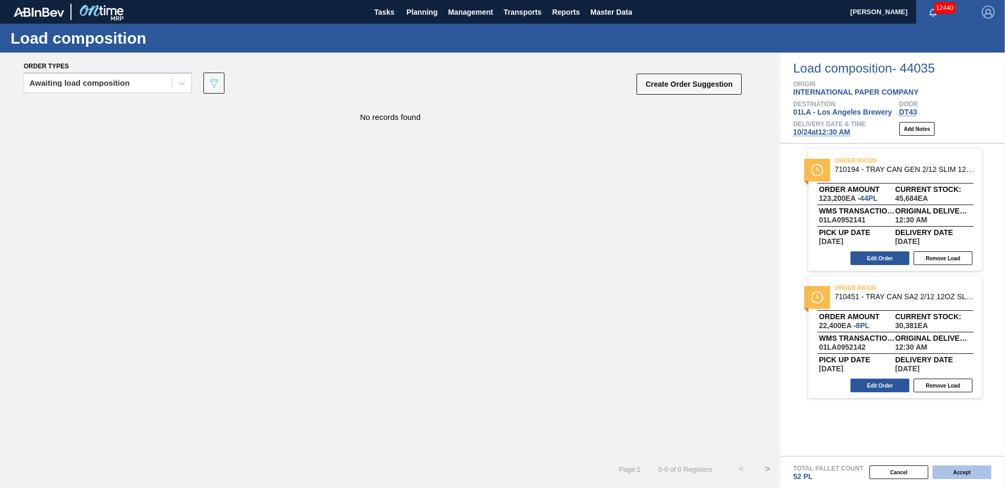
click at [938, 469] on button "Accept" at bounding box center [961, 472] width 59 height 14
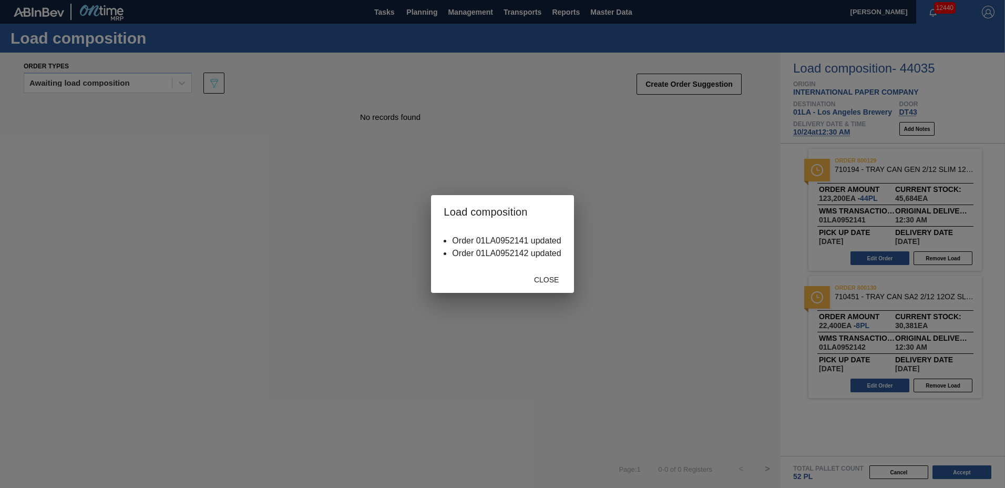
click at [536, 267] on div "Close" at bounding box center [502, 278] width 142 height 27
click at [536, 273] on div "Close" at bounding box center [547, 279] width 46 height 19
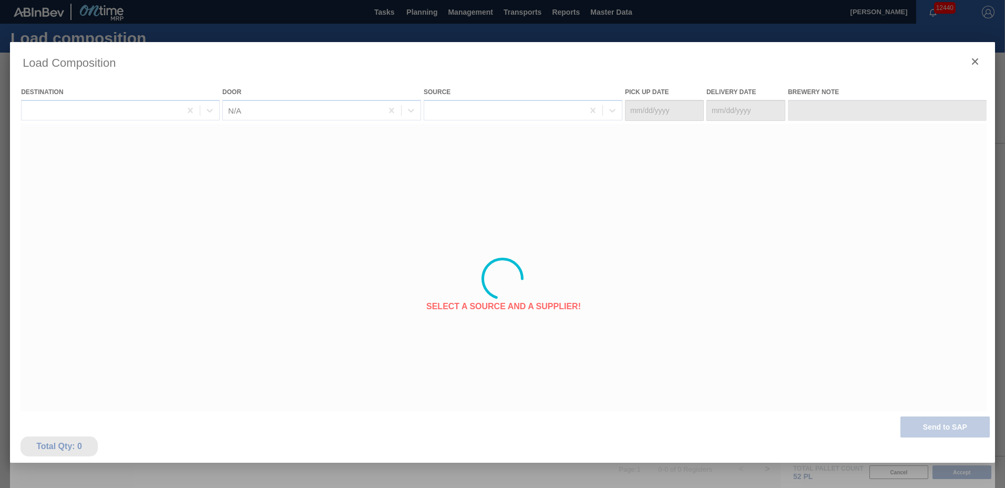
type Date "[DATE]"
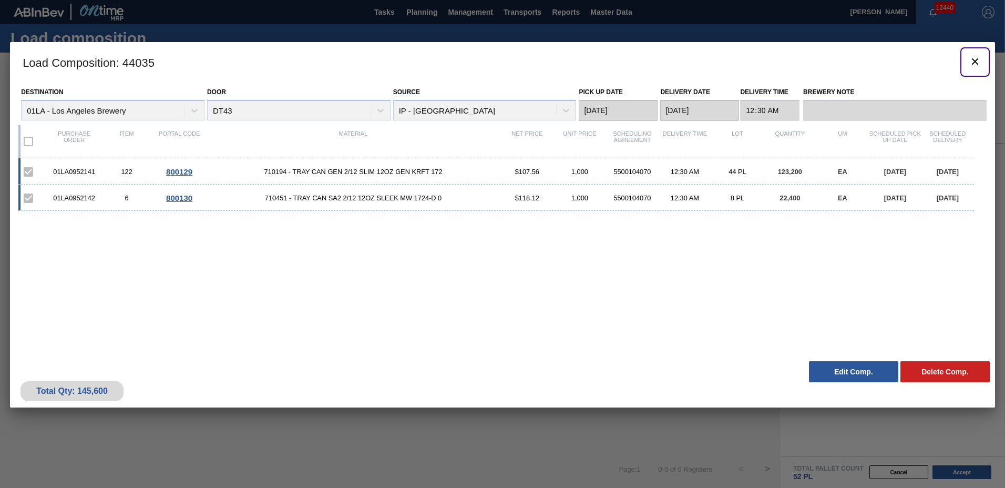
click at [971, 60] on icon "botão de ícone" at bounding box center [975, 61] width 13 height 13
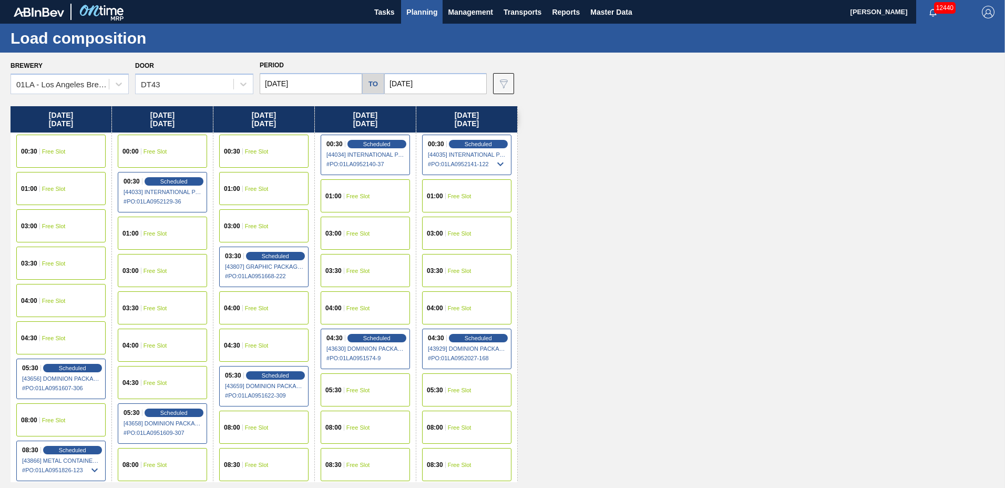
click at [417, 9] on span "Planning" at bounding box center [421, 12] width 31 height 13
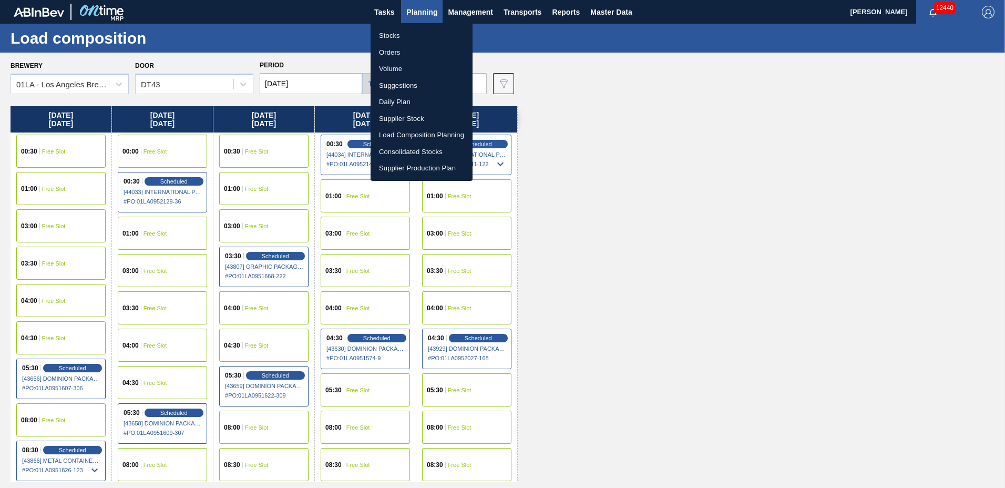
click at [439, 85] on li "Suggestions" at bounding box center [422, 85] width 102 height 17
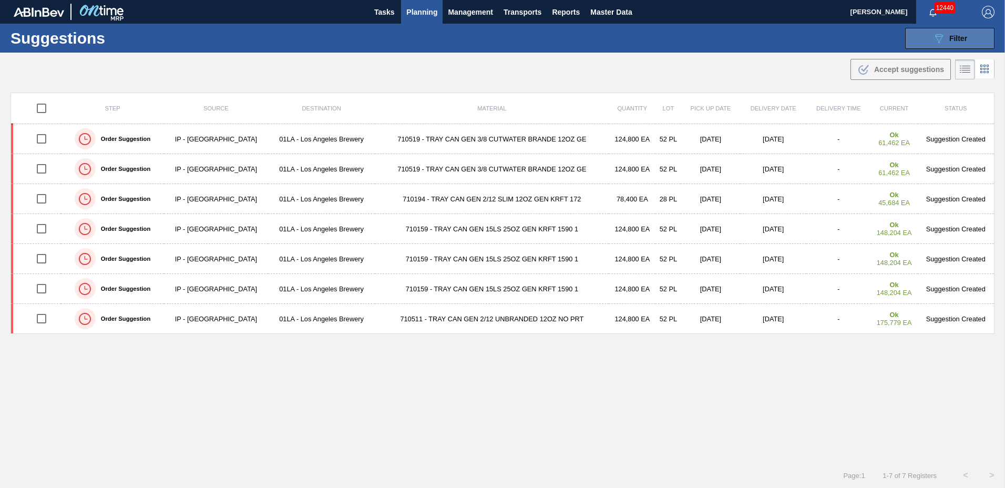
click at [949, 39] on span "Filter" at bounding box center [958, 38] width 18 height 8
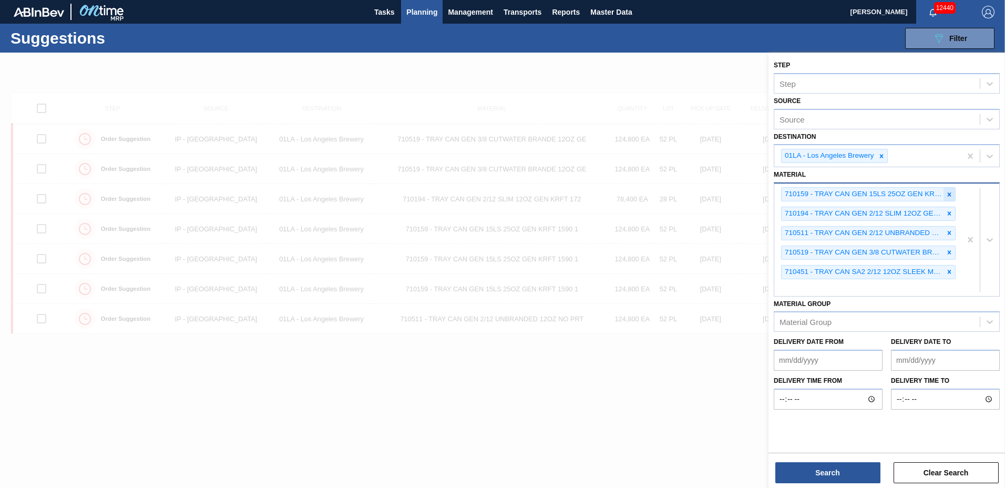
click at [950, 193] on icon at bounding box center [950, 194] width 4 height 4
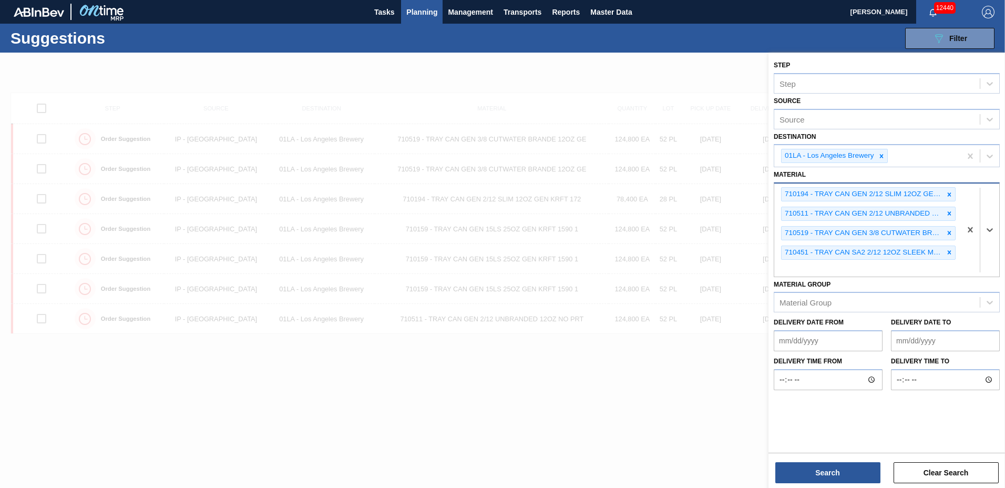
click at [950, 193] on icon at bounding box center [949, 194] width 7 height 7
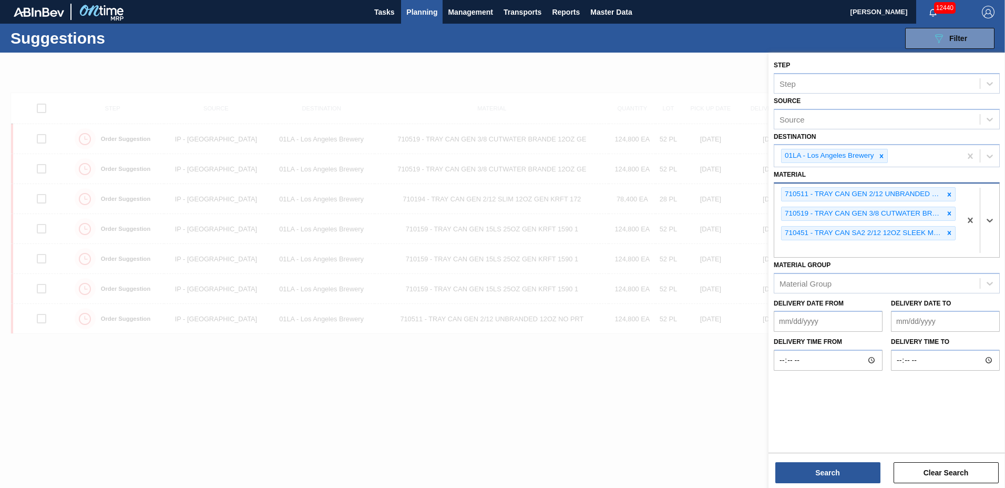
click at [950, 192] on icon at bounding box center [949, 194] width 7 height 7
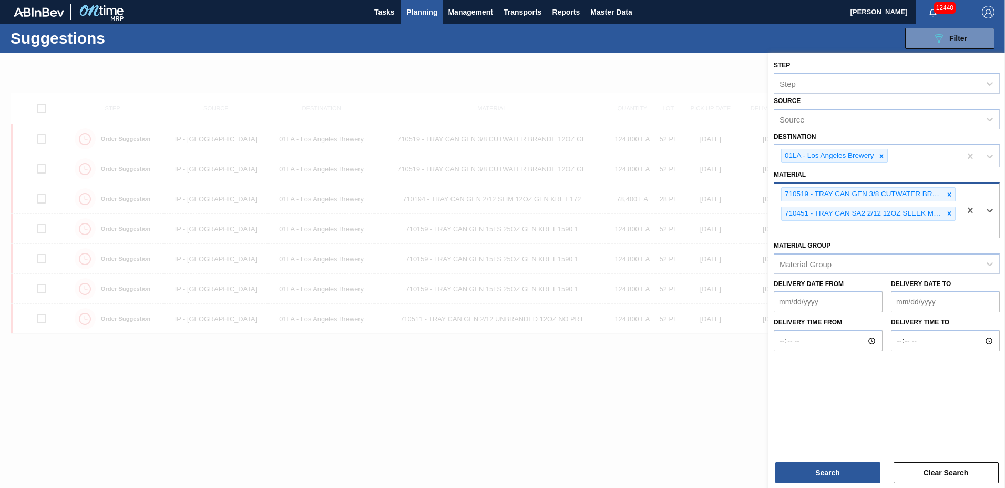
click at [950, 192] on icon at bounding box center [949, 194] width 7 height 7
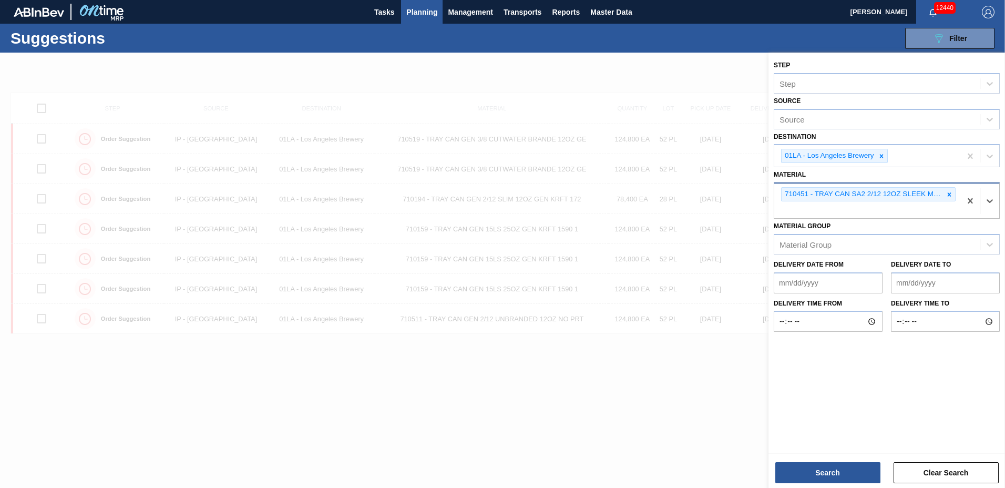
click at [950, 192] on icon at bounding box center [949, 194] width 7 height 7
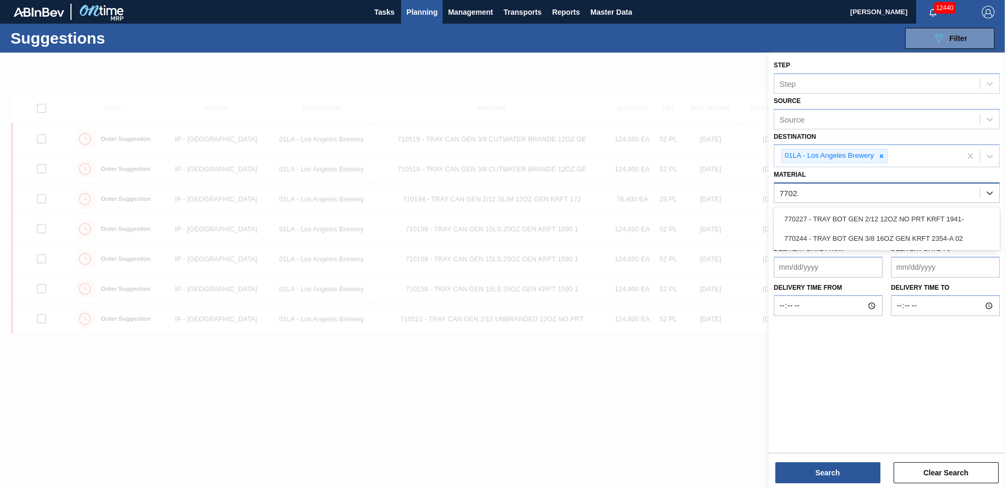
type input "770227"
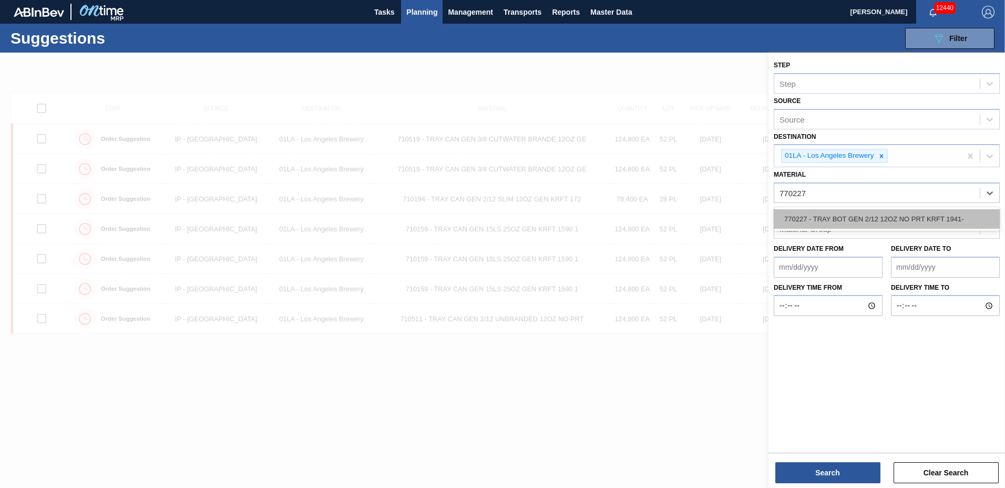
click at [903, 217] on div "770227 - TRAY BOT GEN 2/12 12OZ NO PRT KRFT 1941-" at bounding box center [887, 218] width 226 height 19
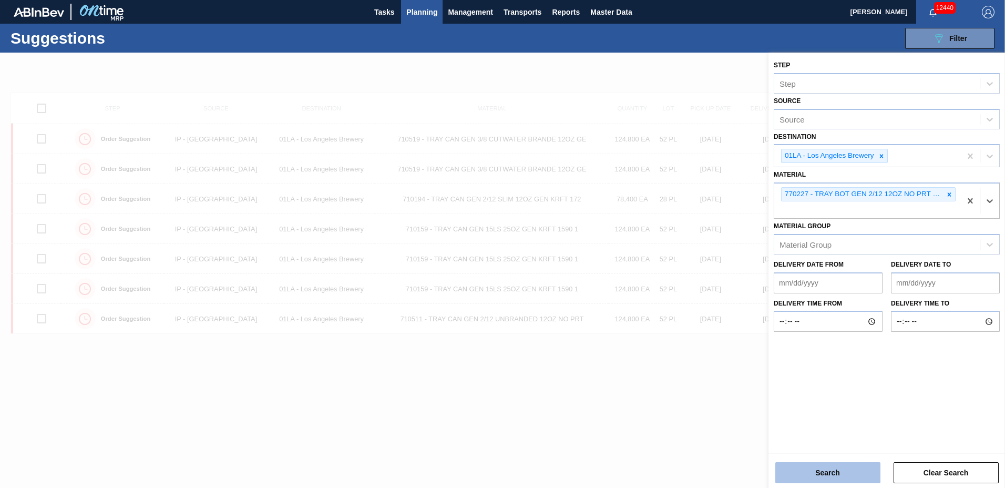
click at [816, 468] on button "Search" at bounding box center [827, 472] width 105 height 21
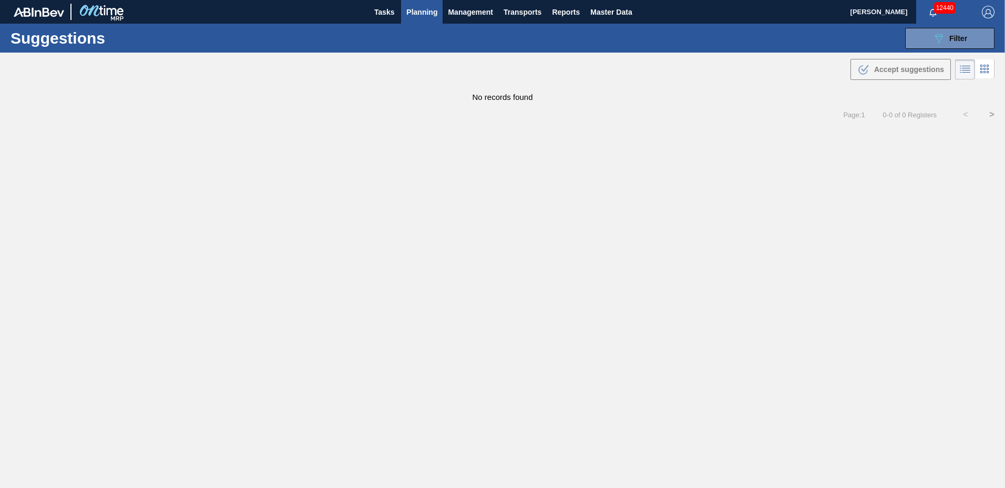
click at [421, 12] on span "Planning" at bounding box center [421, 12] width 31 height 13
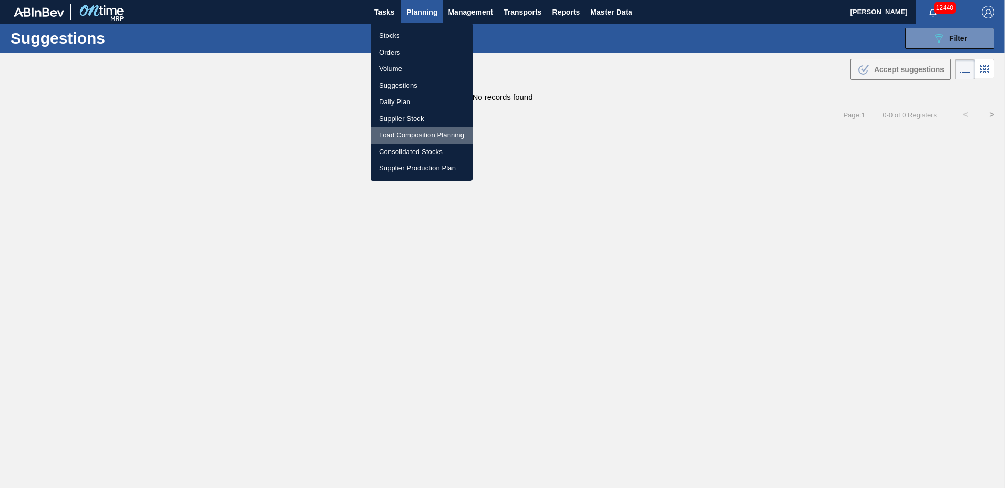
click at [404, 136] on li "Load Composition Planning" at bounding box center [422, 135] width 102 height 17
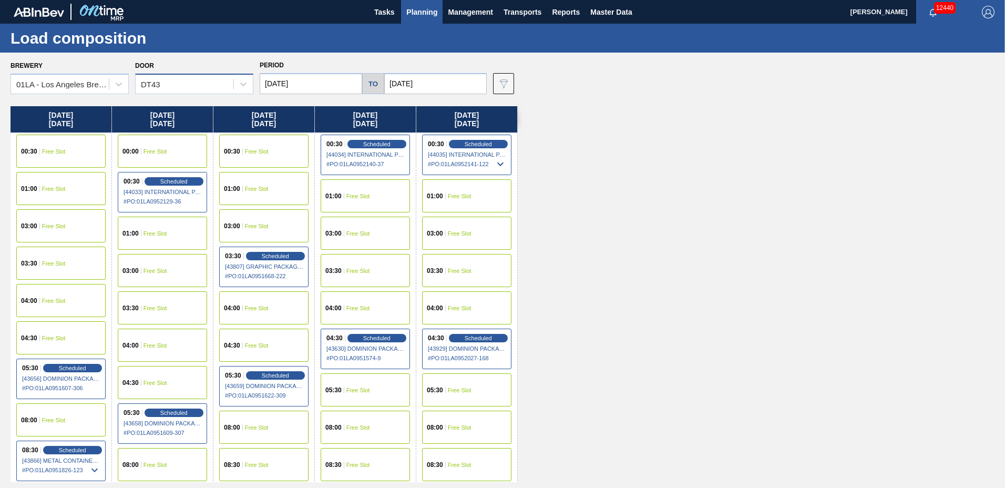
click at [154, 81] on div "DT43" at bounding box center [150, 84] width 19 height 9
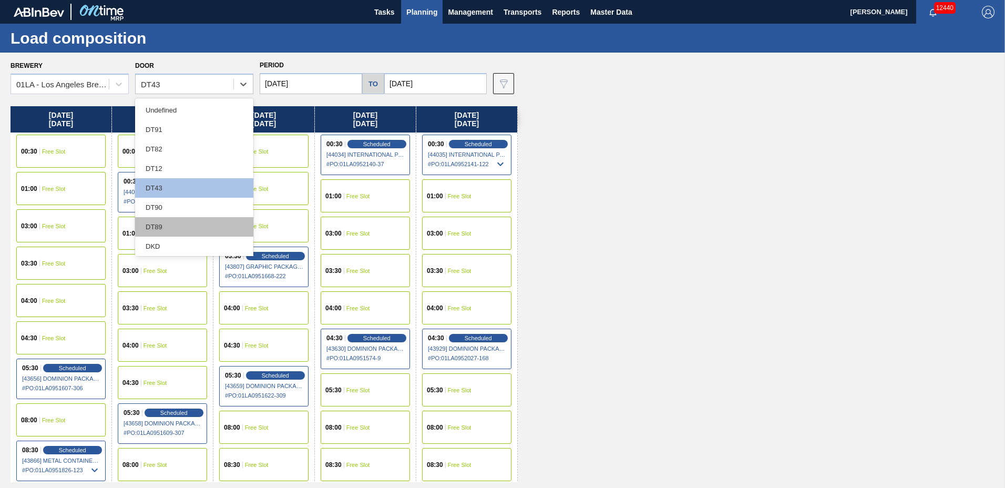
click at [181, 220] on div "DT89" at bounding box center [194, 226] width 118 height 19
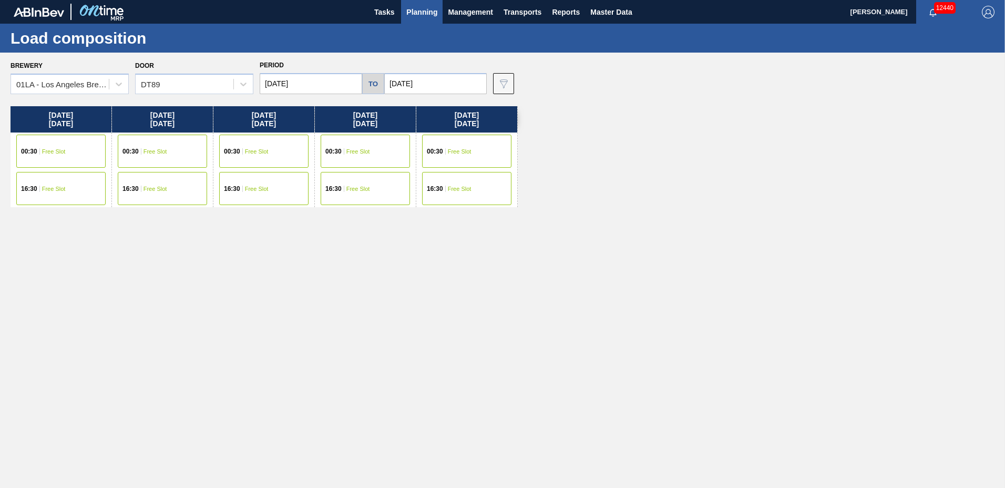
click at [371, 150] on div "00:30 Free Slot" at bounding box center [365, 151] width 89 height 33
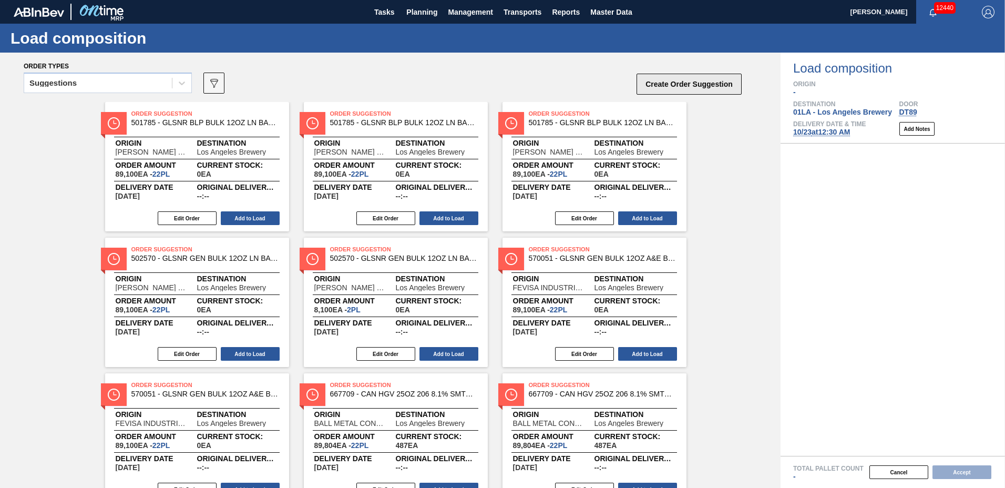
click at [663, 85] on button "Create Order Suggestion" at bounding box center [689, 84] width 105 height 21
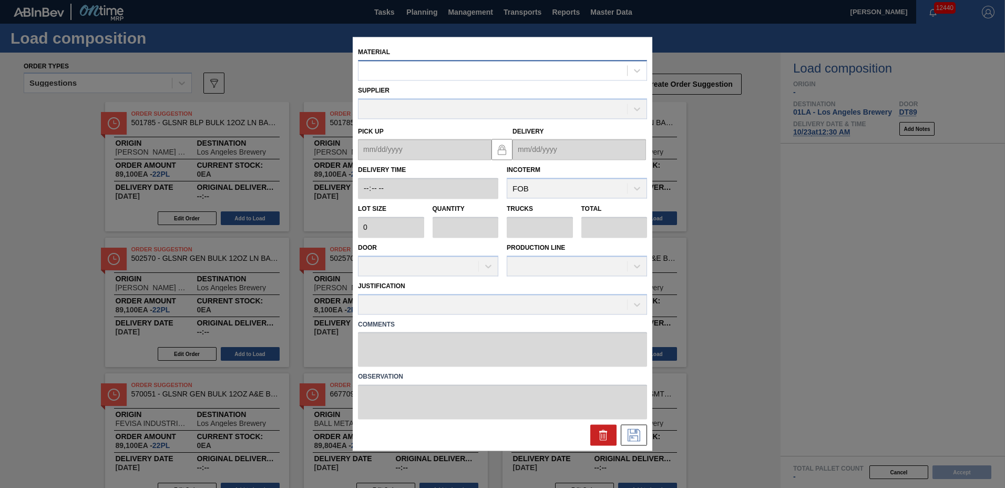
click at [576, 73] on div at bounding box center [492, 70] width 269 height 15
type input "770227"
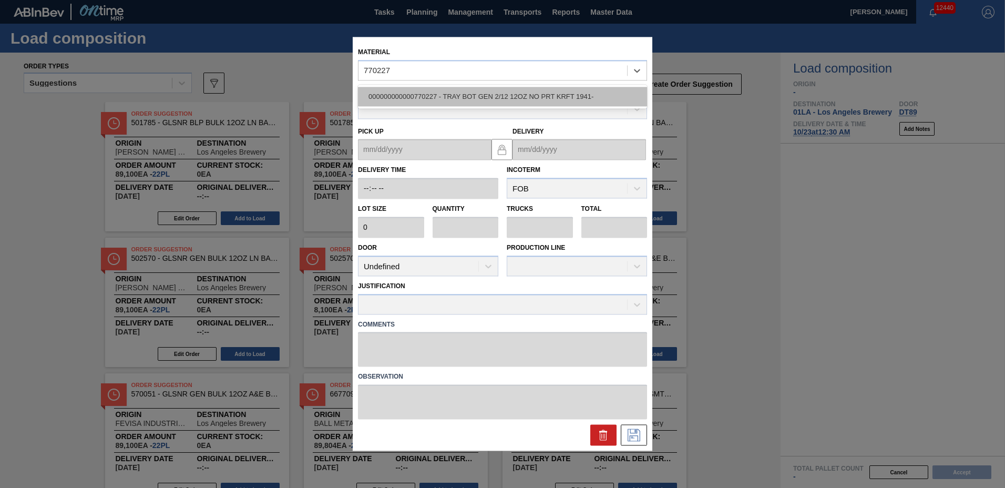
click at [576, 95] on div "000000000000770227 - TRAY BOT GEN 2/12 12OZ NO PRT KRFT 1941-" at bounding box center [502, 96] width 289 height 19
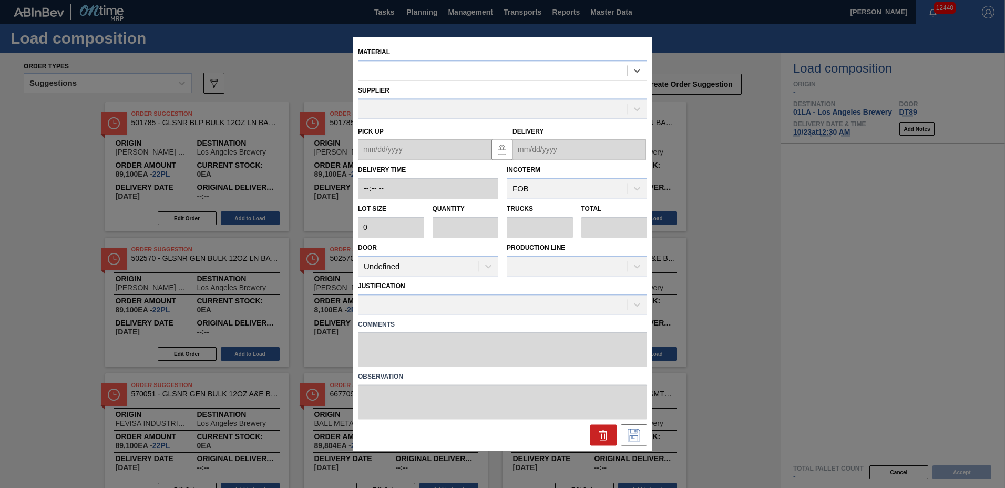
type input "2,400"
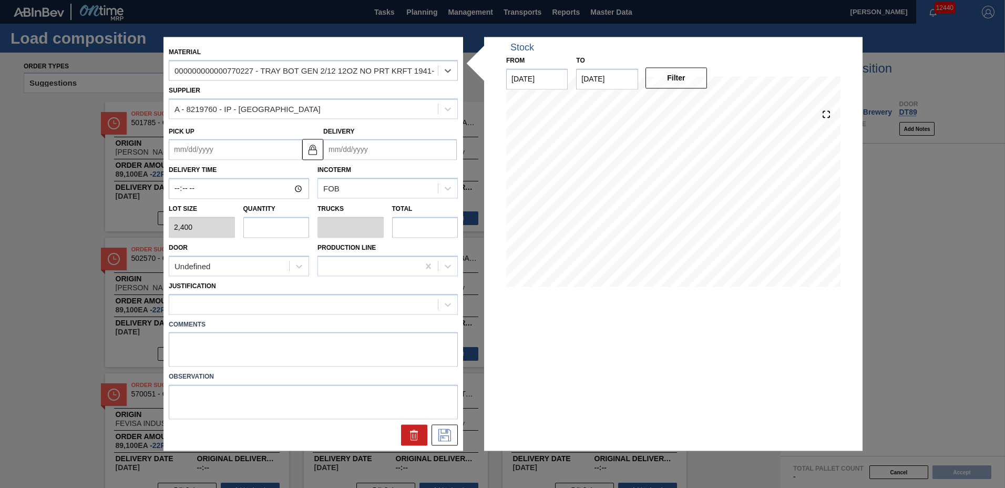
click at [381, 151] on input "Delivery" at bounding box center [390, 149] width 134 height 21
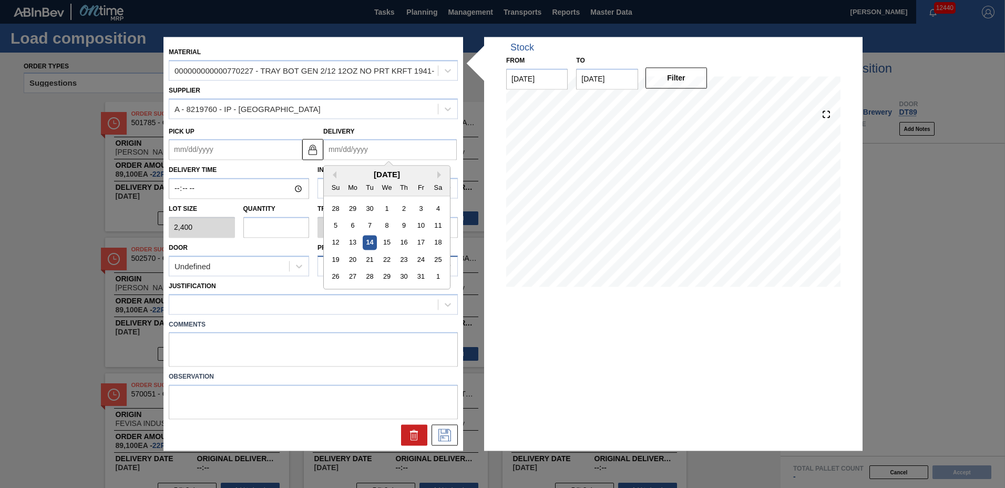
click at [387, 259] on div "22" at bounding box center [387, 260] width 14 height 14
type up "[DATE]"
type input "[DATE]"
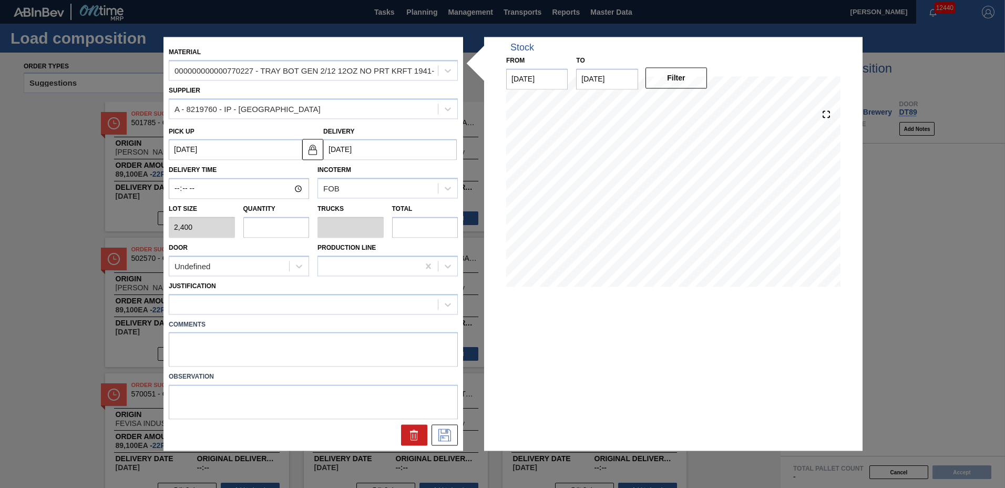
click at [273, 225] on input "text" at bounding box center [276, 227] width 66 height 21
type input "5"
type input "0.1"
type input "12,000"
type input "52"
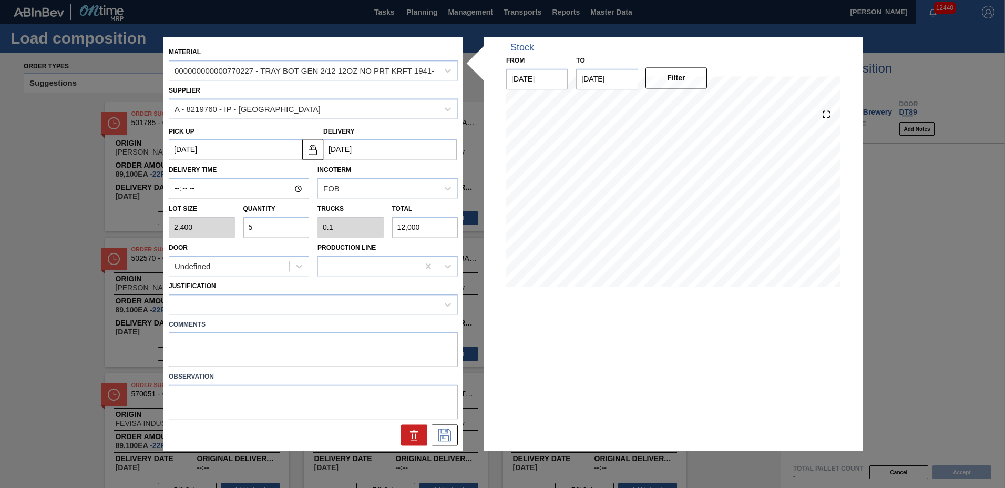
type input "1.037"
type input "124,800"
type input "52"
click at [223, 309] on div at bounding box center [303, 303] width 269 height 15
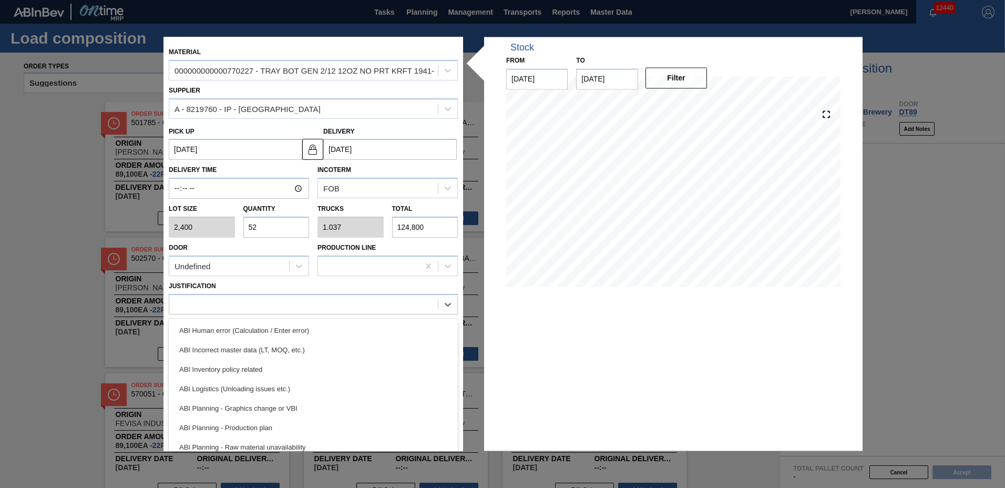
drag, startPoint x: 234, startPoint y: 432, endPoint x: 237, endPoint y: 426, distance: 5.9
click at [235, 432] on div "ABI Planning - Production plan" at bounding box center [313, 427] width 289 height 19
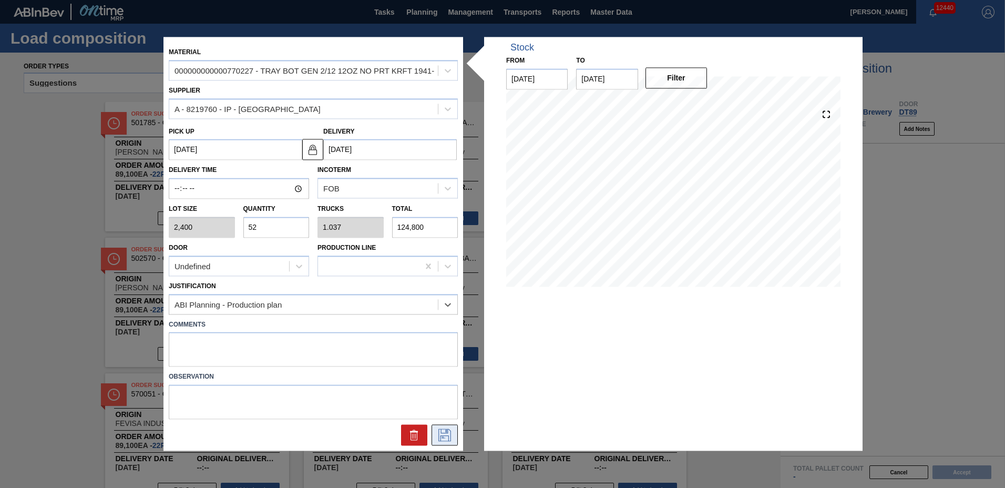
click at [448, 431] on icon at bounding box center [444, 435] width 13 height 13
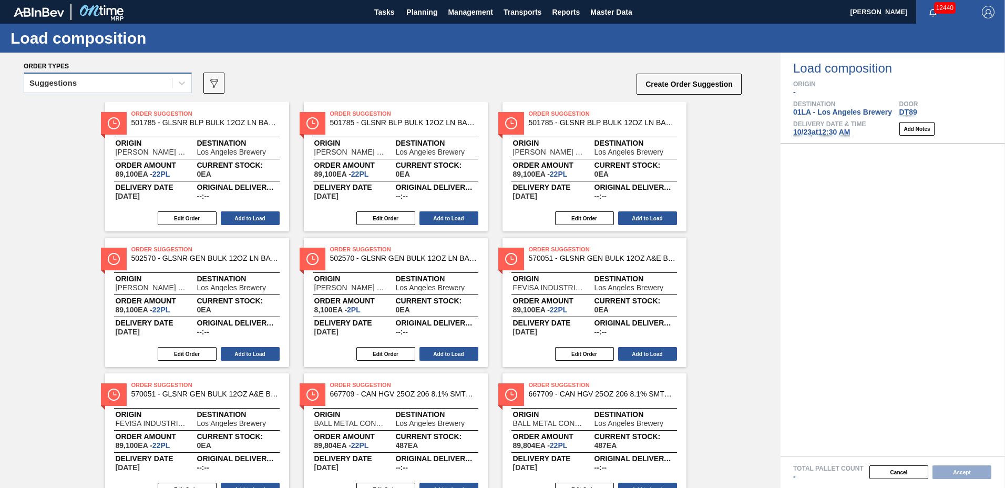
click at [59, 92] on div "Suggestions" at bounding box center [108, 83] width 168 height 20
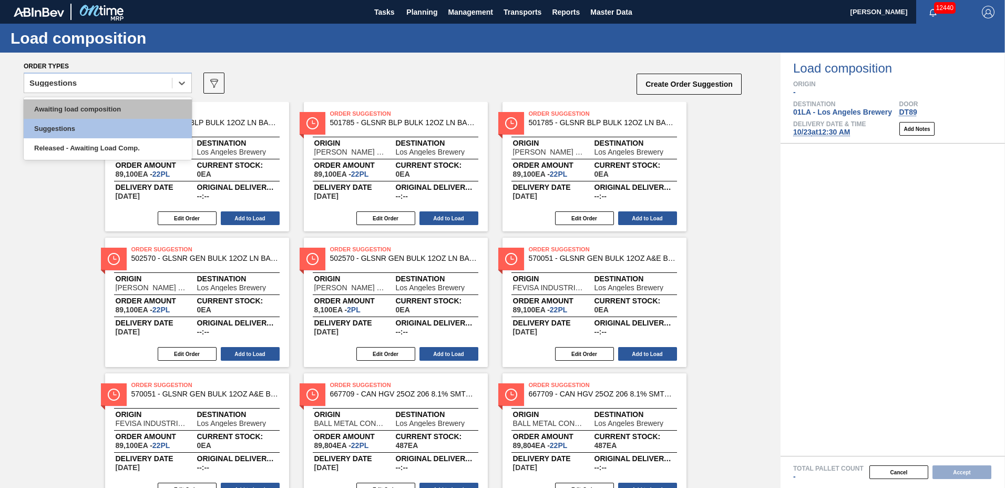
click at [69, 103] on div "Awaiting load composition" at bounding box center [108, 108] width 168 height 19
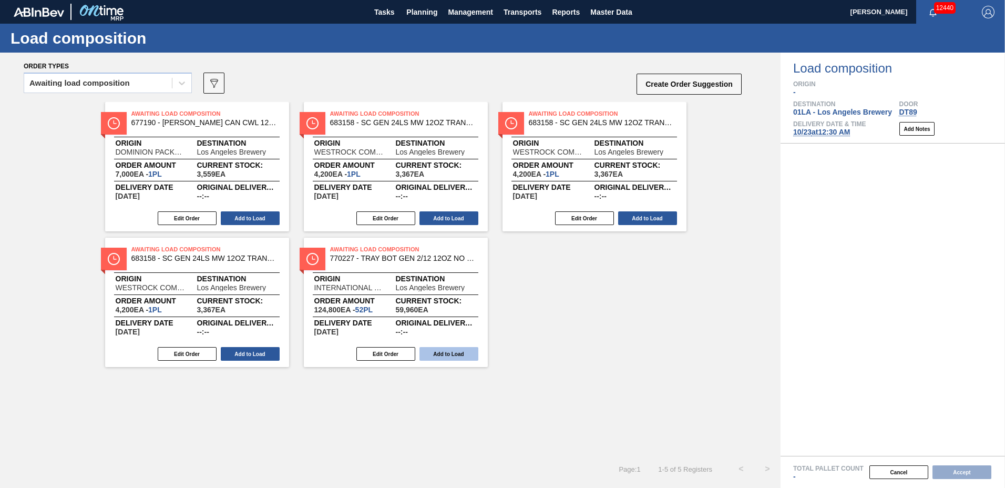
click at [436, 356] on button "Add to Load" at bounding box center [448, 354] width 59 height 14
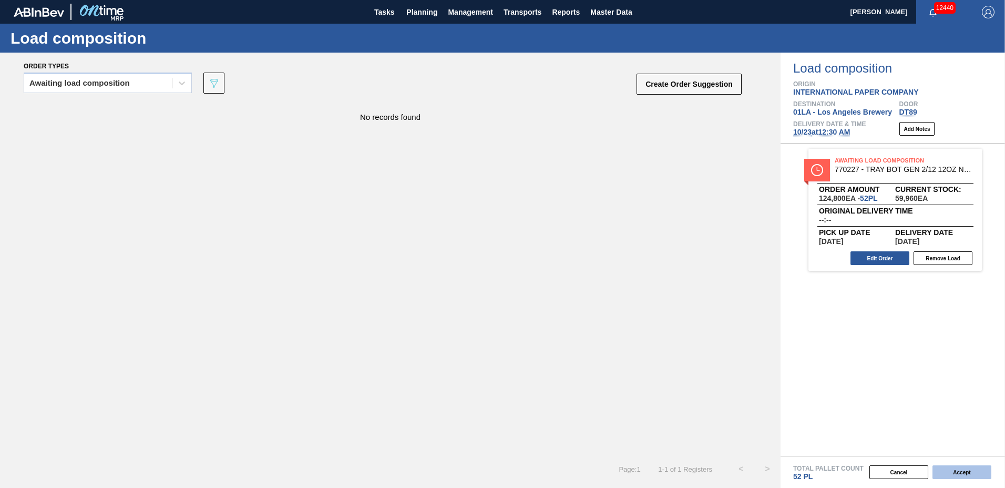
click at [967, 469] on button "Accept" at bounding box center [961, 472] width 59 height 14
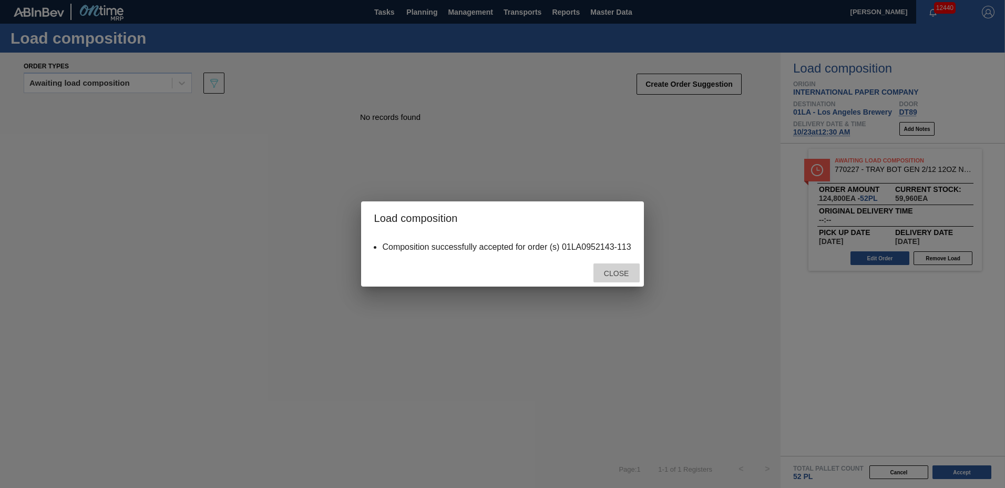
click at [609, 279] on div "Close" at bounding box center [616, 272] width 46 height 19
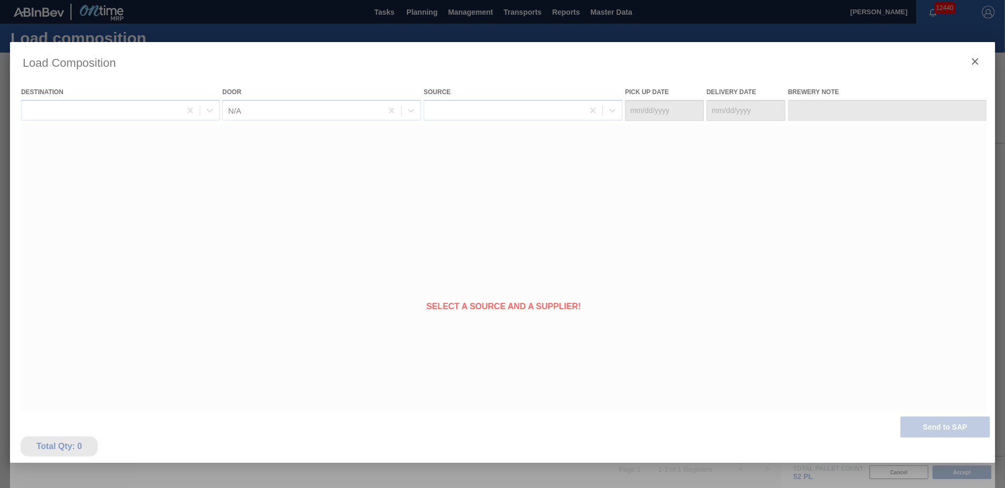
type Date "[DATE]"
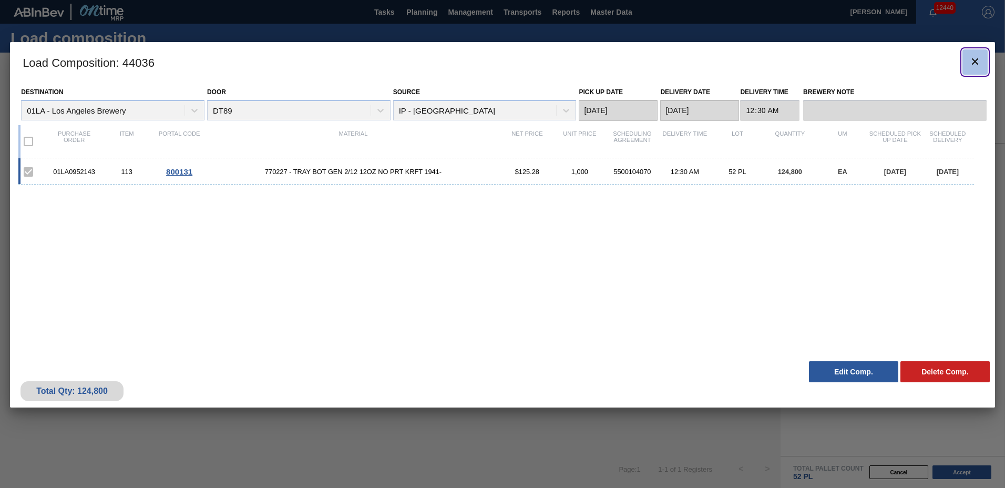
click at [977, 62] on icon "botão de ícone" at bounding box center [975, 61] width 13 height 13
